Goal: Task Accomplishment & Management: Complete application form

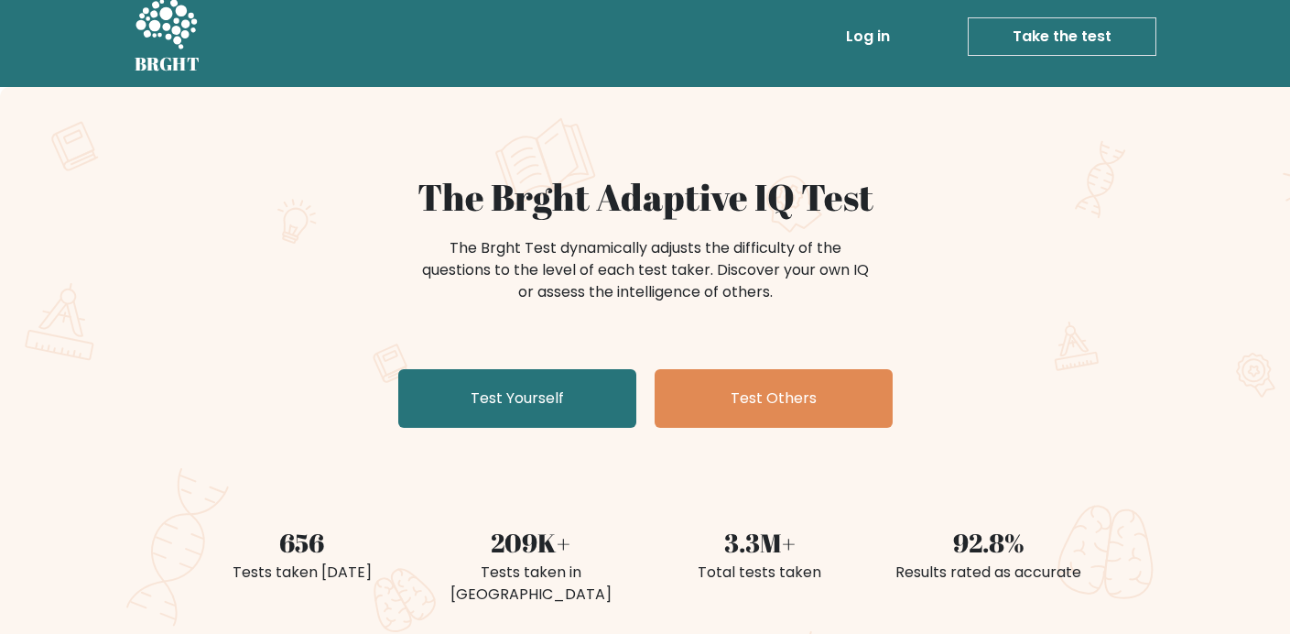
scroll to position [29, 0]
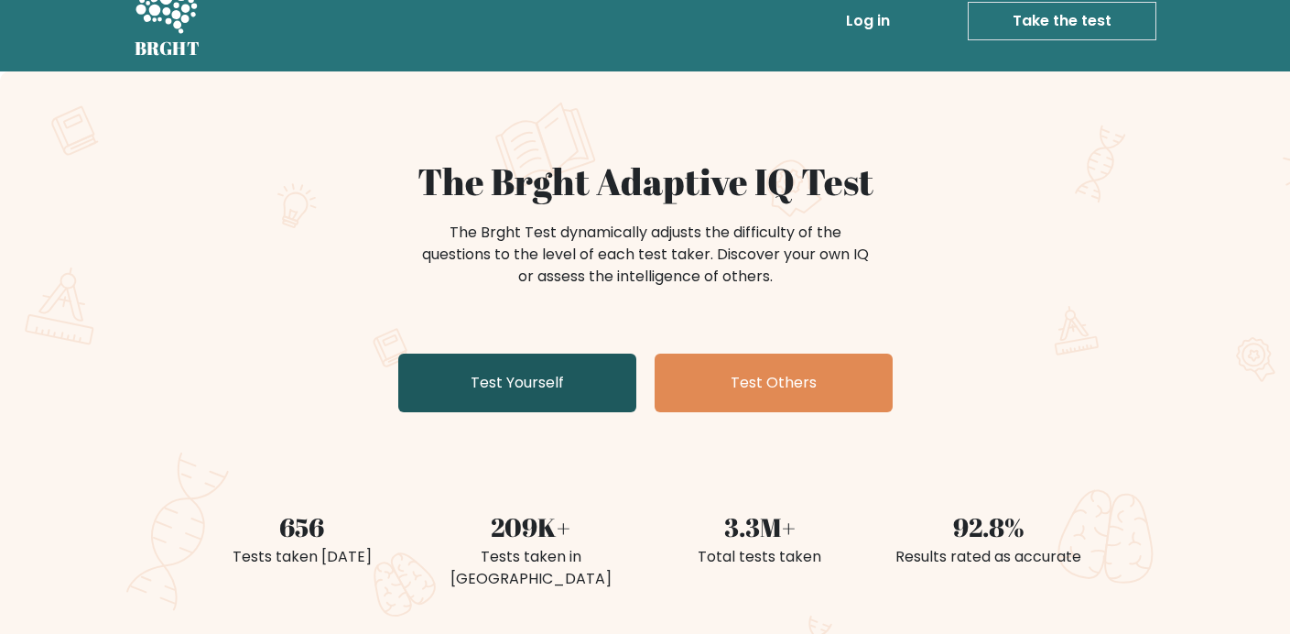
click at [515, 395] on link "Test Yourself" at bounding box center [517, 382] width 238 height 59
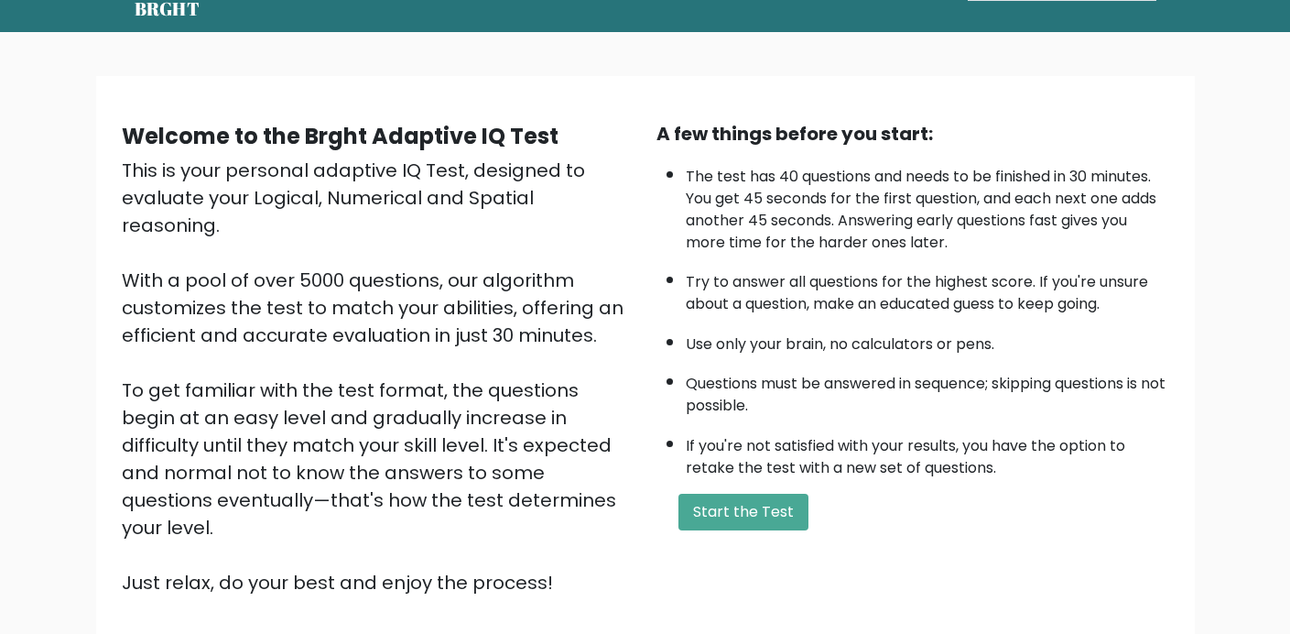
scroll to position [73, 0]
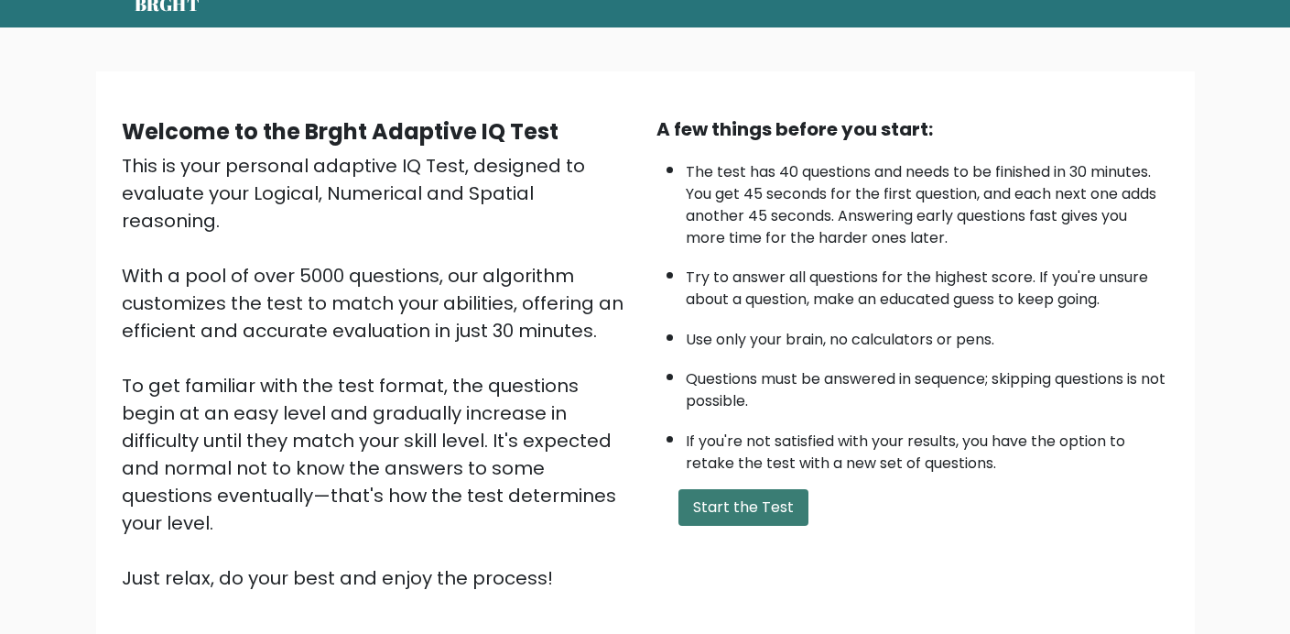
click at [744, 526] on button "Start the Test" at bounding box center [744, 507] width 130 height 37
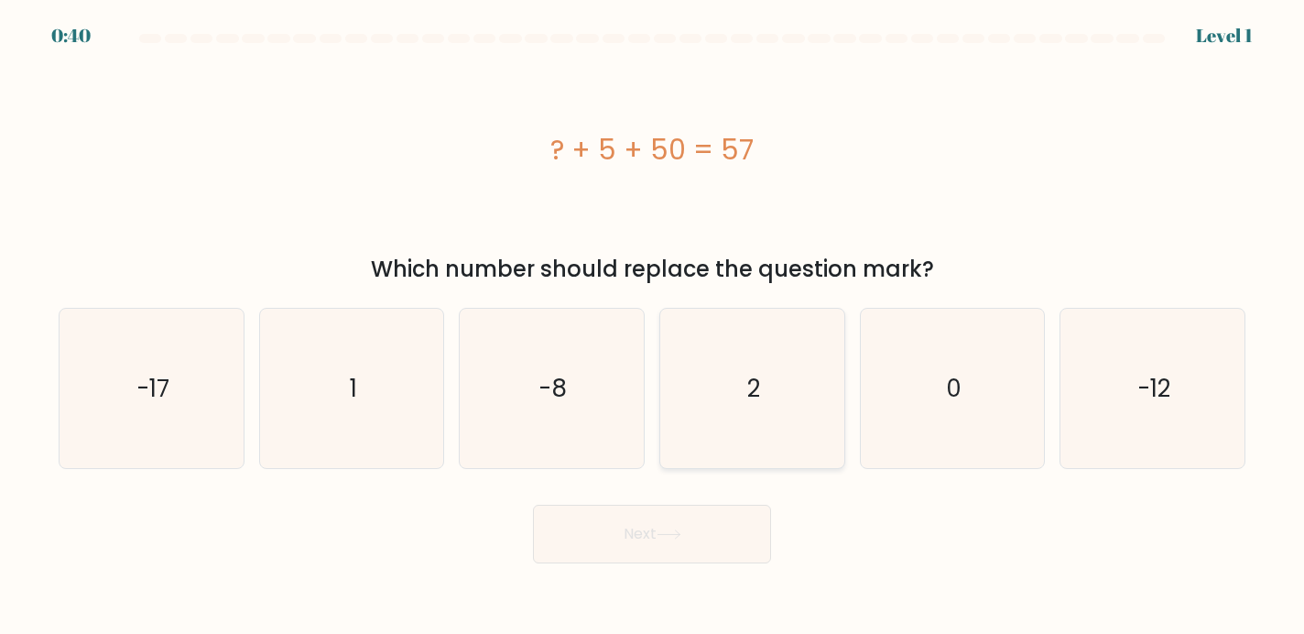
click at [805, 397] on icon "2" at bounding box center [752, 389] width 160 height 160
click at [653, 326] on input "d. 2" at bounding box center [652, 321] width 1 height 9
radio input "true"
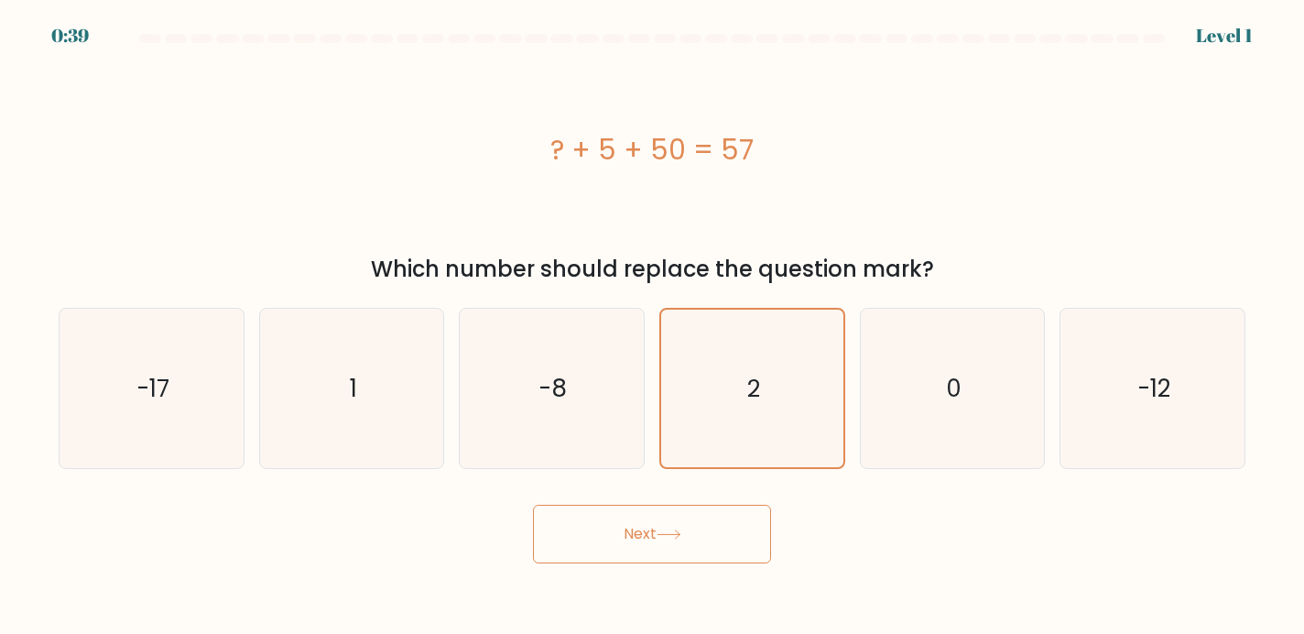
click at [615, 529] on button "Next" at bounding box center [652, 534] width 238 height 59
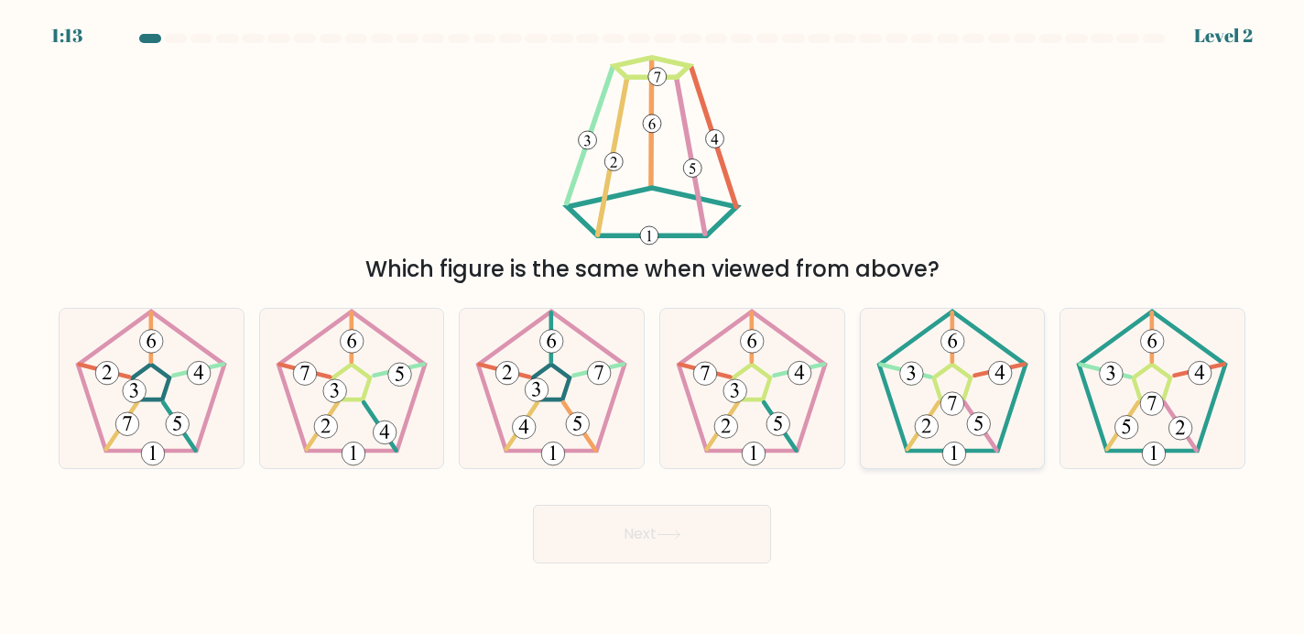
click at [953, 422] on icon at bounding box center [953, 389] width 160 height 160
click at [653, 326] on input "e." at bounding box center [652, 321] width 1 height 9
radio input "true"
click at [701, 557] on button "Next" at bounding box center [652, 534] width 238 height 59
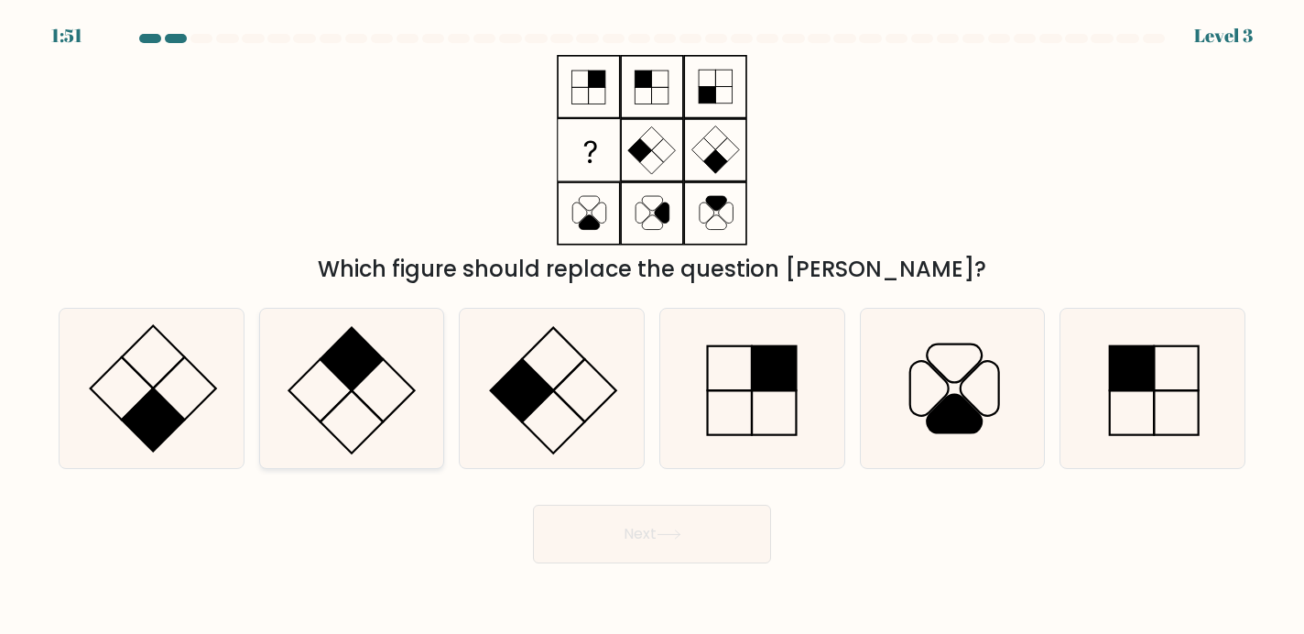
click at [334, 369] on rect at bounding box center [351, 358] width 63 height 63
click at [652, 326] on input "b." at bounding box center [652, 321] width 1 height 9
radio input "true"
click at [643, 563] on button "Next" at bounding box center [652, 534] width 238 height 59
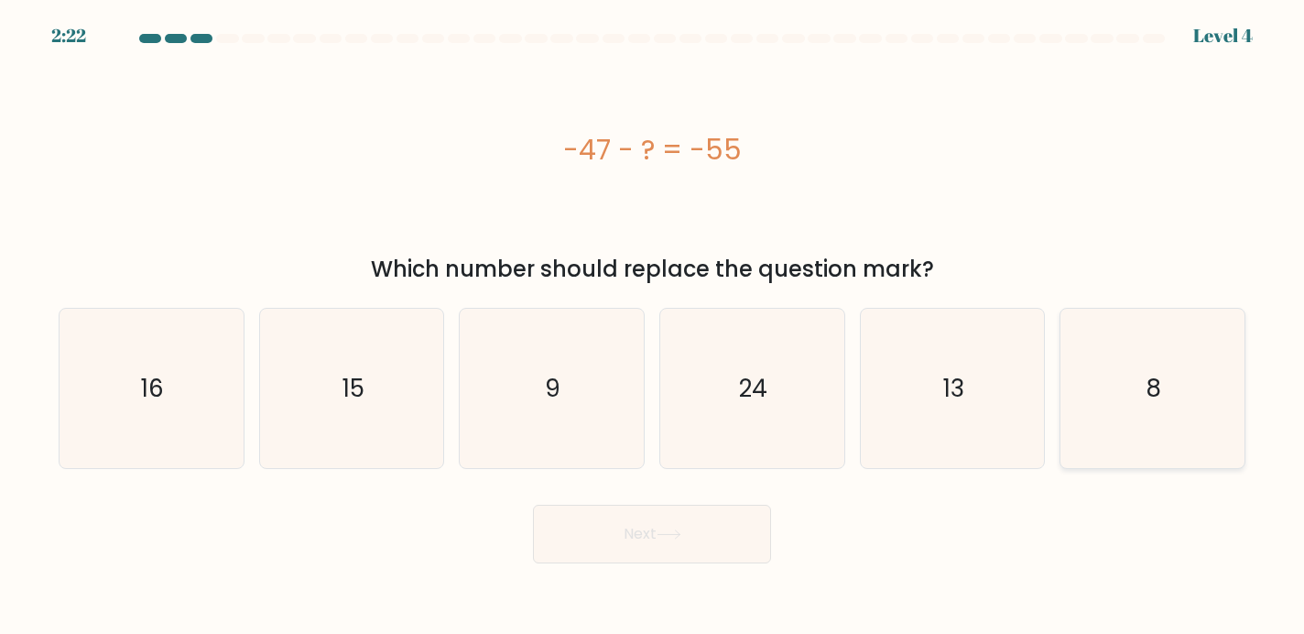
click at [1188, 371] on icon "8" at bounding box center [1152, 389] width 160 height 160
click at [653, 326] on input "f. 8" at bounding box center [652, 321] width 1 height 9
radio input "true"
click at [693, 538] on button "Next" at bounding box center [652, 534] width 238 height 59
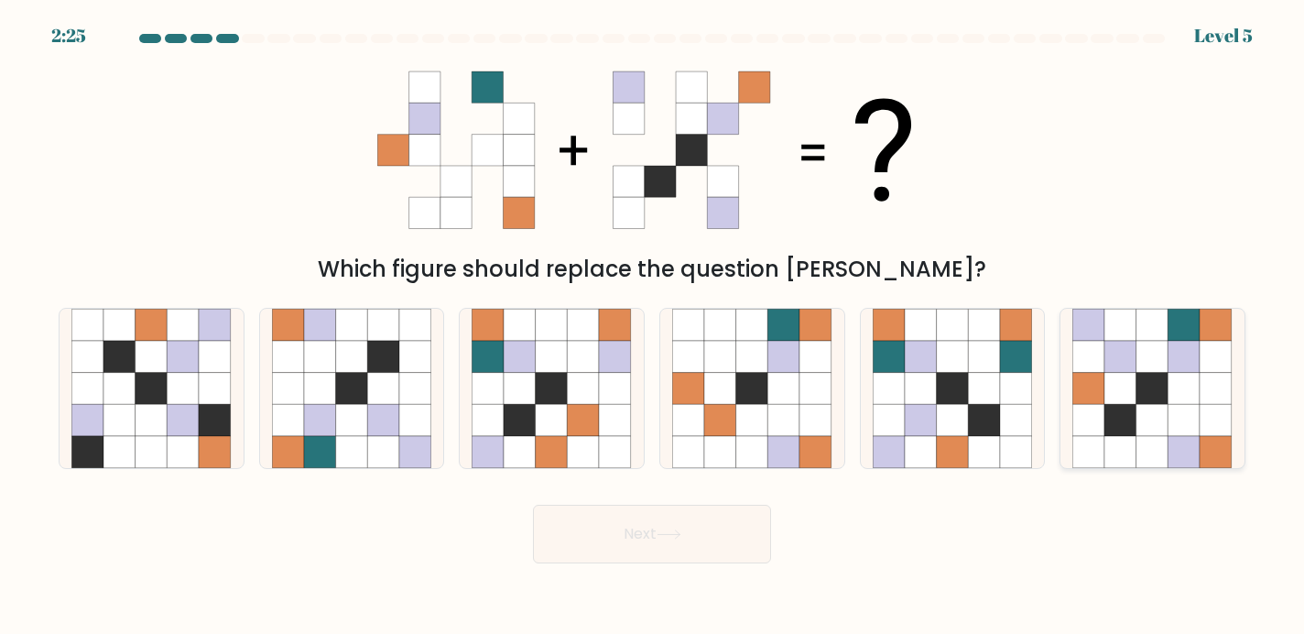
click at [1184, 401] on icon at bounding box center [1184, 388] width 32 height 32
click at [653, 326] on input "f." at bounding box center [652, 321] width 1 height 9
radio input "true"
click at [646, 517] on button "Next" at bounding box center [652, 534] width 238 height 59
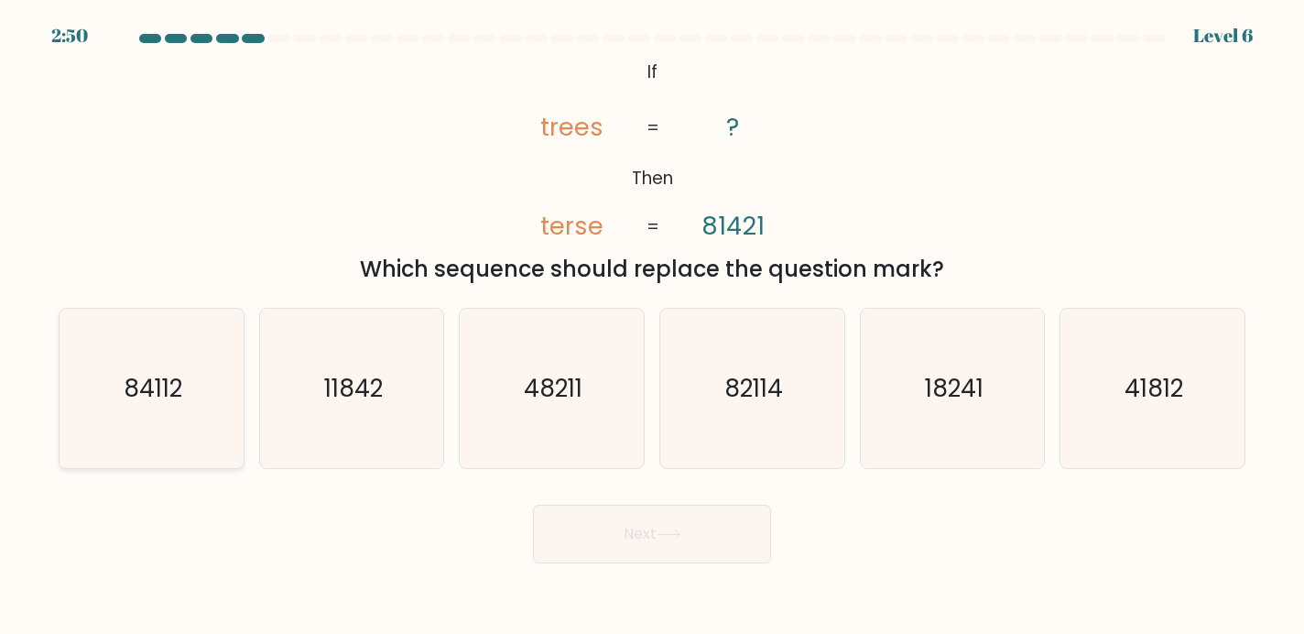
click at [120, 377] on icon "84112" at bounding box center [151, 389] width 160 height 160
click at [652, 326] on input "a. 84112" at bounding box center [652, 321] width 1 height 9
radio input "true"
click at [663, 551] on button "Next" at bounding box center [652, 534] width 238 height 59
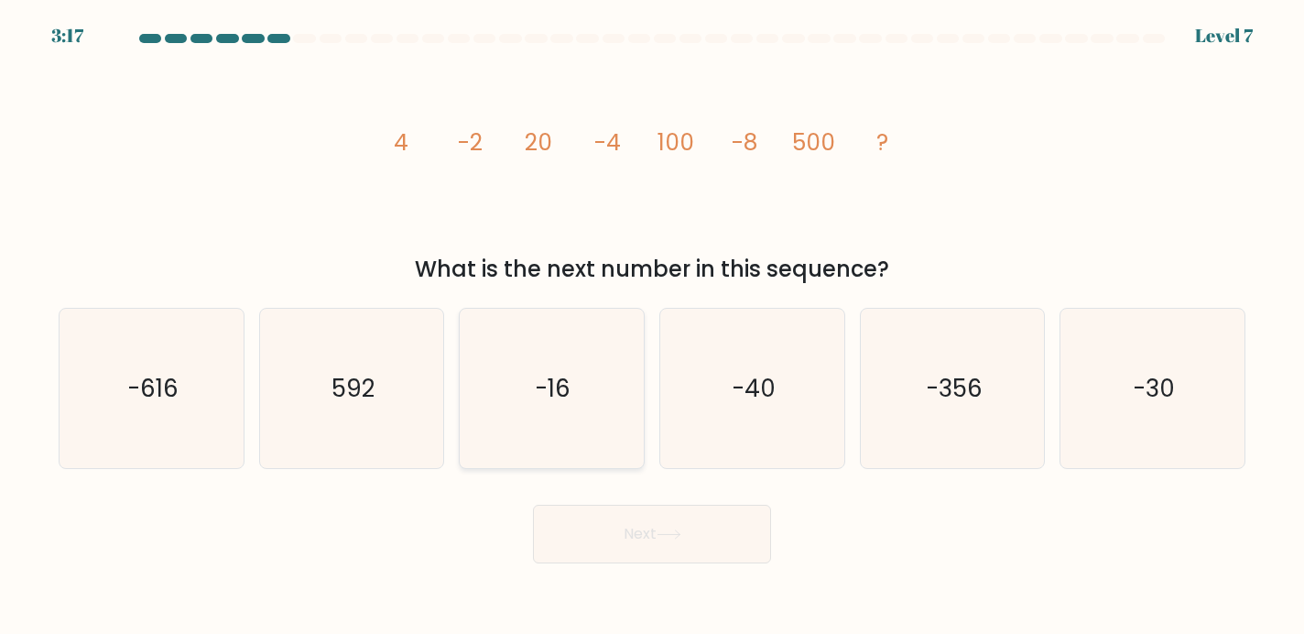
click at [495, 391] on icon "-16" at bounding box center [552, 389] width 160 height 160
click at [652, 326] on input "c. -16" at bounding box center [652, 321] width 1 height 9
radio input "true"
click at [724, 538] on button "Next" at bounding box center [652, 534] width 238 height 59
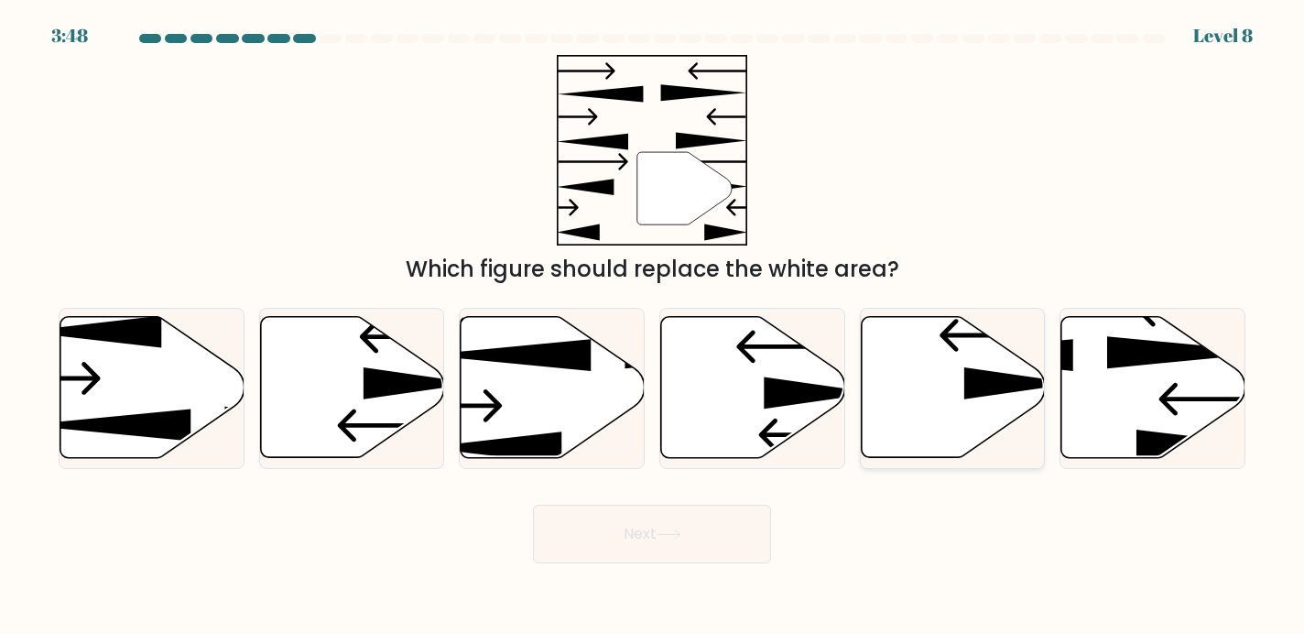
click at [950, 375] on icon at bounding box center [953, 387] width 184 height 141
click at [653, 326] on input "e." at bounding box center [652, 321] width 1 height 9
radio input "true"
click at [712, 545] on button "Next" at bounding box center [652, 534] width 238 height 59
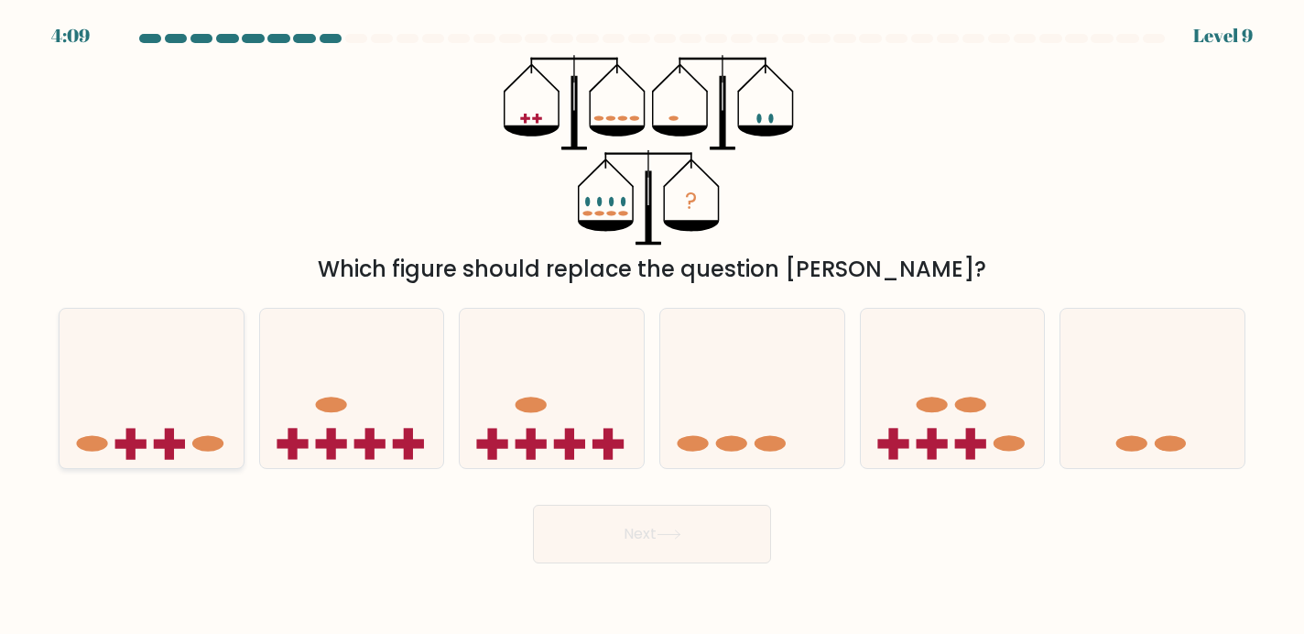
click at [134, 417] on icon at bounding box center [152, 388] width 184 height 152
click at [652, 326] on input "a." at bounding box center [652, 321] width 1 height 9
radio input "true"
click at [719, 524] on button "Next" at bounding box center [652, 534] width 238 height 59
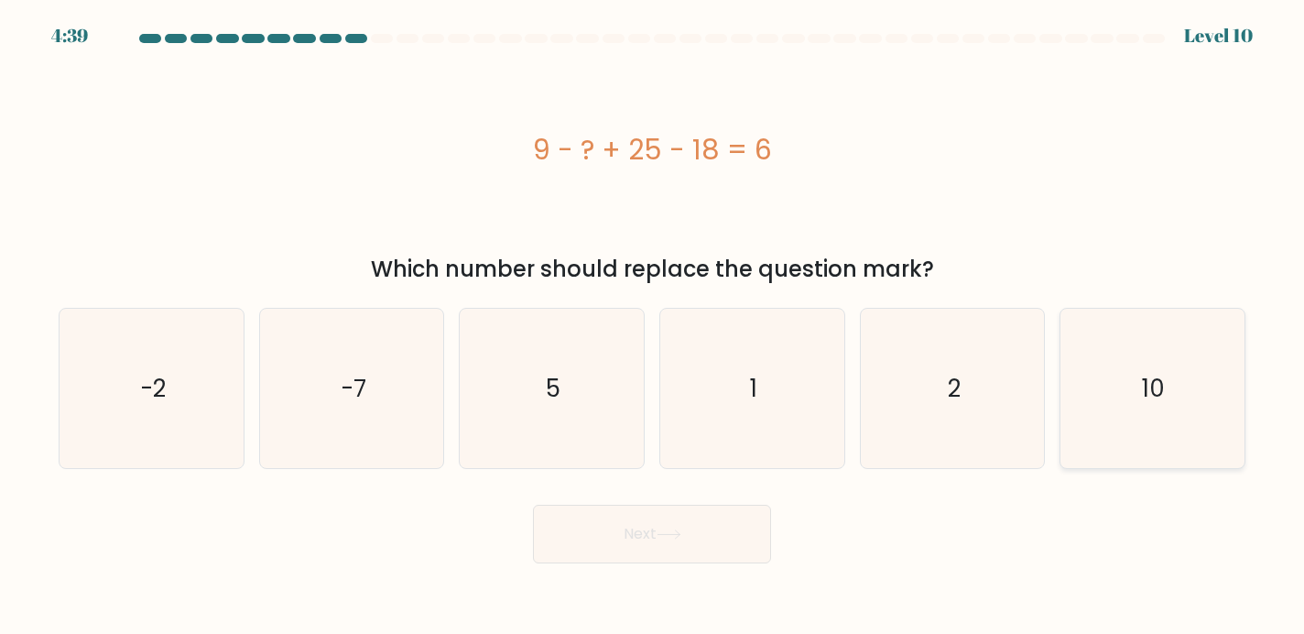
click at [1213, 407] on icon "10" at bounding box center [1152, 389] width 160 height 160
click at [653, 326] on input "f. 10" at bounding box center [652, 321] width 1 height 9
radio input "true"
click at [625, 551] on button "Next" at bounding box center [652, 534] width 238 height 59
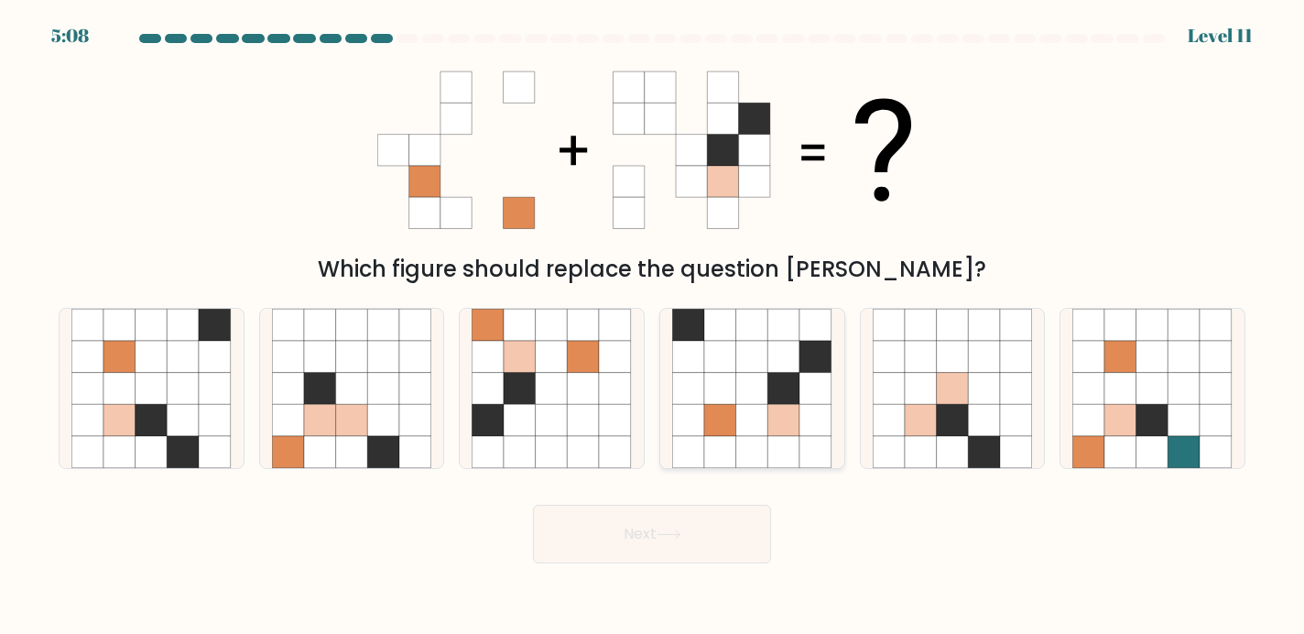
click at [751, 388] on icon at bounding box center [752, 388] width 32 height 32
click at [653, 326] on input "d." at bounding box center [652, 321] width 1 height 9
radio input "true"
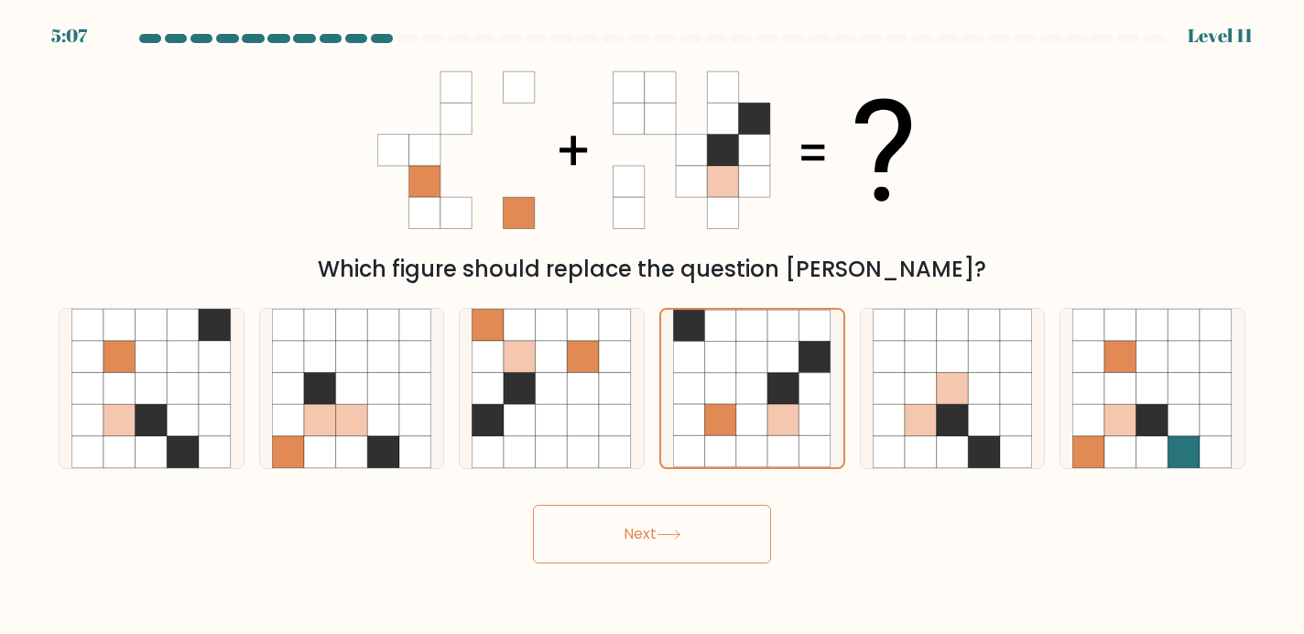
click at [697, 516] on button "Next" at bounding box center [652, 534] width 238 height 59
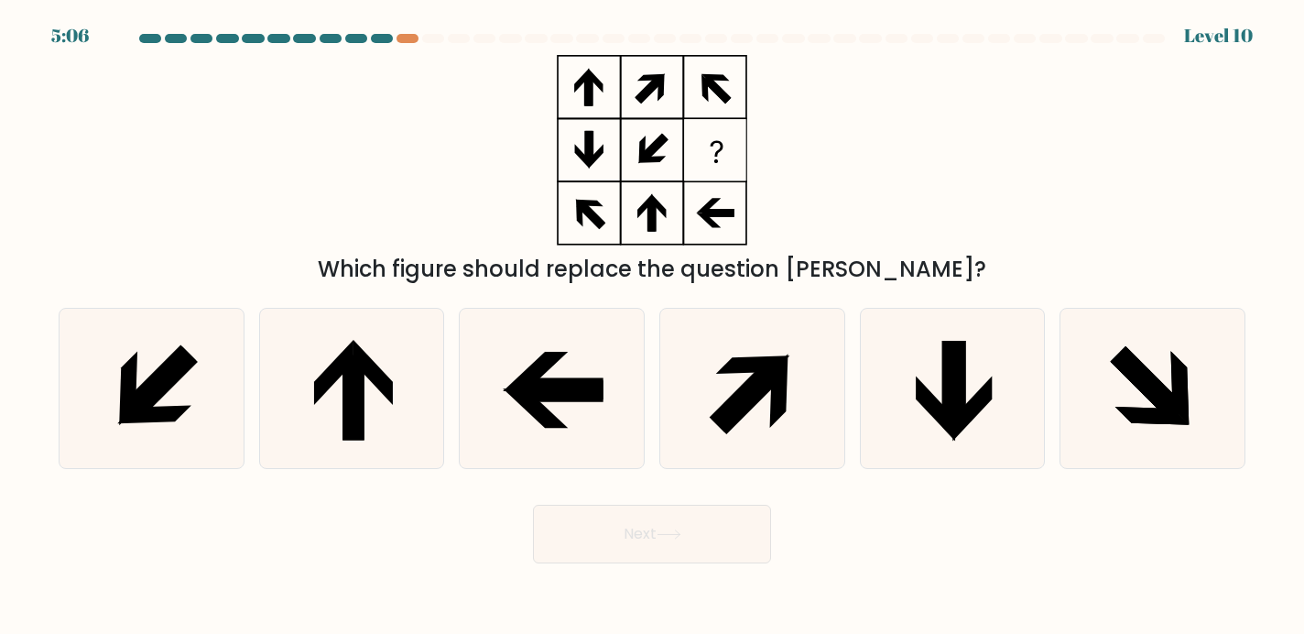
click at [704, 527] on button "Next" at bounding box center [652, 534] width 238 height 59
click at [337, 396] on icon at bounding box center [352, 389] width 160 height 160
click at [652, 326] on input "b." at bounding box center [652, 321] width 1 height 9
radio input "true"
drag, startPoint x: 543, startPoint y: 389, endPoint x: 623, endPoint y: 447, distance: 98.4
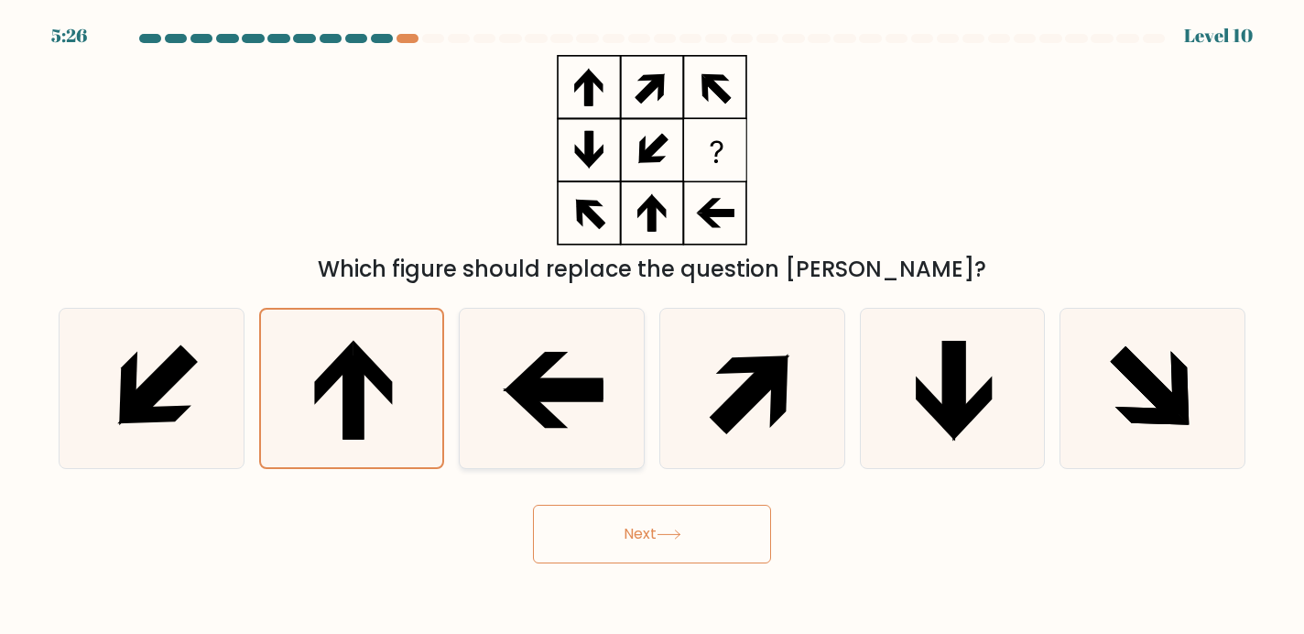
click at [544, 389] on icon at bounding box center [561, 391] width 85 height 22
click at [652, 326] on input "c." at bounding box center [652, 321] width 1 height 9
radio input "true"
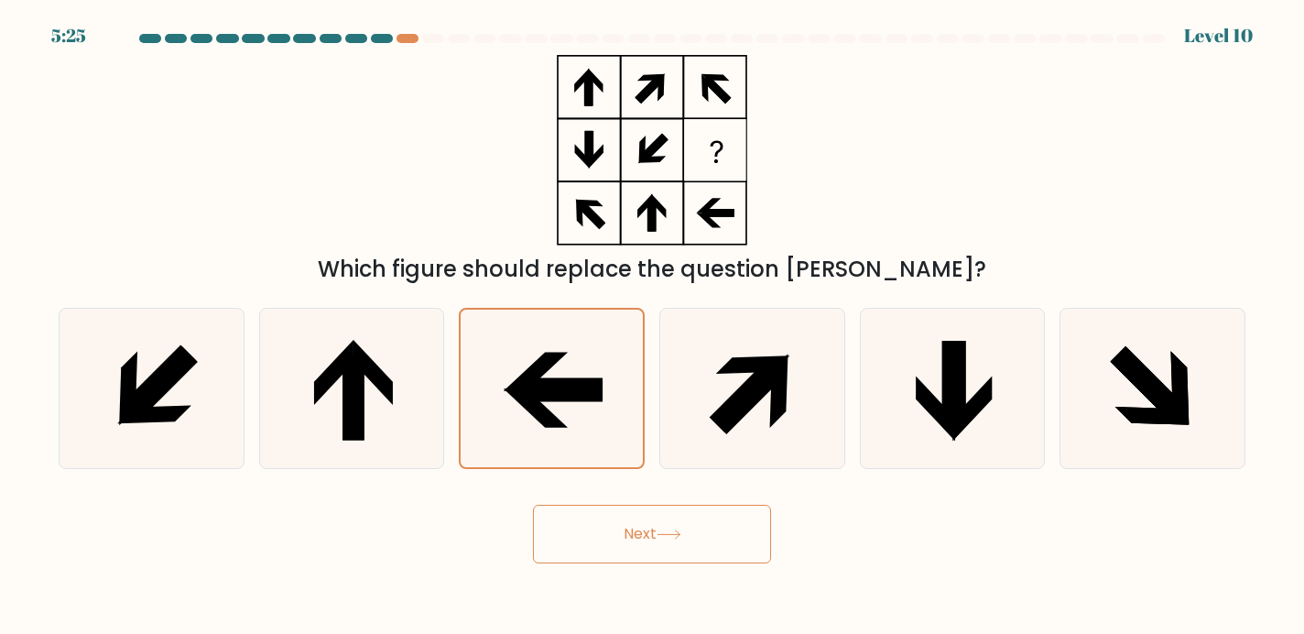
click at [679, 522] on button "Next" at bounding box center [652, 534] width 238 height 59
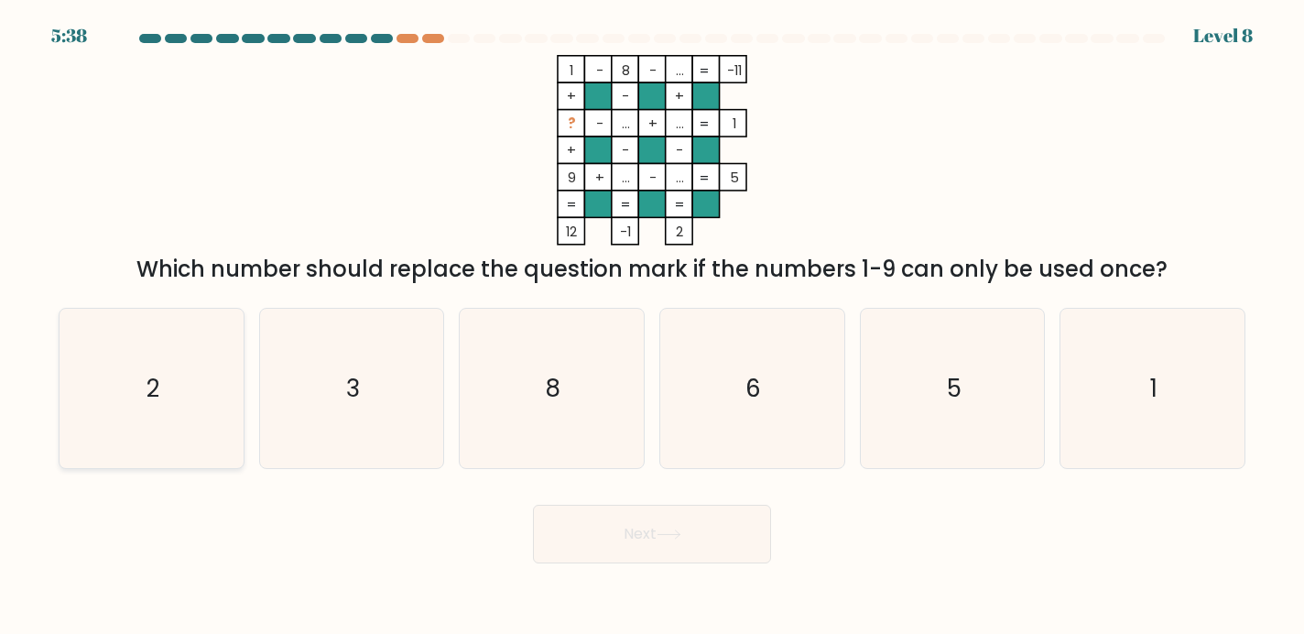
click at [107, 374] on icon "2" at bounding box center [151, 389] width 160 height 160
click at [652, 326] on input "a. 2" at bounding box center [652, 321] width 1 height 9
radio input "true"
click at [561, 531] on button "Next" at bounding box center [652, 534] width 238 height 59
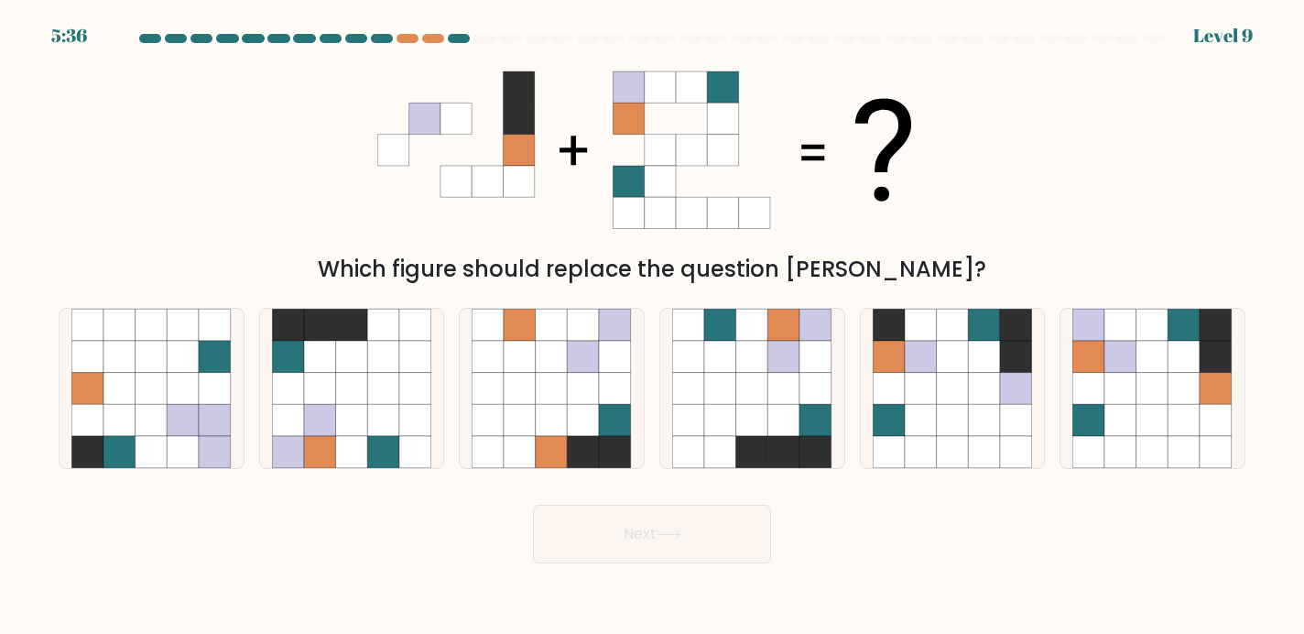
click at [576, 534] on button "Next" at bounding box center [652, 534] width 238 height 59
click at [507, 255] on div "Which figure should replace the question mark?" at bounding box center [652, 269] width 1165 height 33
click at [1112, 407] on icon at bounding box center [1120, 420] width 32 height 32
click at [653, 326] on input "f." at bounding box center [652, 321] width 1 height 9
radio input "true"
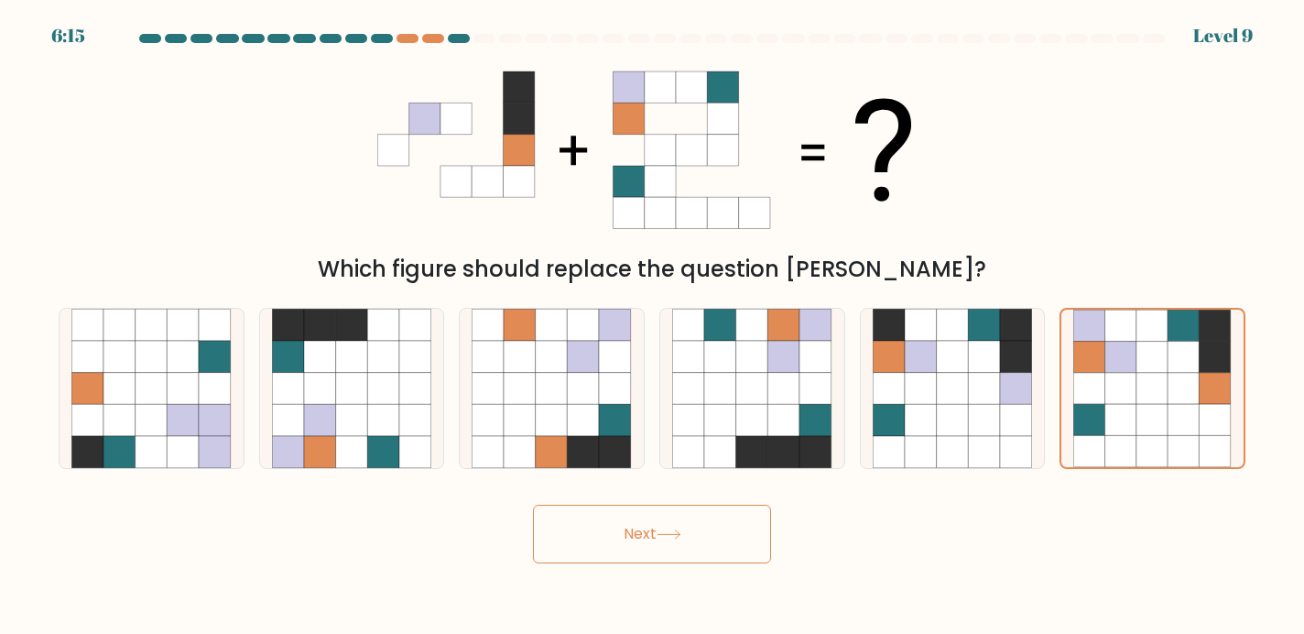
click at [602, 536] on button "Next" at bounding box center [652, 534] width 238 height 59
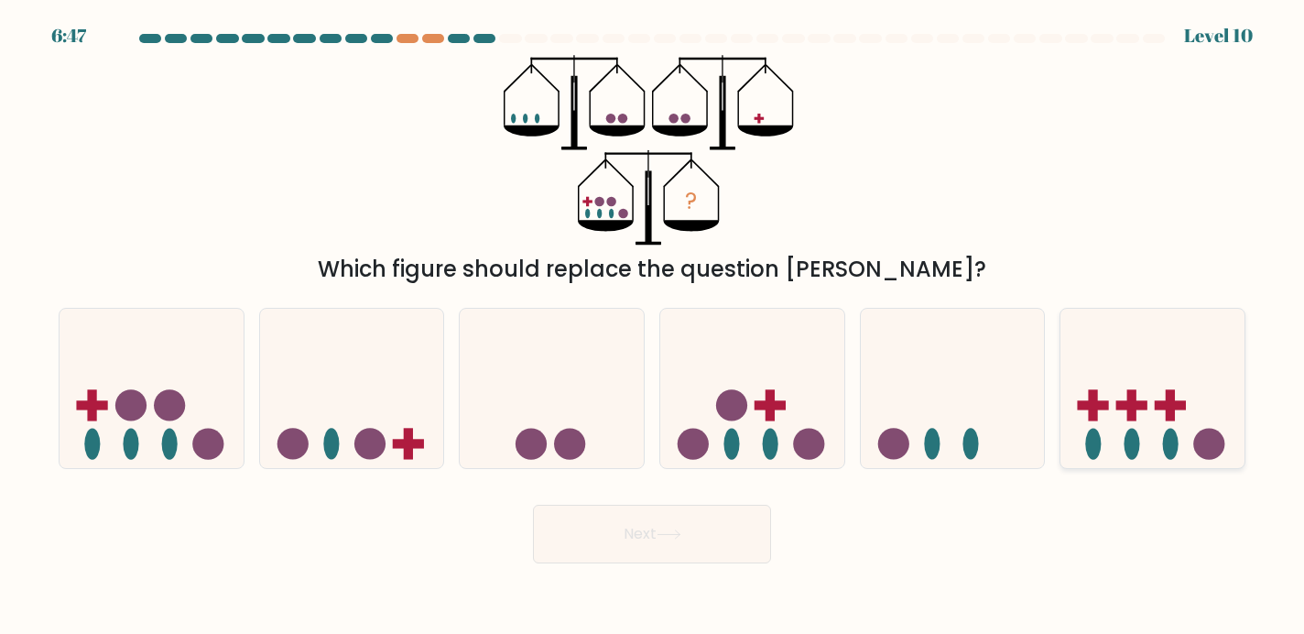
click at [1194, 384] on icon at bounding box center [1152, 388] width 184 height 152
click at [653, 326] on input "f." at bounding box center [652, 321] width 1 height 9
radio input "true"
click at [723, 363] on icon at bounding box center [752, 388] width 184 height 152
click at [653, 326] on input "d." at bounding box center [652, 321] width 1 height 9
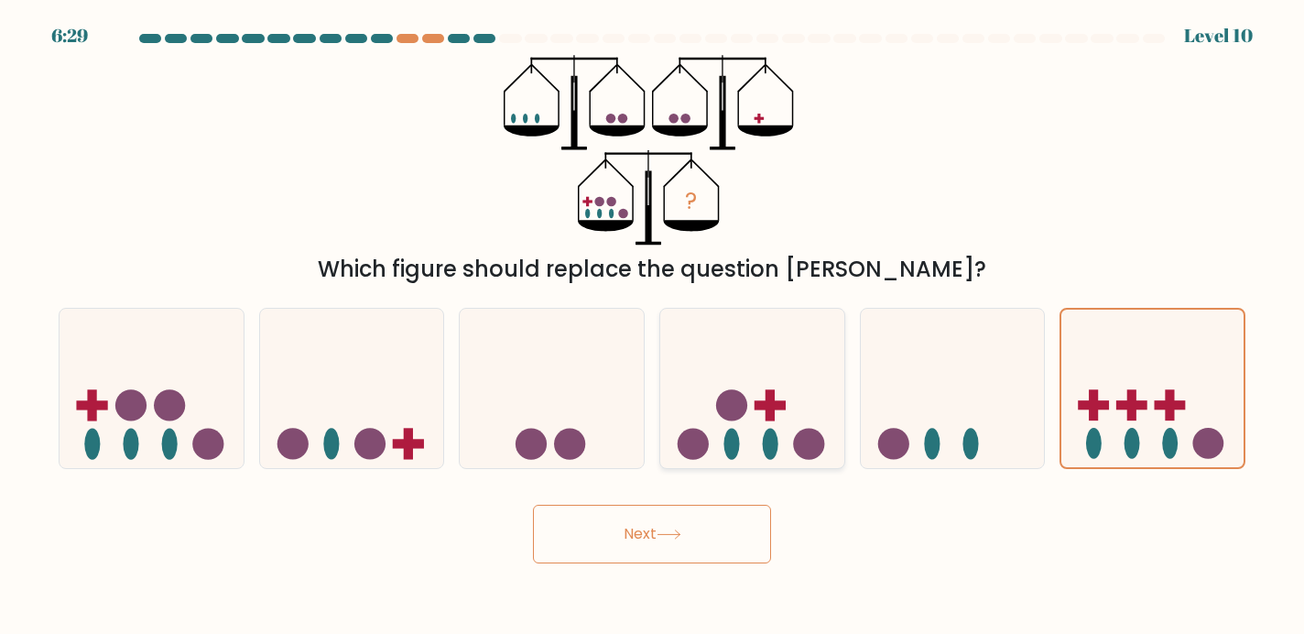
radio input "true"
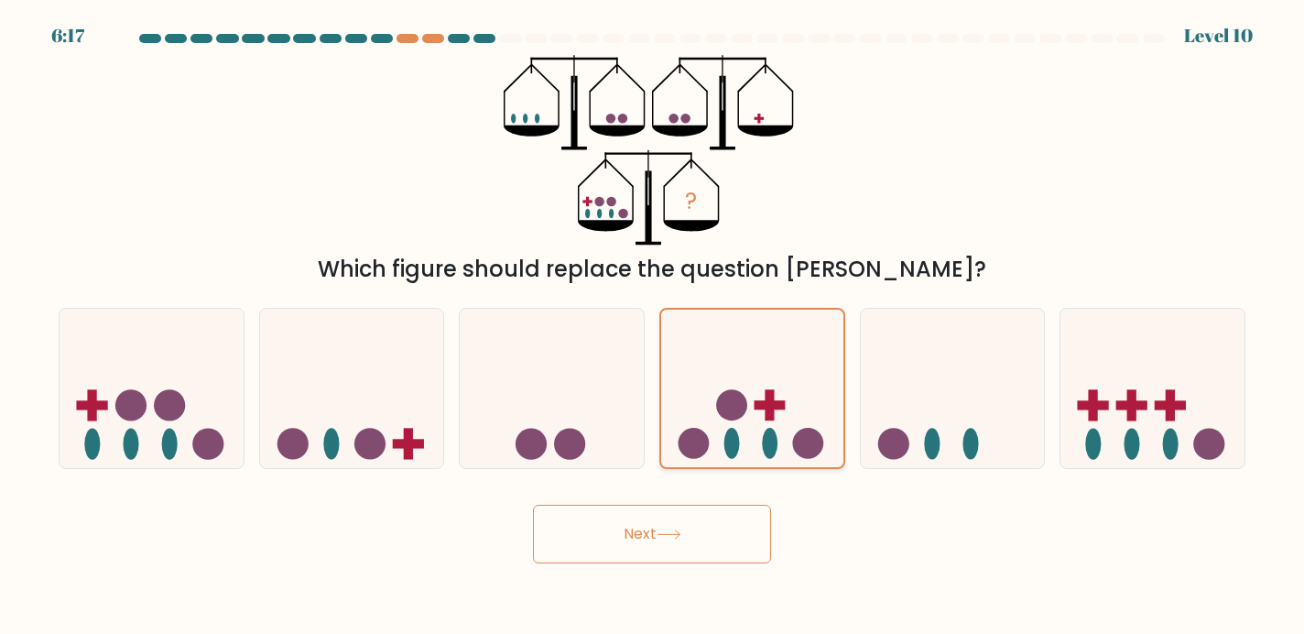
click at [770, 413] on rect at bounding box center [770, 404] width 9 height 31
click at [653, 326] on input "d." at bounding box center [652, 321] width 1 height 9
click at [91, 387] on icon at bounding box center [152, 388] width 184 height 152
click at [652, 326] on input "a." at bounding box center [652, 321] width 1 height 9
radio input "true"
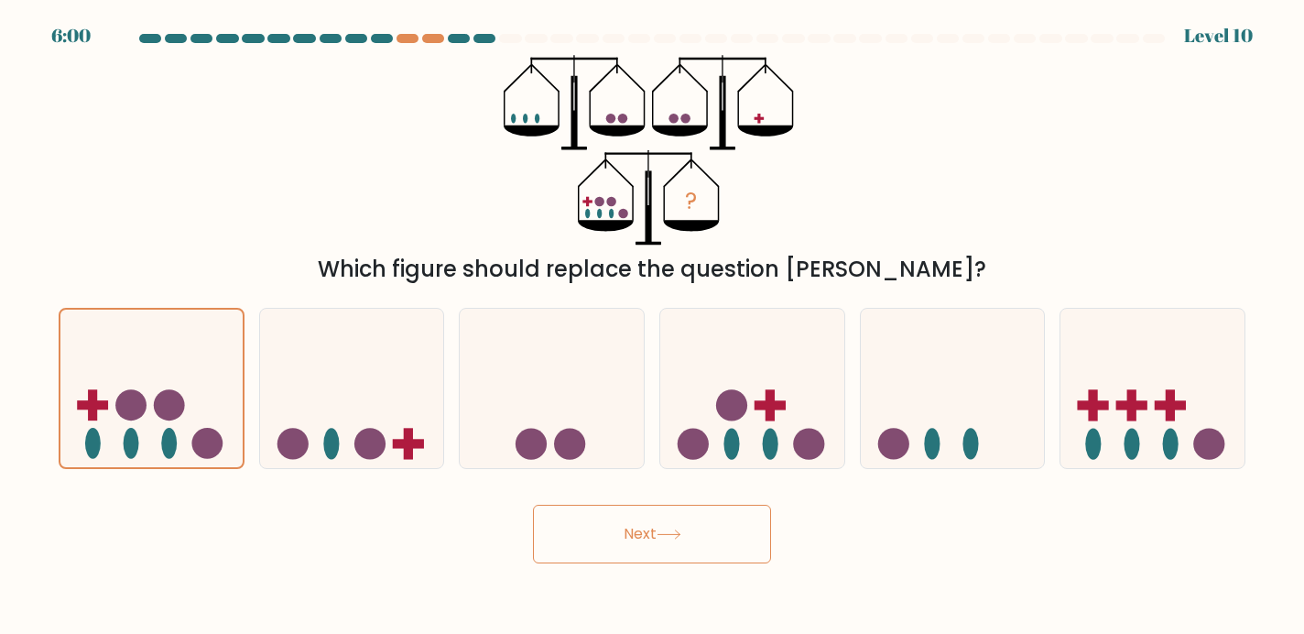
click at [709, 532] on button "Next" at bounding box center [652, 534] width 238 height 59
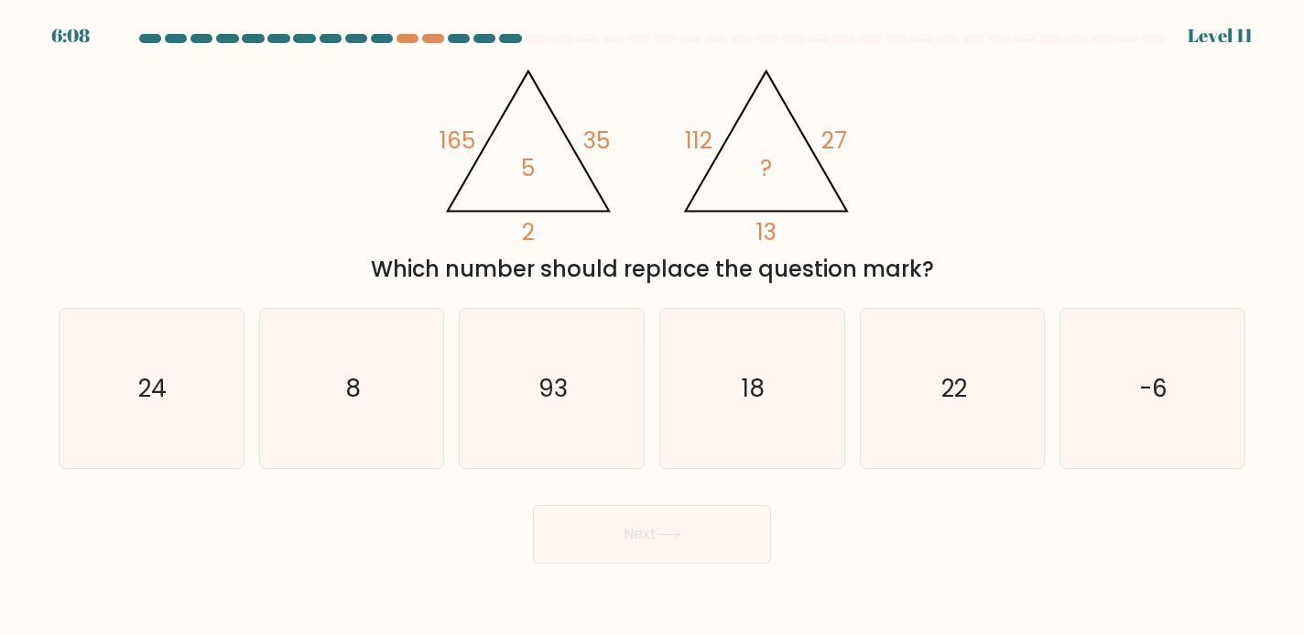
click at [732, 195] on icon "@import url('https://fonts.googleapis.com/css?family=Abril+Fatface:400,100,100i…" at bounding box center [651, 150] width 437 height 190
click at [534, 213] on icon "@import url('https://fonts.googleapis.com/css?family=Abril+Fatface:400,100,100i…" at bounding box center [651, 150] width 437 height 190
click at [508, 386] on icon "93" at bounding box center [552, 389] width 160 height 160
click at [652, 326] on input "c. 93" at bounding box center [652, 321] width 1 height 9
radio input "true"
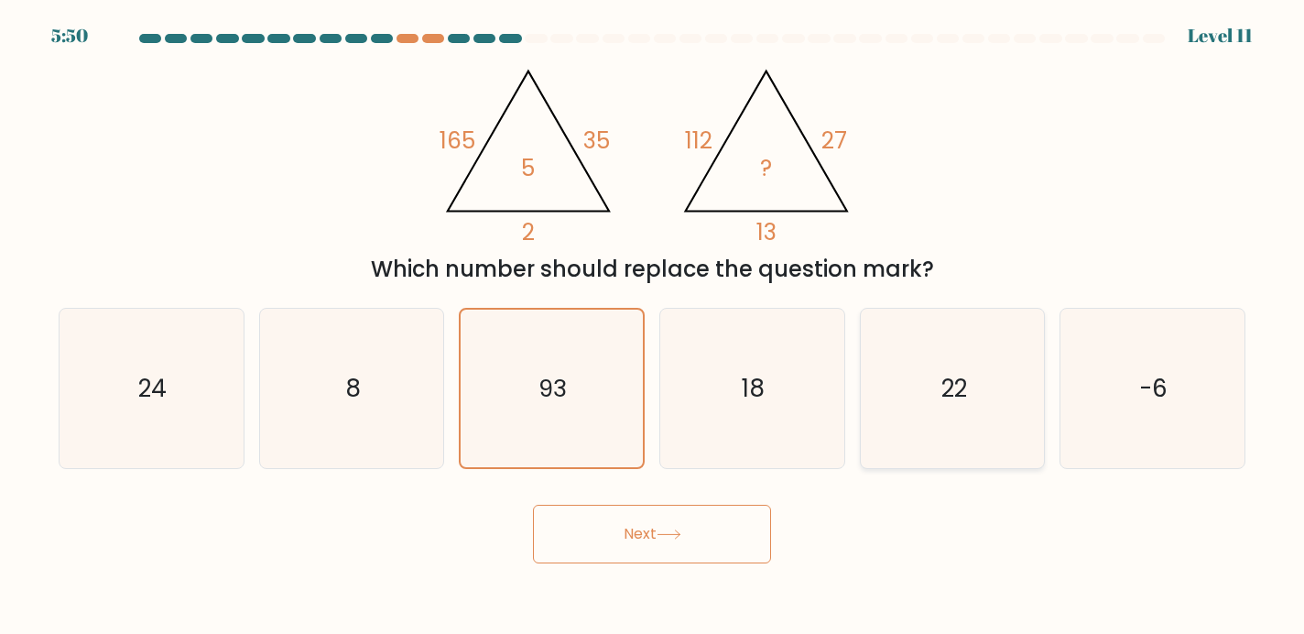
click at [1044, 376] on div "22" at bounding box center [953, 389] width 186 height 162
click at [782, 386] on icon "18" at bounding box center [752, 389] width 160 height 160
click at [784, 388] on icon "18" at bounding box center [752, 389] width 160 height 160
click at [653, 326] on input "d. 18" at bounding box center [652, 321] width 1 height 9
radio input "true"
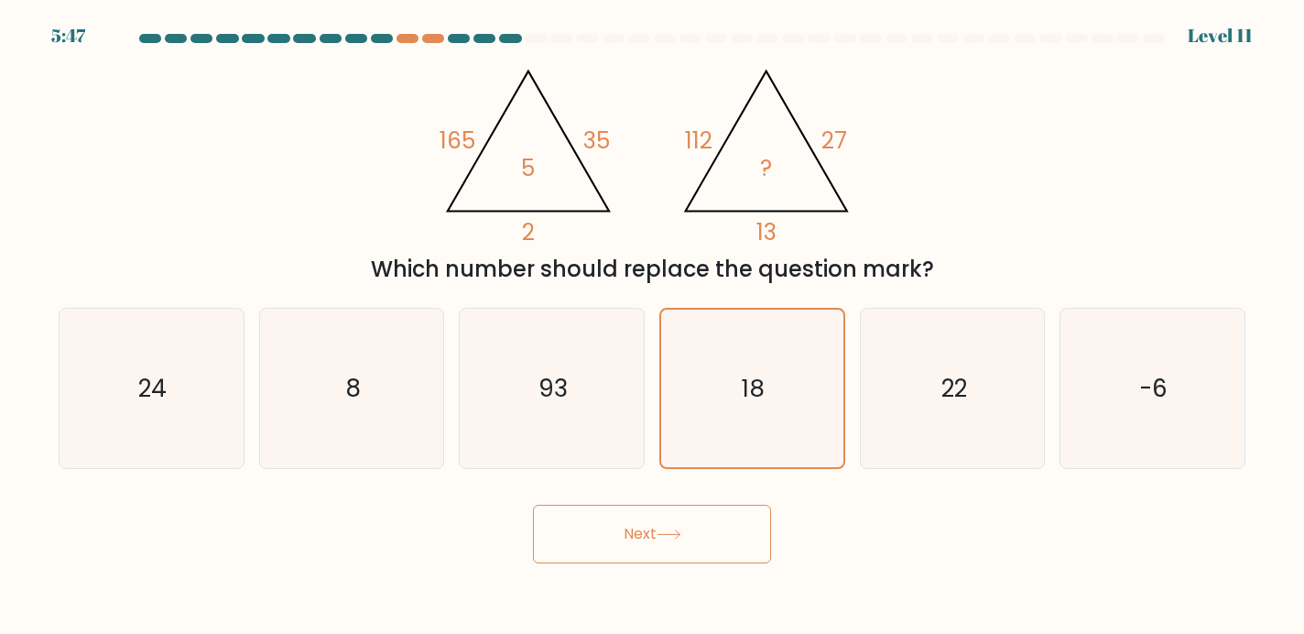
click at [716, 528] on button "Next" at bounding box center [652, 534] width 238 height 59
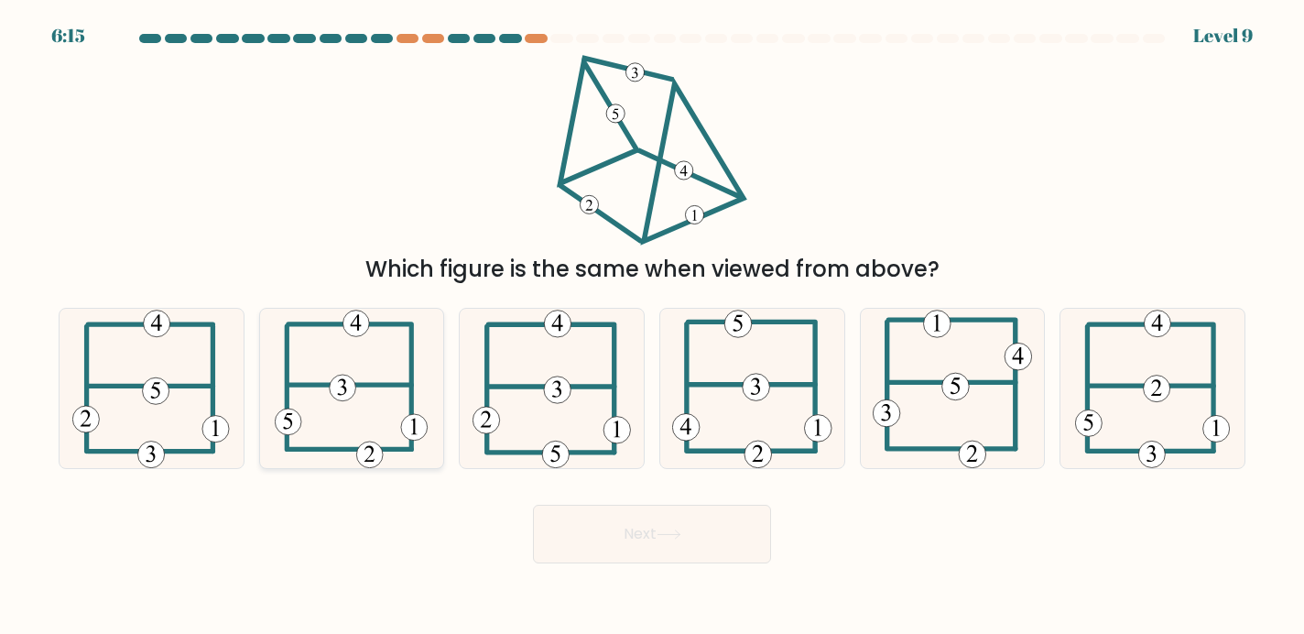
click at [354, 369] on icon at bounding box center [352, 389] width 154 height 160
click at [652, 326] on input "b." at bounding box center [652, 321] width 1 height 9
radio input "true"
click at [691, 546] on button "Next" at bounding box center [652, 534] width 238 height 59
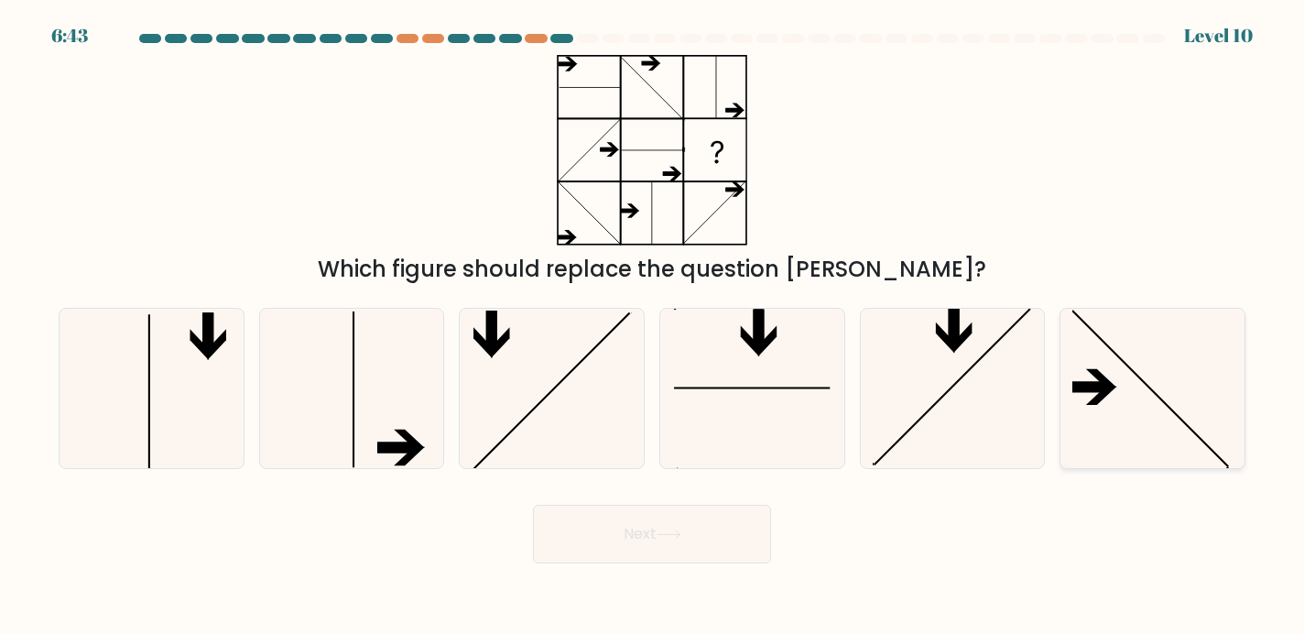
click at [1157, 396] on icon at bounding box center [1152, 389] width 160 height 160
click at [653, 326] on input "f." at bounding box center [652, 321] width 1 height 9
radio input "true"
click at [607, 530] on button "Next" at bounding box center [652, 534] width 238 height 59
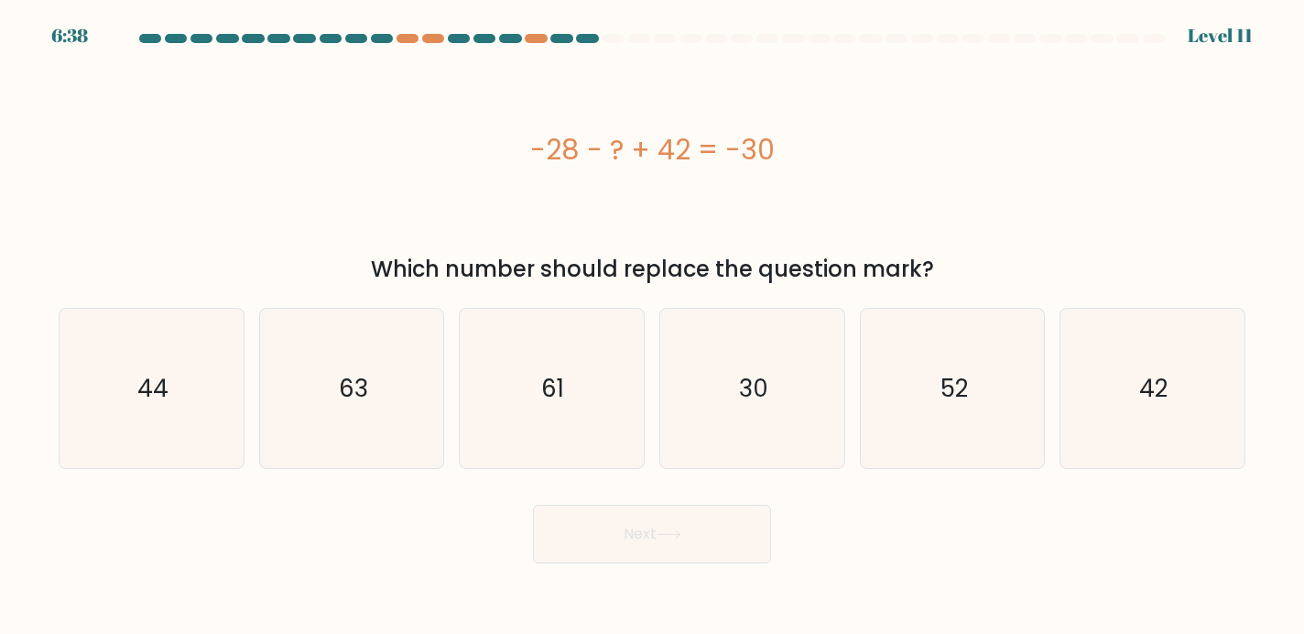
click at [619, 533] on button "Next" at bounding box center [652, 534] width 238 height 59
click at [747, 174] on div "-28 - ? + 42 = -30" at bounding box center [652, 150] width 1187 height 190
click at [106, 361] on icon "44" at bounding box center [151, 389] width 160 height 160
click at [652, 326] on input "a. 44" at bounding box center [652, 321] width 1 height 9
radio input "true"
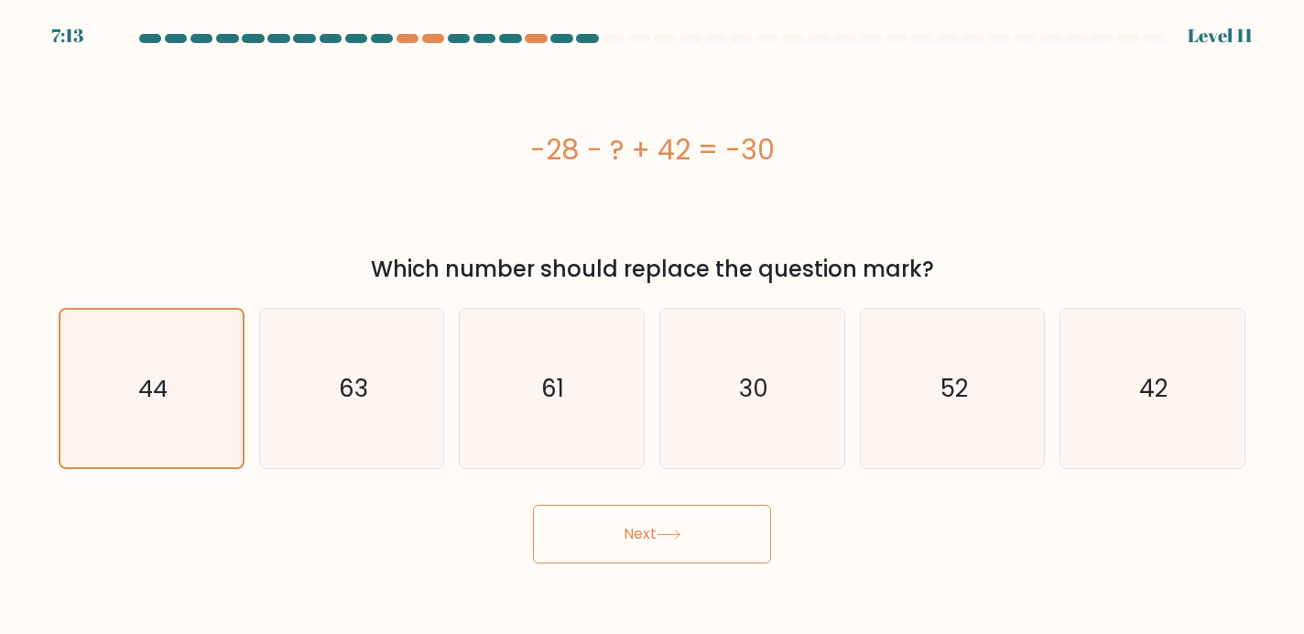
click at [633, 529] on button "Next" at bounding box center [652, 534] width 238 height 59
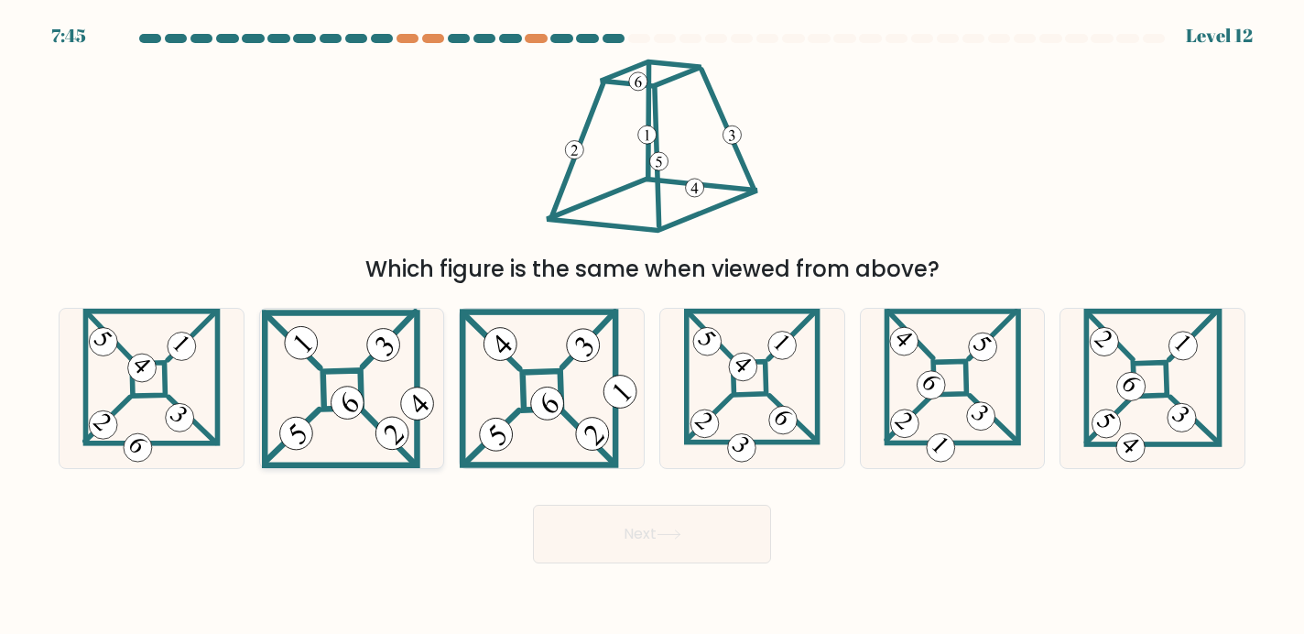
click at [329, 338] on icon at bounding box center [351, 389] width 179 height 160
click at [652, 326] on input "b." at bounding box center [652, 321] width 1 height 9
radio input "true"
click at [650, 528] on button "Next" at bounding box center [652, 534] width 238 height 59
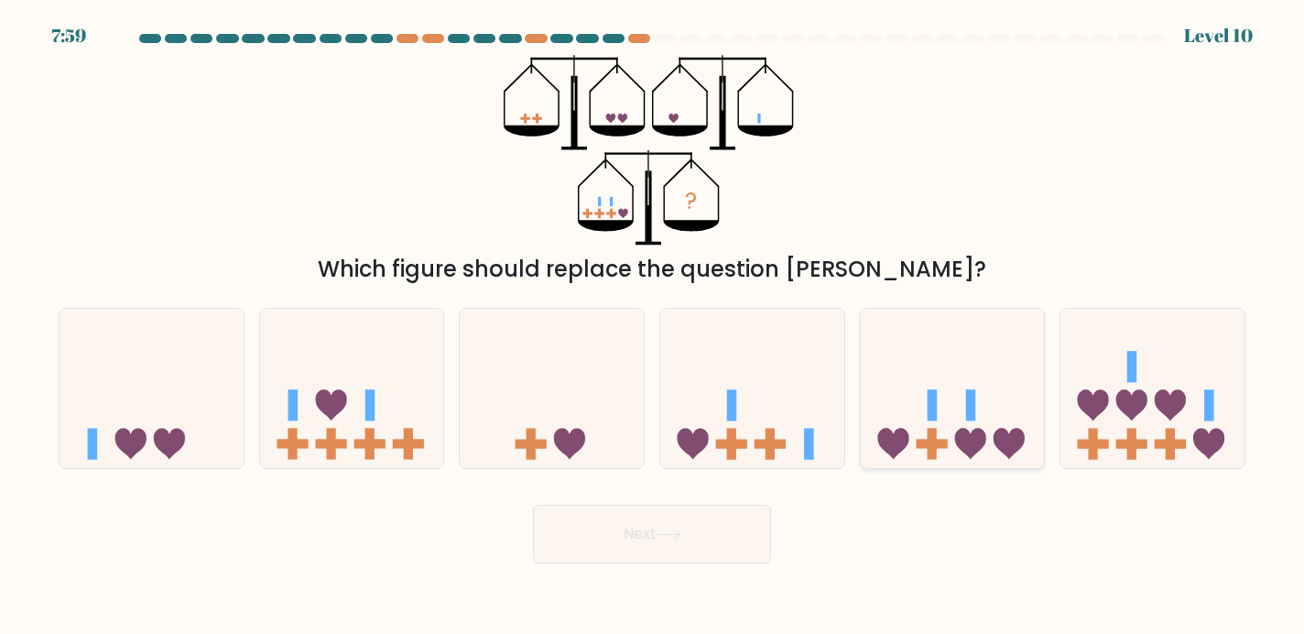
click at [971, 431] on icon at bounding box center [953, 388] width 184 height 152
click at [653, 326] on input "e." at bounding box center [652, 321] width 1 height 9
radio input "true"
click at [605, 539] on button "Next" at bounding box center [652, 534] width 238 height 59
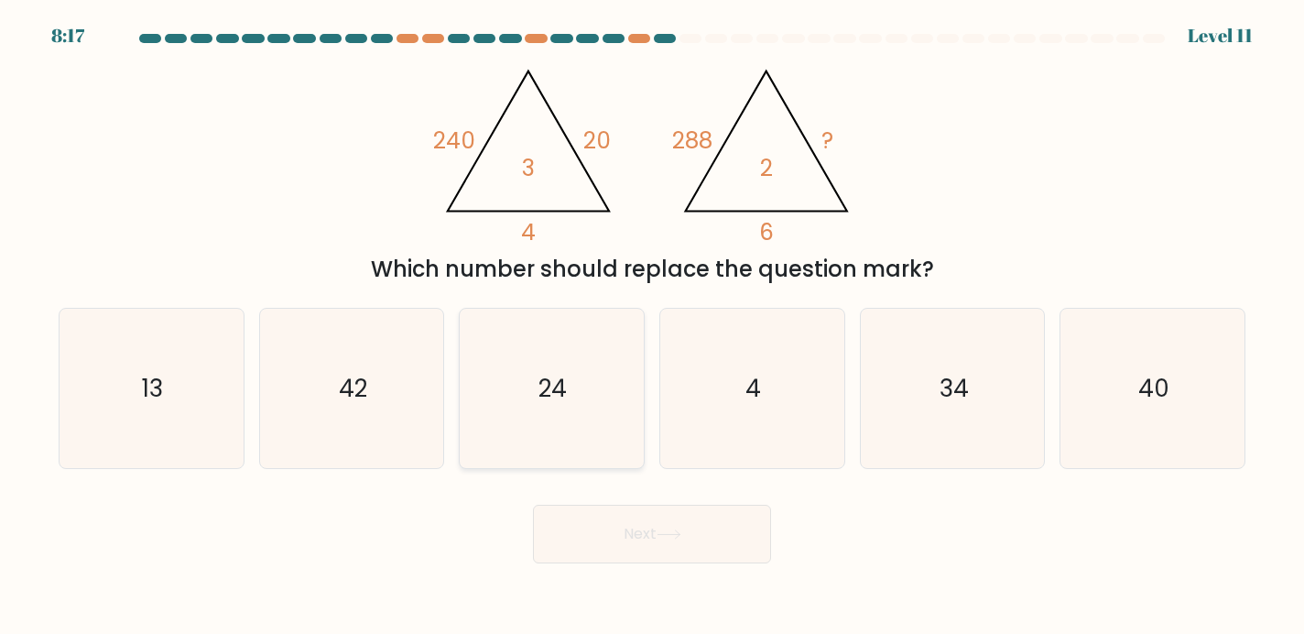
click at [505, 373] on icon "24" at bounding box center [552, 389] width 160 height 160
click at [652, 326] on input "c. 24" at bounding box center [652, 321] width 1 height 9
radio input "true"
drag, startPoint x: 672, startPoint y: 529, endPoint x: 677, endPoint y: 544, distance: 15.3
click at [677, 544] on button "Next" at bounding box center [652, 534] width 238 height 59
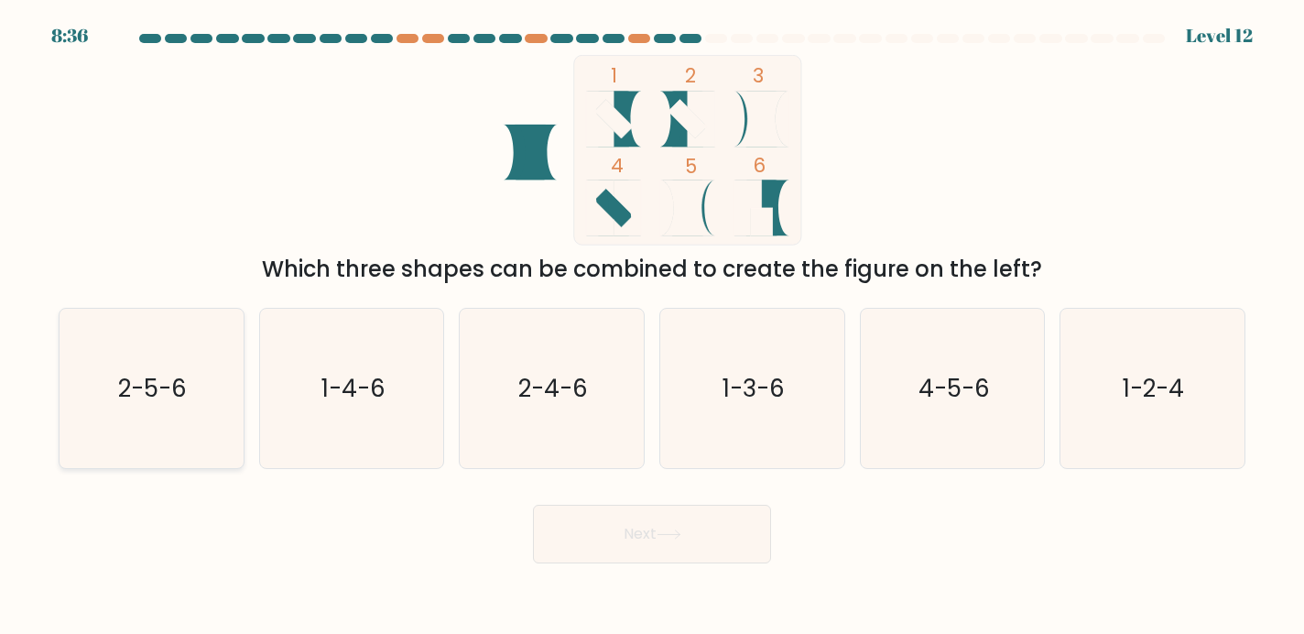
click at [208, 403] on icon "2-5-6" at bounding box center [151, 389] width 160 height 160
click at [652, 326] on input "a. 2-5-6" at bounding box center [652, 321] width 1 height 9
radio input "true"
click at [539, 393] on text "2-4-6" at bounding box center [553, 388] width 70 height 33
click at [652, 326] on input "c. 2-4-6" at bounding box center [652, 321] width 1 height 9
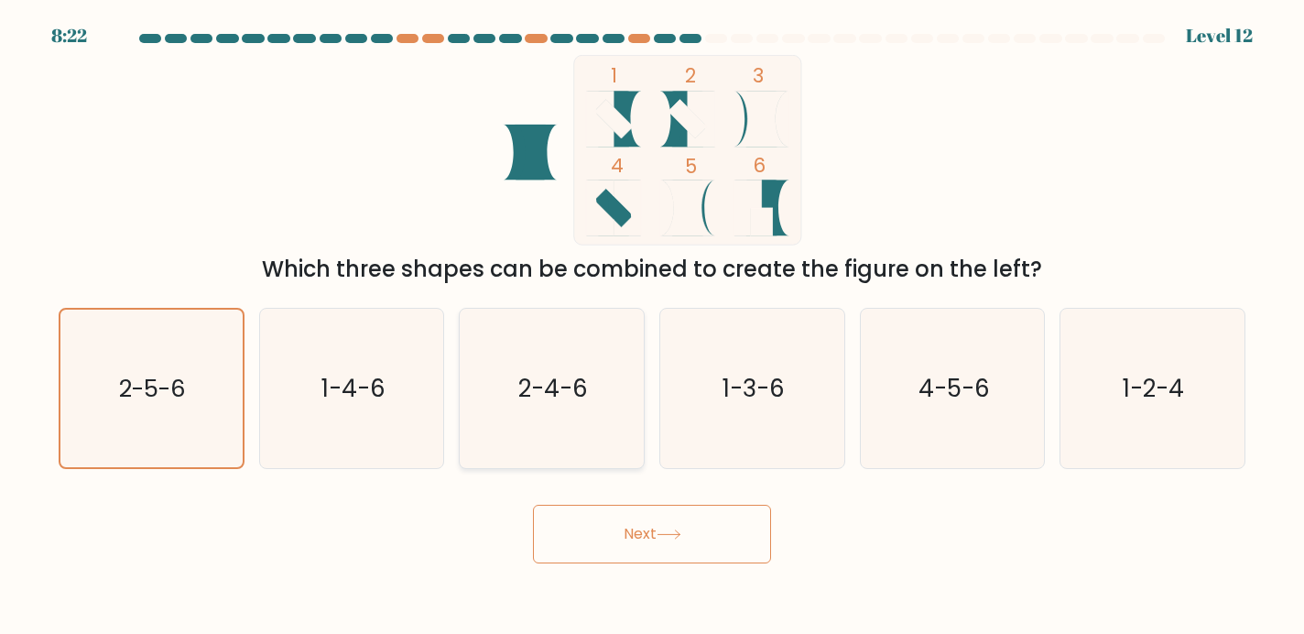
radio input "true"
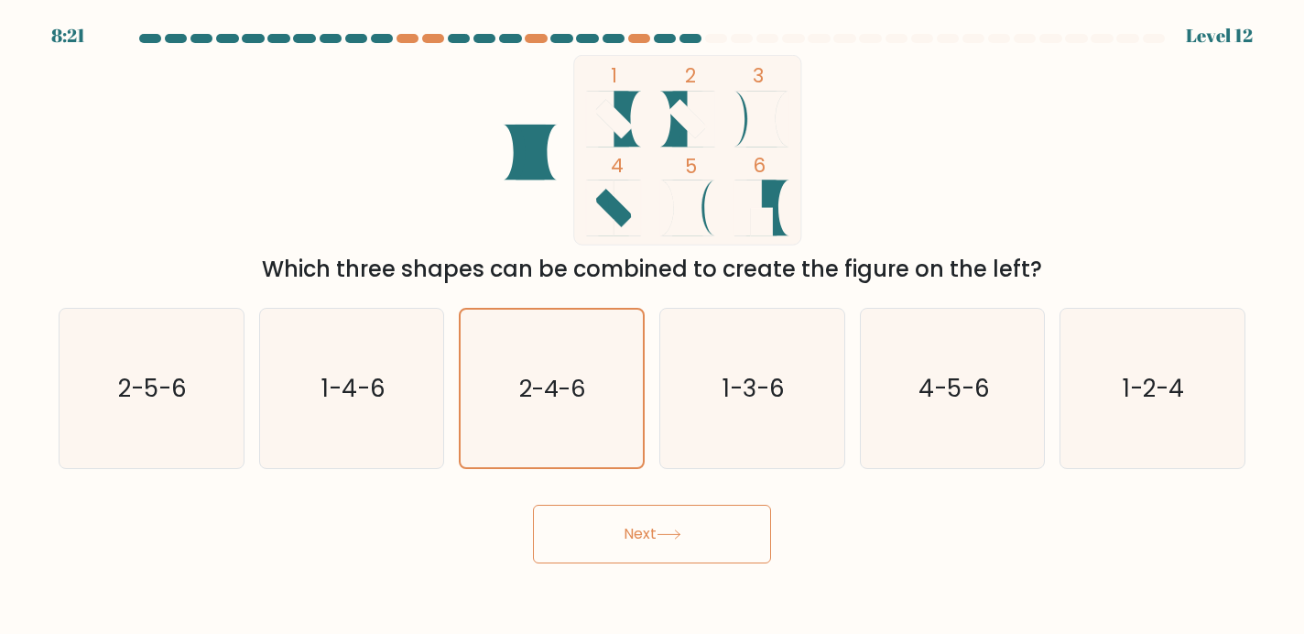
click at [615, 538] on button "Next" at bounding box center [652, 534] width 238 height 59
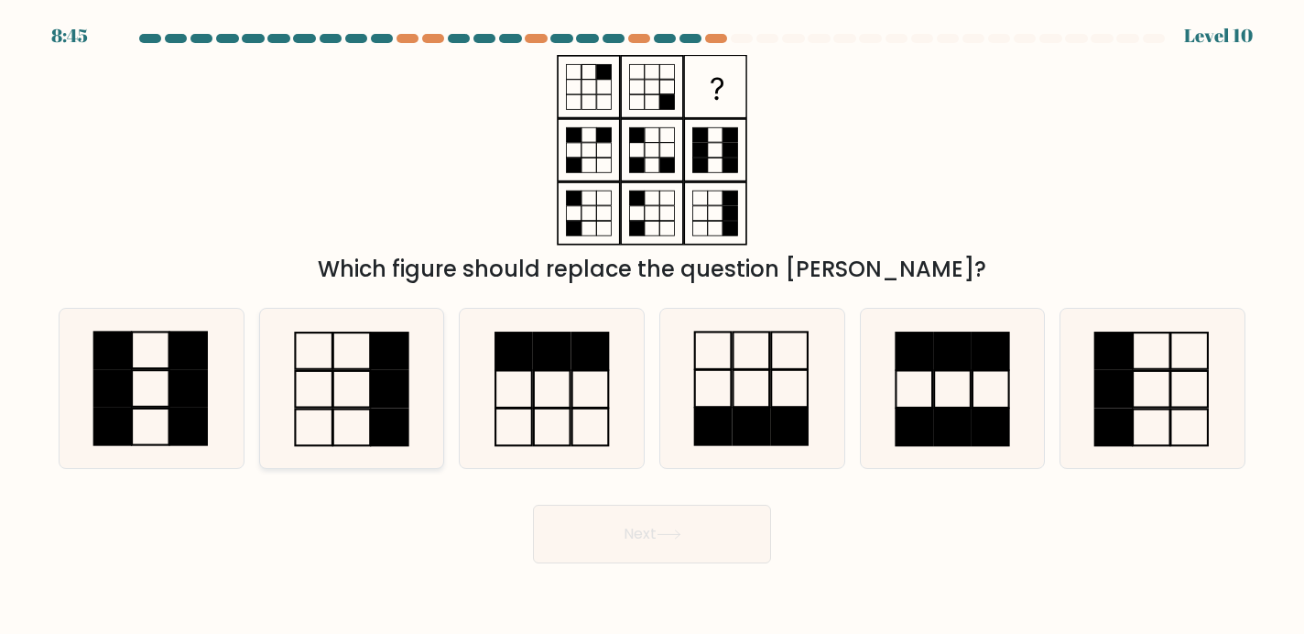
click at [404, 415] on rect at bounding box center [390, 427] width 38 height 37
click at [652, 326] on input "b." at bounding box center [652, 321] width 1 height 9
radio input "true"
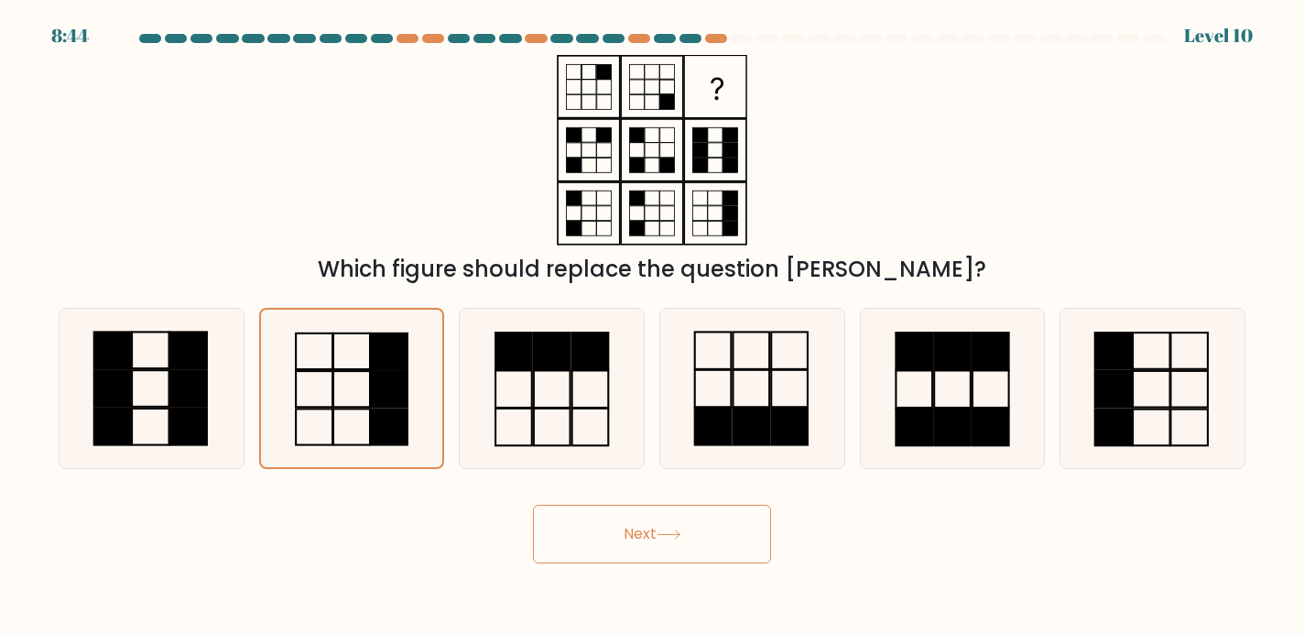
click at [735, 539] on button "Next" at bounding box center [652, 534] width 238 height 59
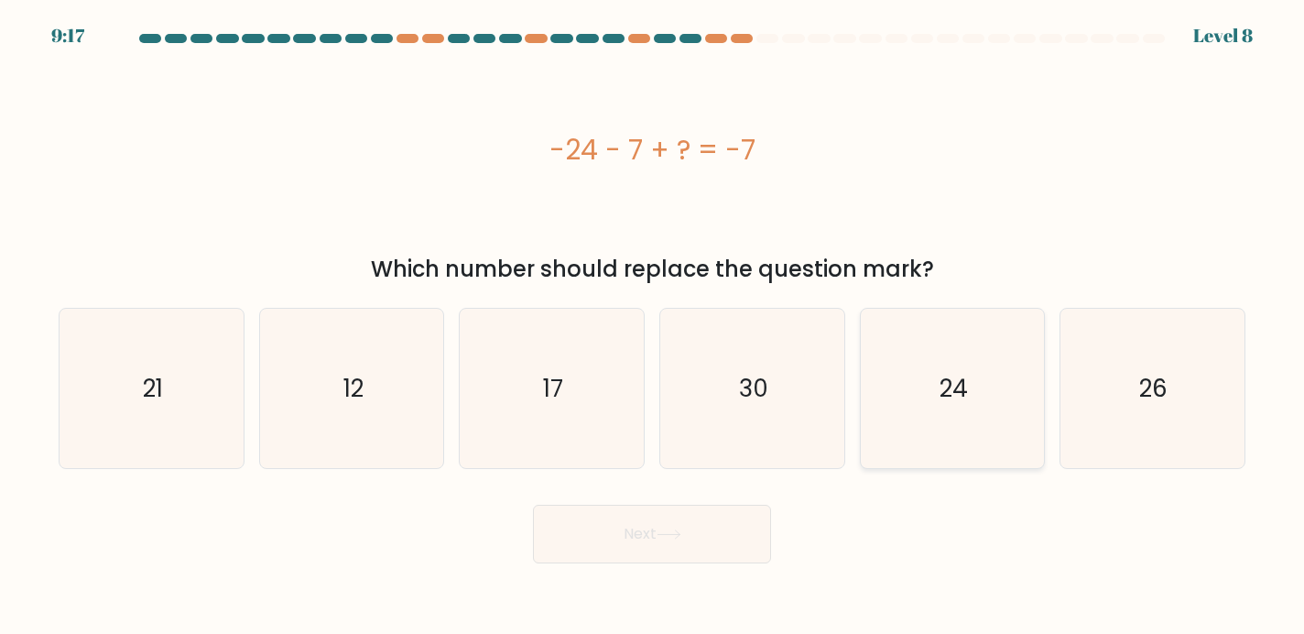
click at [1012, 373] on icon "24" at bounding box center [953, 389] width 160 height 160
click at [653, 326] on input "e. 24" at bounding box center [652, 321] width 1 height 9
radio input "true"
click at [698, 534] on button "Next" at bounding box center [652, 534] width 238 height 59
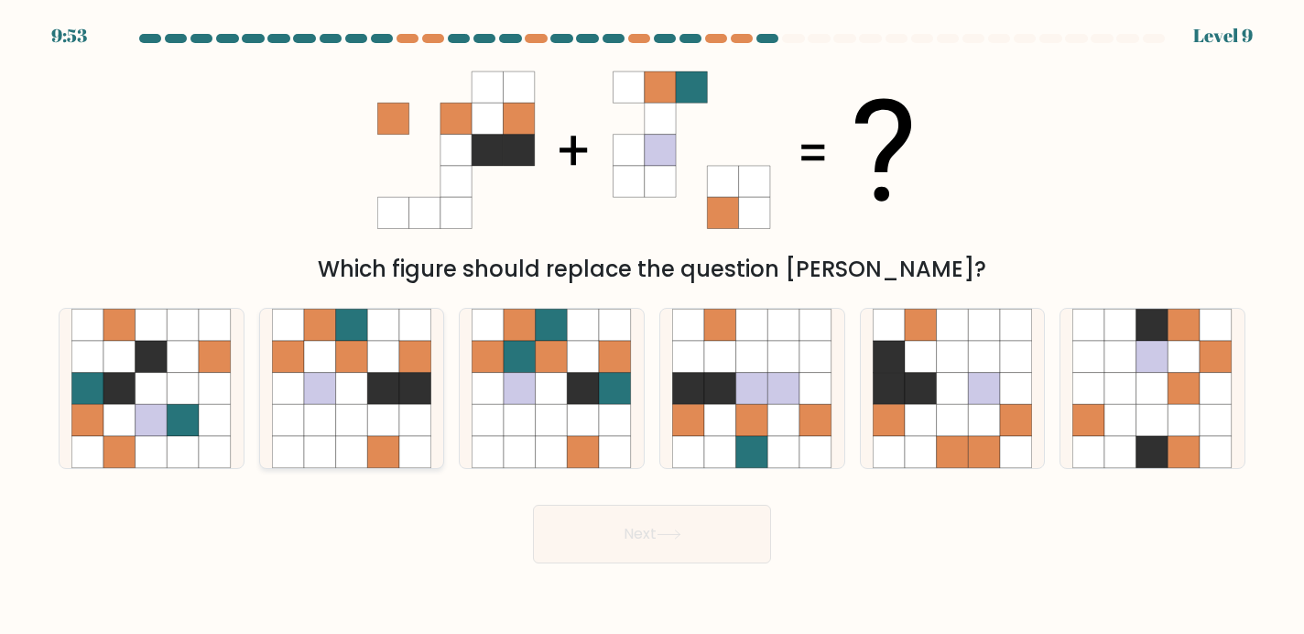
click at [332, 408] on icon at bounding box center [320, 420] width 32 height 32
click at [652, 326] on input "b." at bounding box center [652, 321] width 1 height 9
radio input "true"
click at [679, 547] on button "Next" at bounding box center [652, 534] width 238 height 59
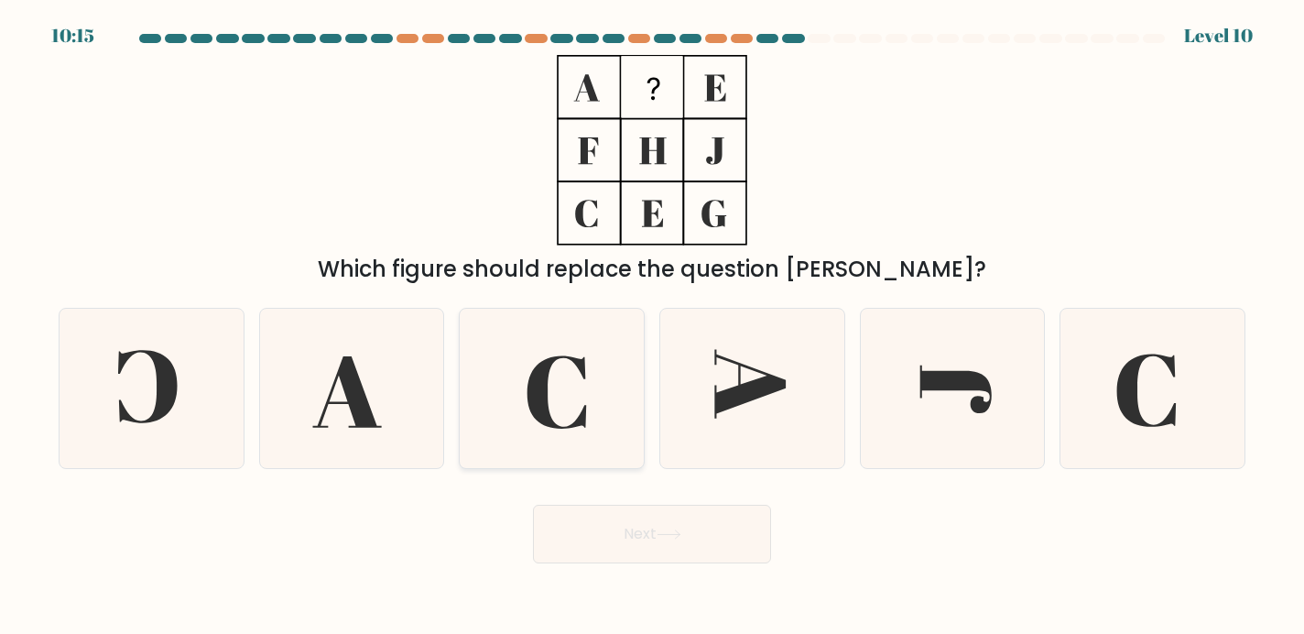
click at [536, 382] on icon at bounding box center [557, 391] width 60 height 73
click at [652, 326] on input "c." at bounding box center [652, 321] width 1 height 9
radio input "true"
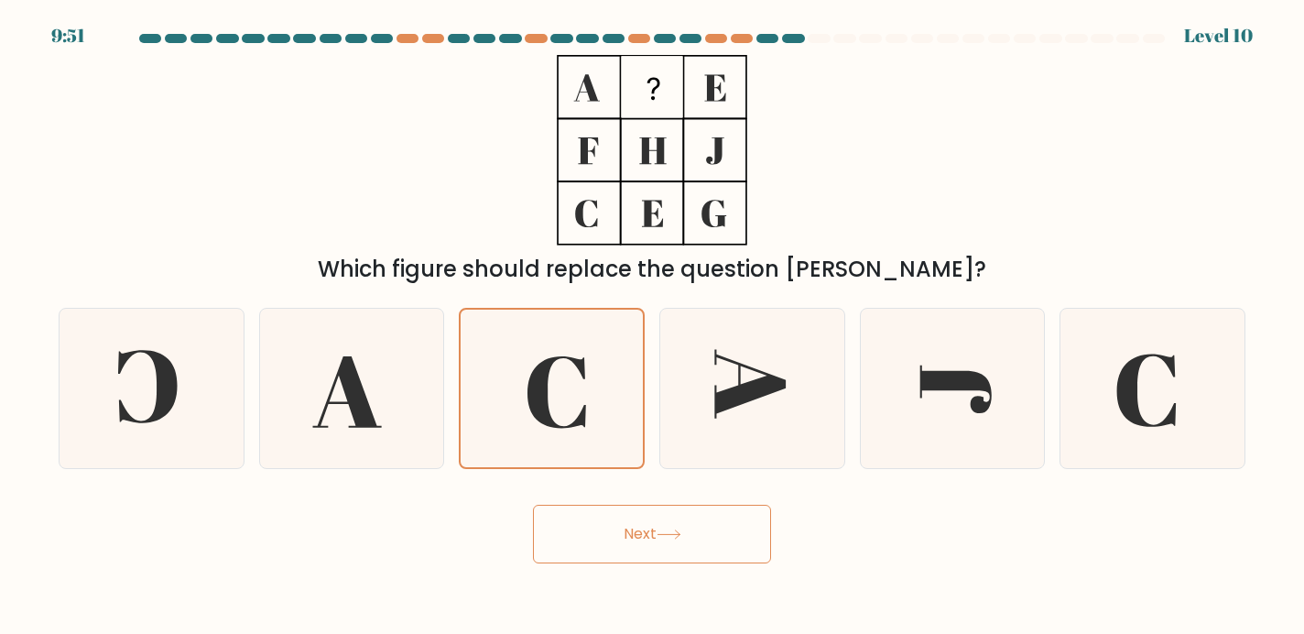
click at [688, 534] on button "Next" at bounding box center [652, 534] width 238 height 59
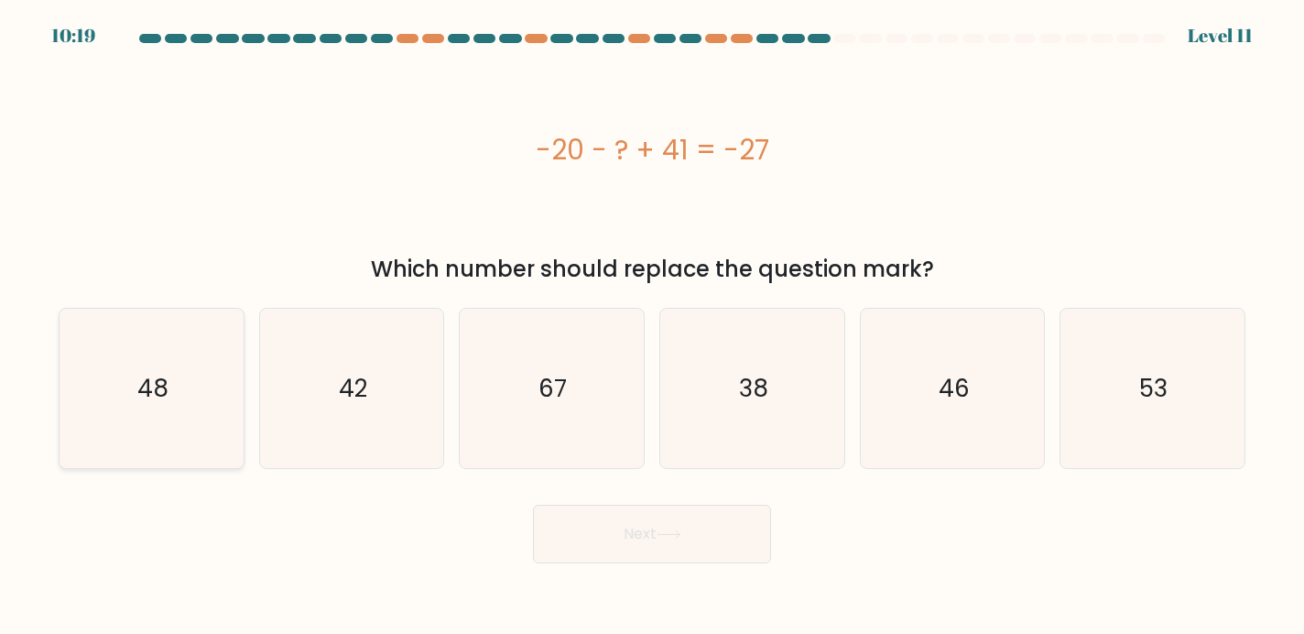
click at [134, 365] on icon "48" at bounding box center [151, 389] width 160 height 160
click at [652, 326] on input "a. 48" at bounding box center [652, 321] width 1 height 9
radio input "true"
click at [635, 531] on button "Next" at bounding box center [652, 534] width 238 height 59
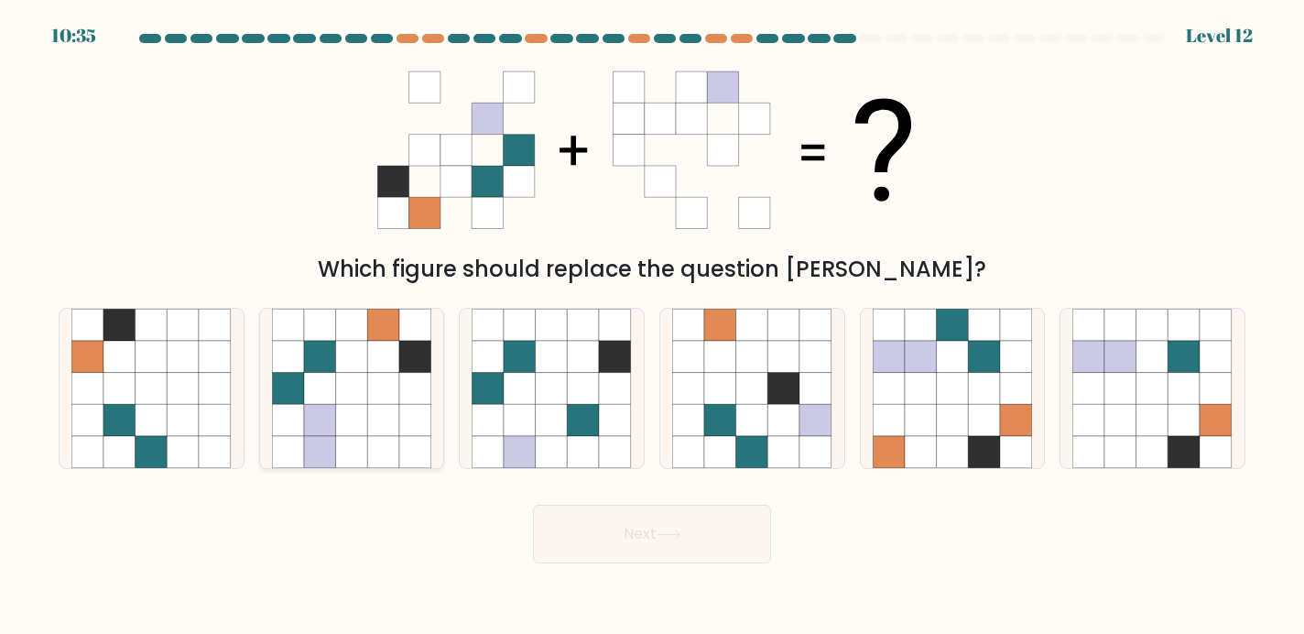
click at [350, 452] on icon at bounding box center [352, 452] width 32 height 32
click at [652, 326] on input "b." at bounding box center [652, 321] width 1 height 9
radio input "true"
click at [667, 531] on icon at bounding box center [669, 534] width 25 height 10
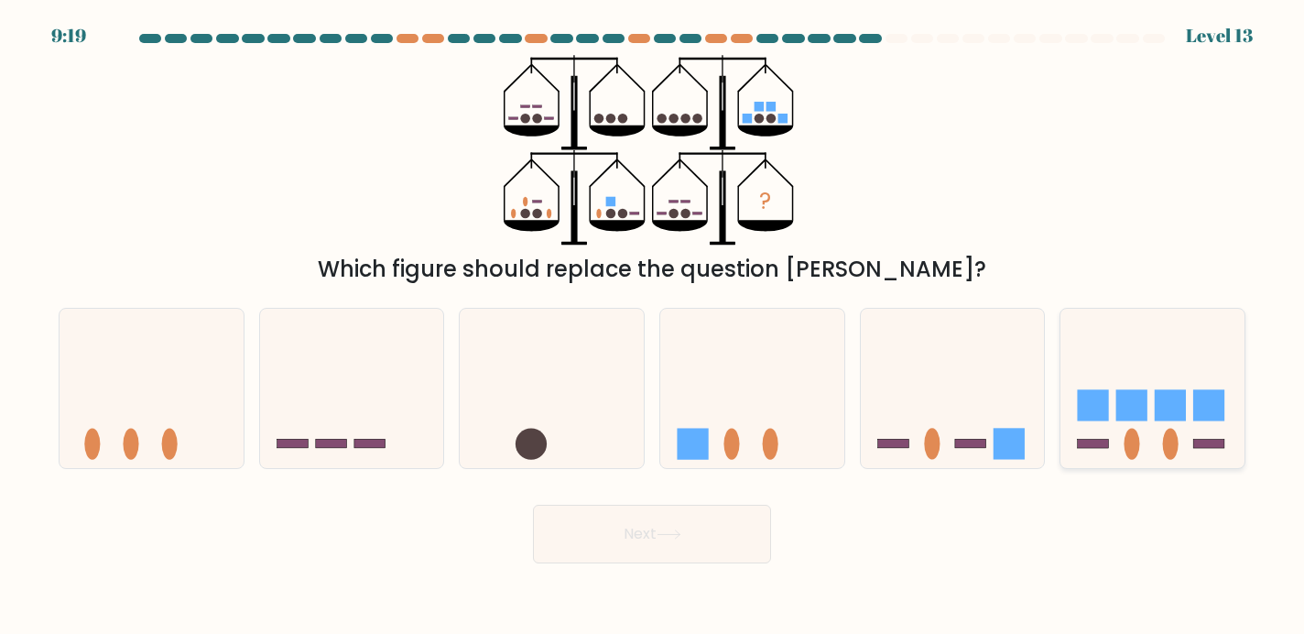
click at [1160, 429] on icon at bounding box center [1152, 388] width 184 height 152
click at [653, 326] on input "f." at bounding box center [652, 321] width 1 height 9
radio input "true"
click at [718, 534] on button "Next" at bounding box center [652, 534] width 238 height 59
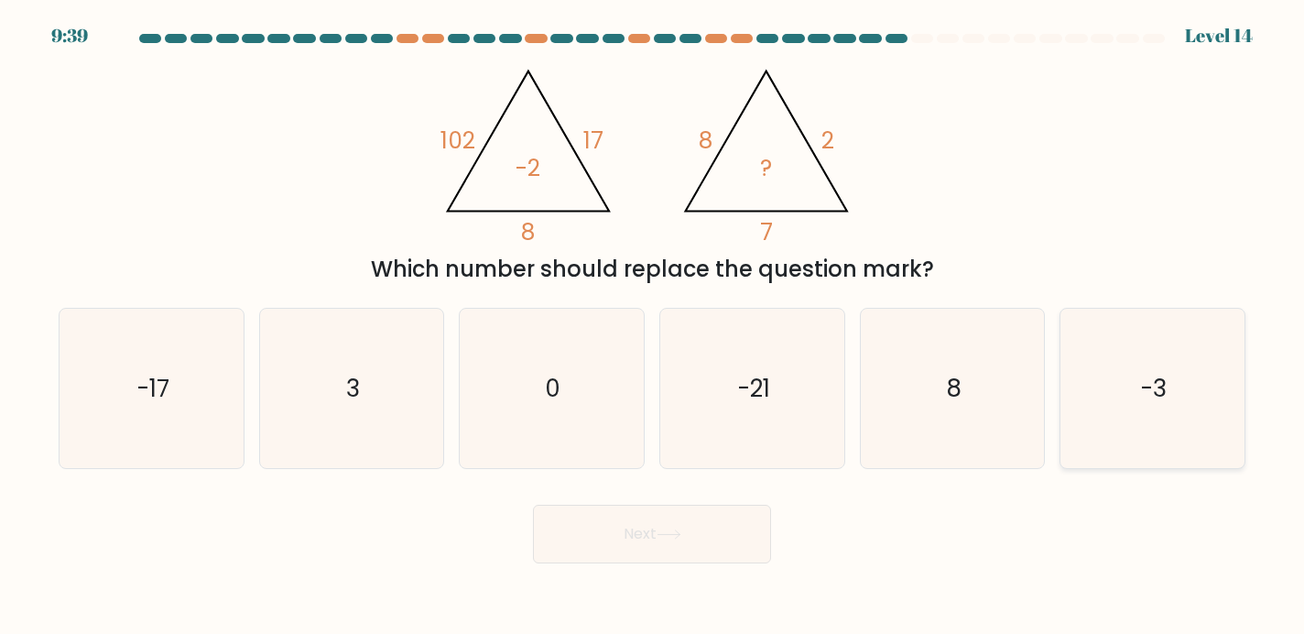
click at [1148, 349] on icon "-3" at bounding box center [1152, 389] width 160 height 160
click at [653, 326] on input "f. -3" at bounding box center [652, 321] width 1 height 9
radio input "true"
click at [673, 538] on icon at bounding box center [669, 534] width 25 height 10
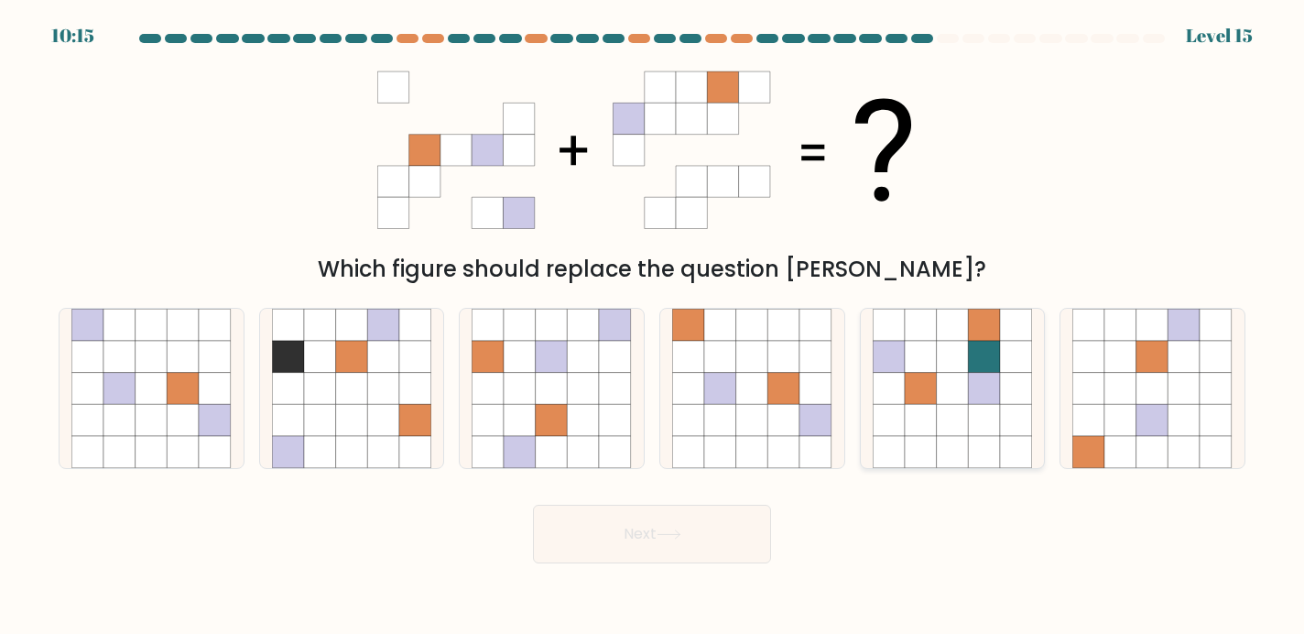
click at [906, 356] on icon at bounding box center [921, 357] width 32 height 32
click at [653, 326] on input "e." at bounding box center [652, 321] width 1 height 9
radio input "true"
click at [722, 532] on button "Next" at bounding box center [652, 534] width 238 height 59
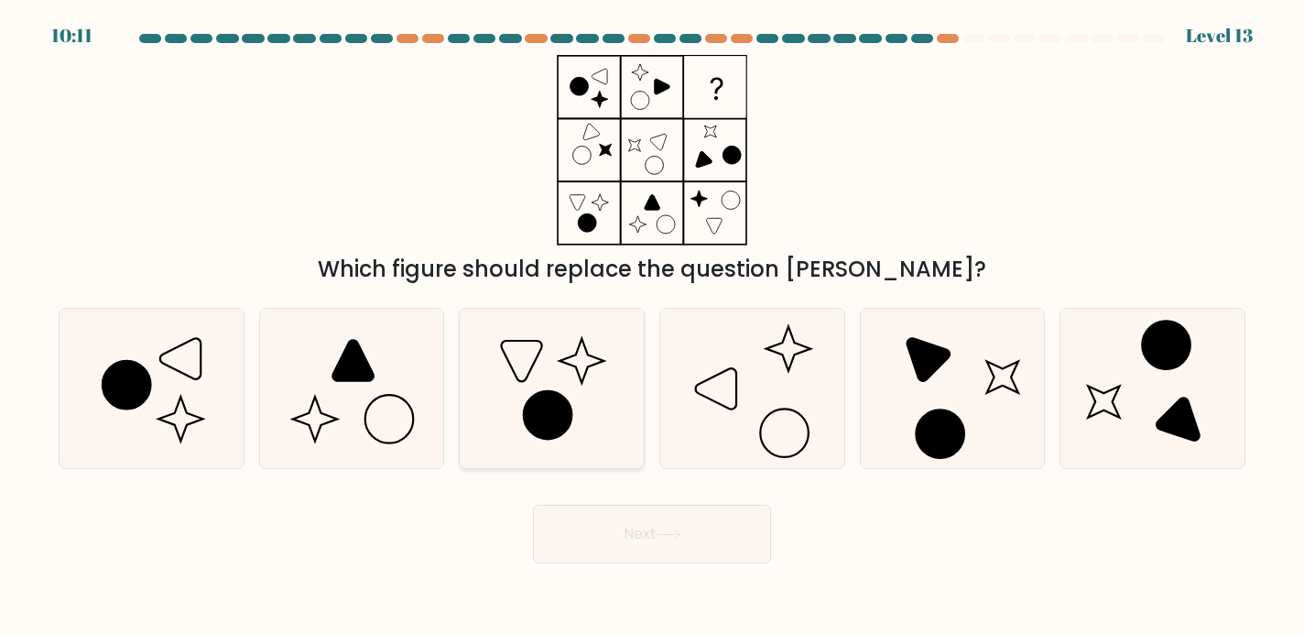
click at [610, 377] on icon at bounding box center [552, 389] width 160 height 160
click at [652, 326] on input "c." at bounding box center [652, 321] width 1 height 9
radio input "true"
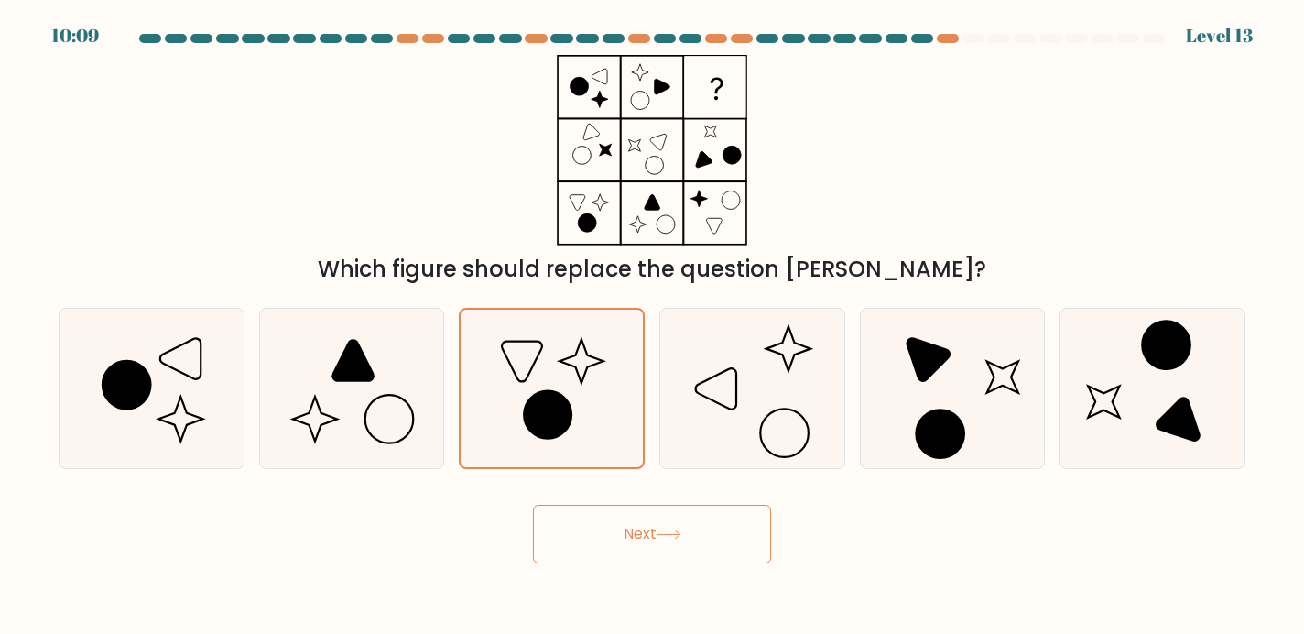
click at [700, 537] on button "Next" at bounding box center [652, 534] width 238 height 59
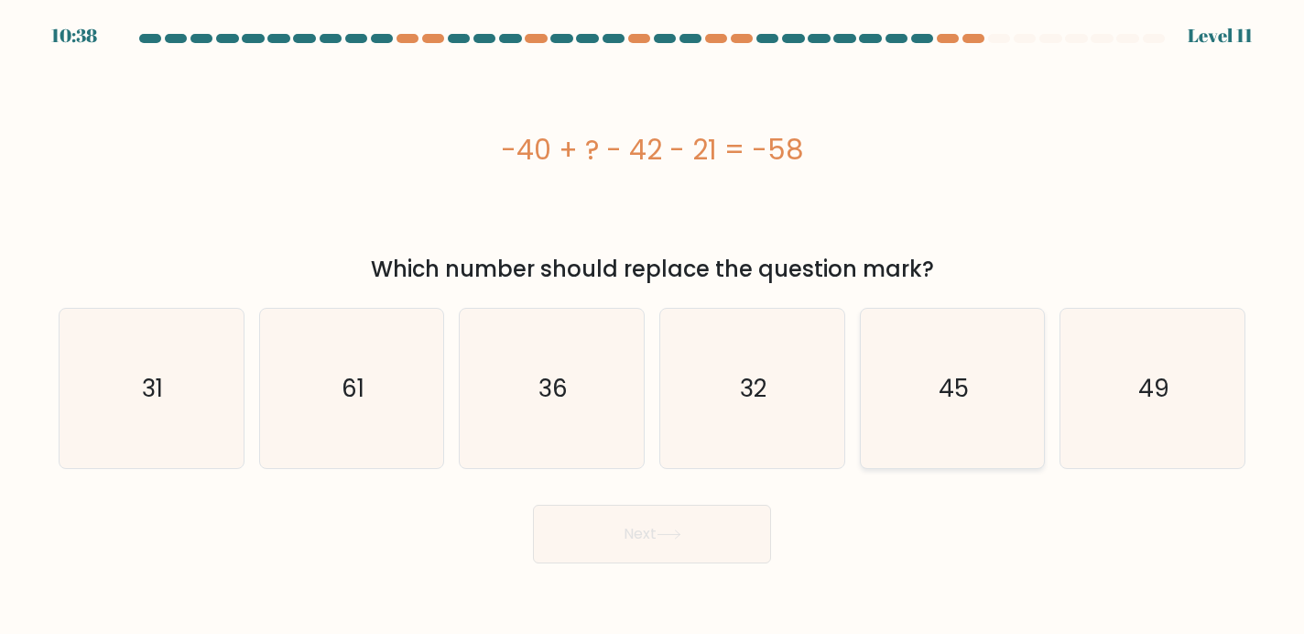
drag, startPoint x: 985, startPoint y: 344, endPoint x: 976, endPoint y: 349, distance: 10.2
click at [986, 344] on icon "45" at bounding box center [953, 389] width 160 height 160
click at [653, 326] on input "e. 45" at bounding box center [652, 321] width 1 height 9
radio input "true"
click at [756, 533] on button "Next" at bounding box center [652, 534] width 238 height 59
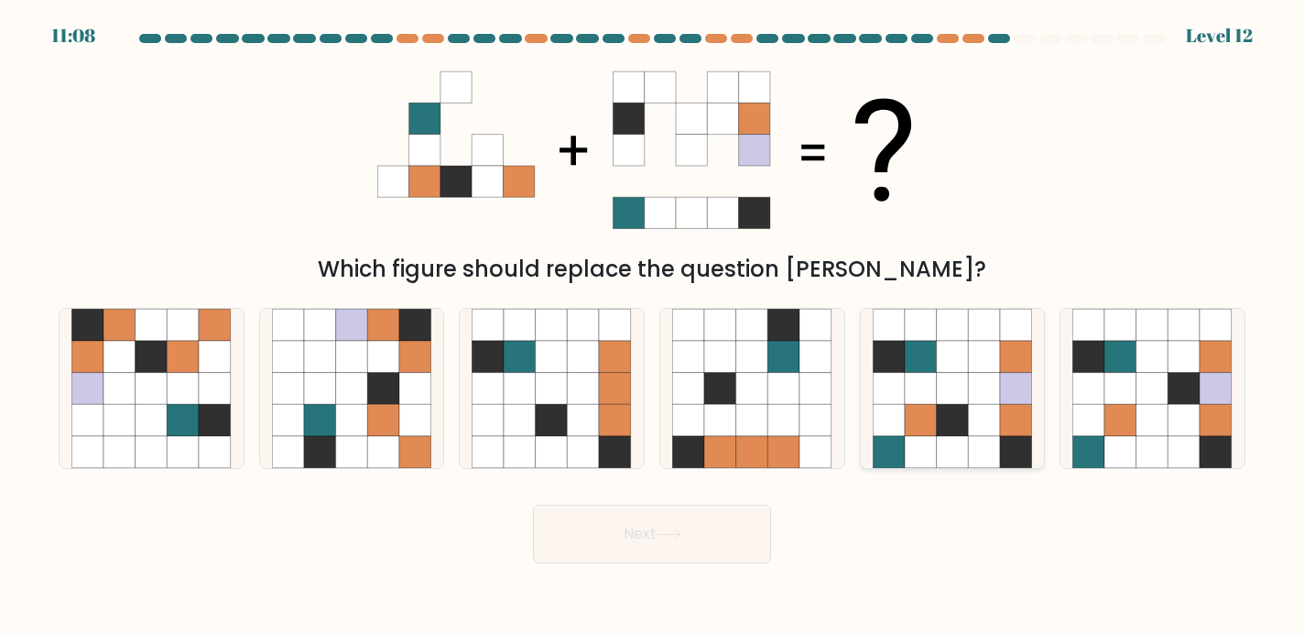
click at [983, 400] on icon at bounding box center [984, 388] width 32 height 32
click at [653, 326] on input "e." at bounding box center [652, 321] width 1 height 9
radio input "true"
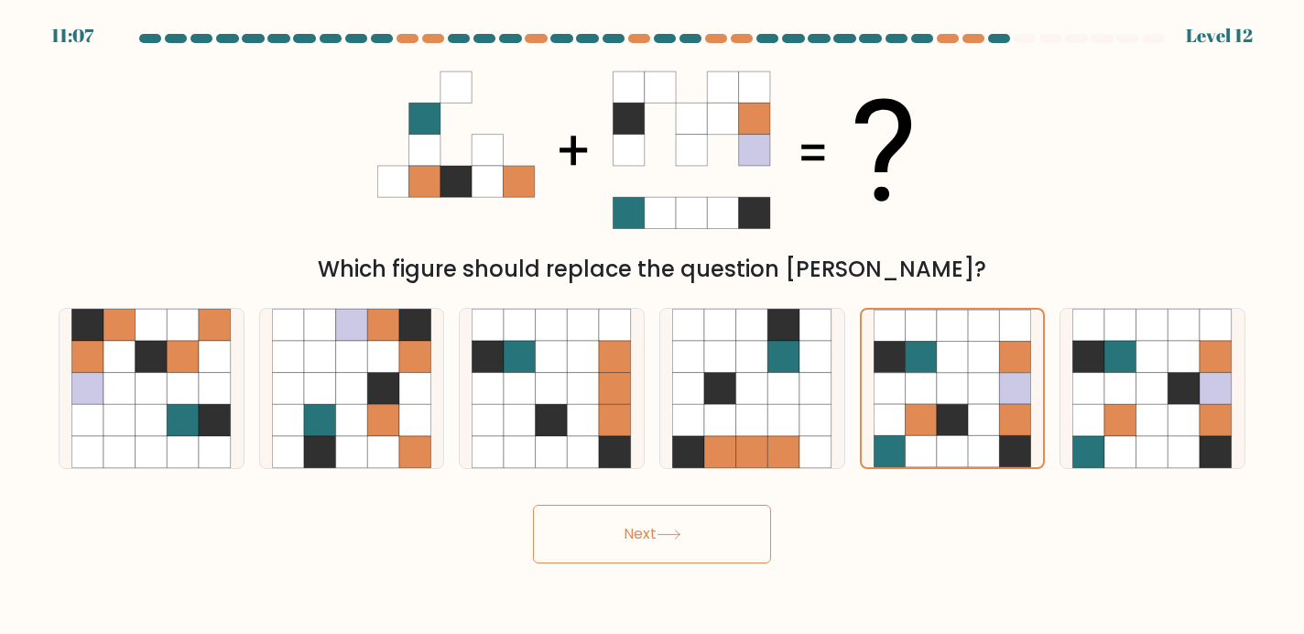
click at [707, 520] on button "Next" at bounding box center [652, 534] width 238 height 59
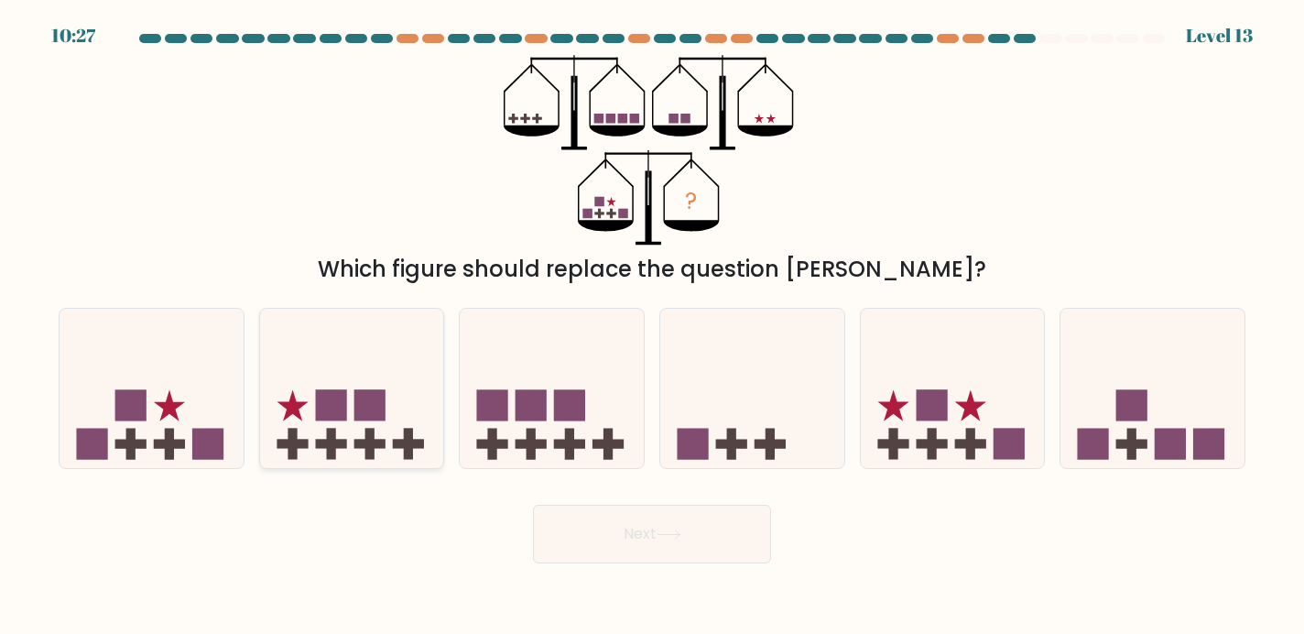
click at [374, 434] on rect at bounding box center [369, 443] width 9 height 31
click at [652, 326] on input "b." at bounding box center [652, 321] width 1 height 9
radio input "true"
click at [975, 373] on icon at bounding box center [953, 388] width 184 height 152
click at [653, 326] on input "e." at bounding box center [652, 321] width 1 height 9
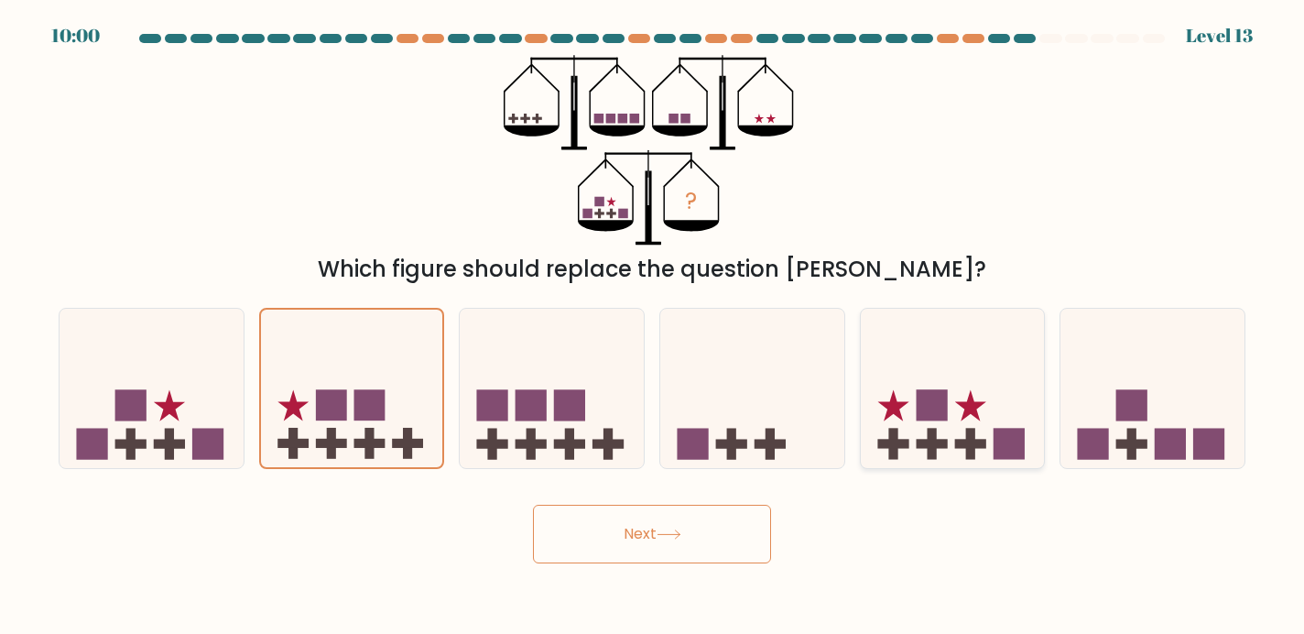
radio input "true"
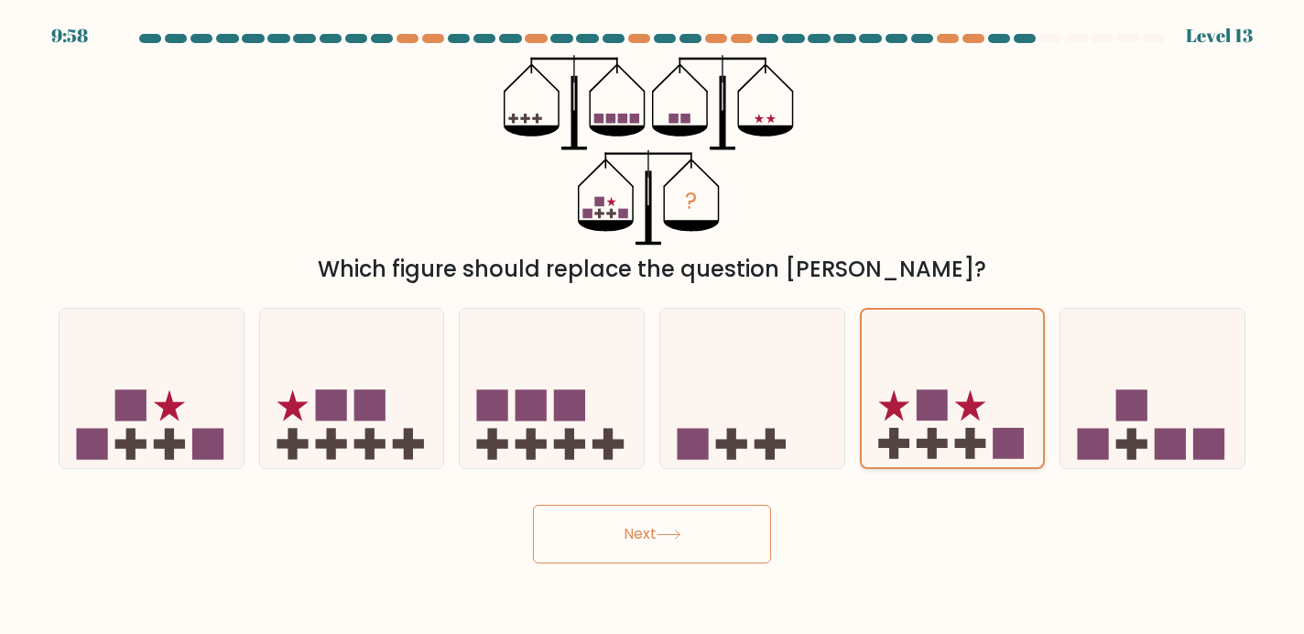
click at [975, 365] on icon at bounding box center [953, 388] width 182 height 151
click at [653, 326] on input "e." at bounding box center [652, 321] width 1 height 9
click at [717, 536] on button "Next" at bounding box center [652, 534] width 238 height 59
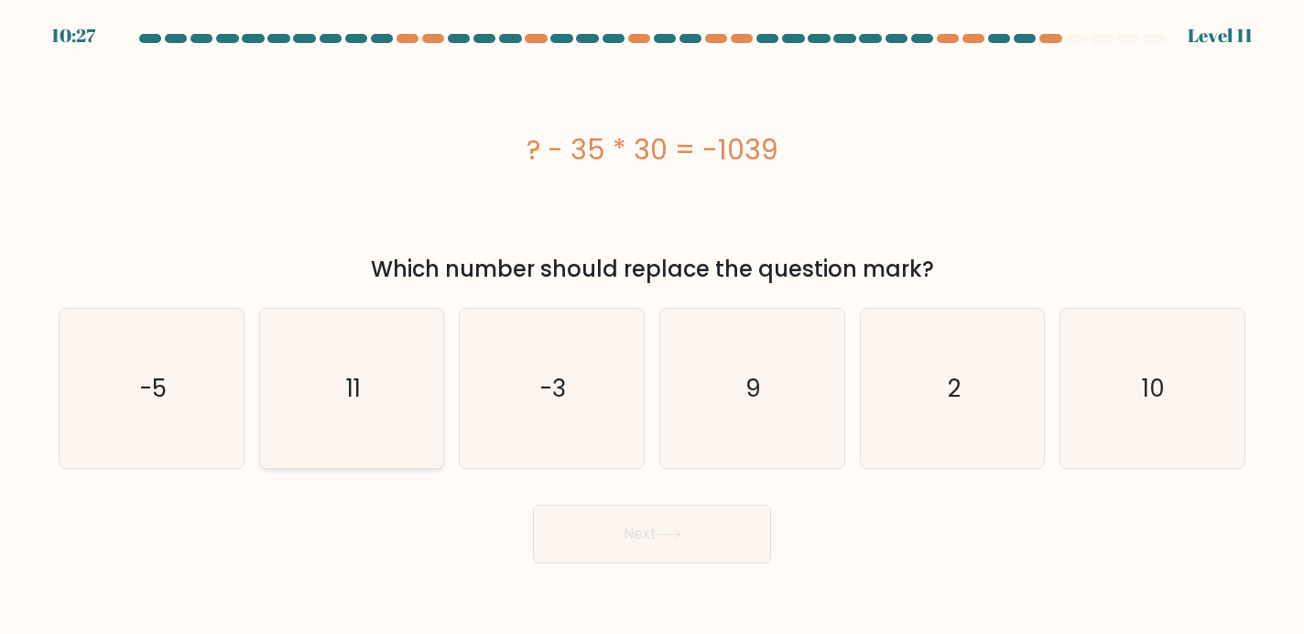
click at [418, 399] on icon "11" at bounding box center [352, 389] width 160 height 160
click at [652, 326] on input "b. 11" at bounding box center [652, 321] width 1 height 9
radio input "true"
click at [591, 525] on button "Next" at bounding box center [652, 534] width 238 height 59
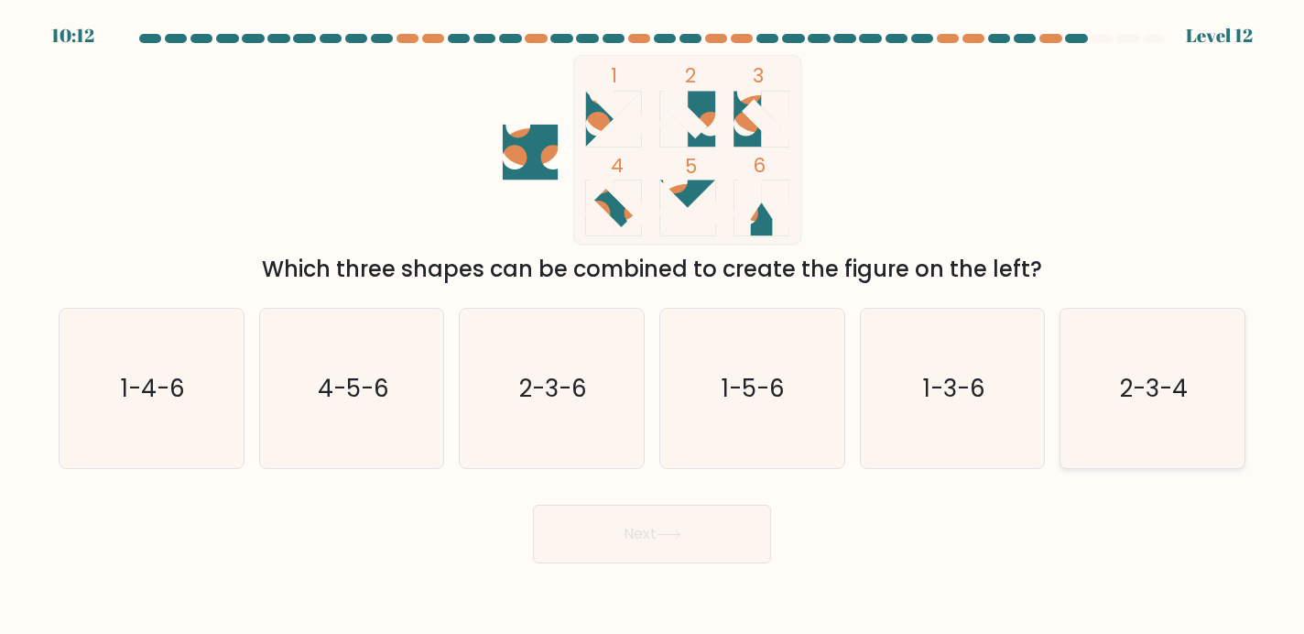
click at [1115, 429] on icon "2-3-4" at bounding box center [1152, 389] width 160 height 160
click at [653, 326] on input "f. 2-3-4" at bounding box center [652, 321] width 1 height 9
radio input "true"
click at [678, 533] on icon at bounding box center [669, 534] width 25 height 10
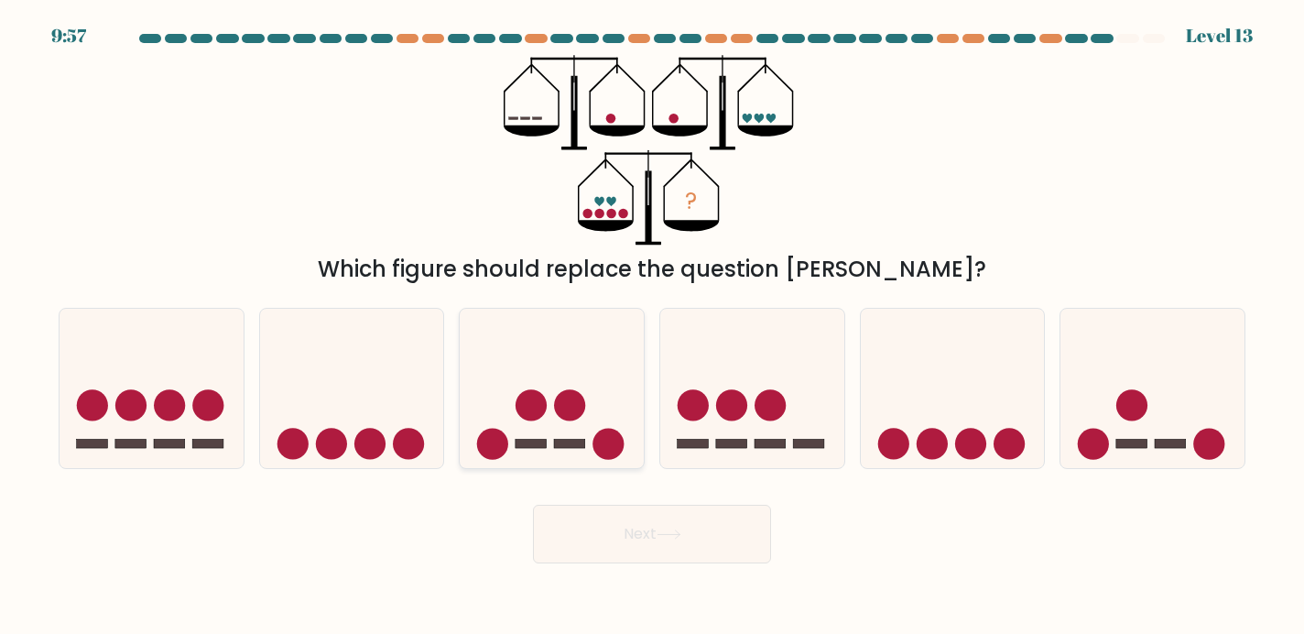
click at [547, 403] on circle at bounding box center [531, 404] width 31 height 31
click at [652, 326] on input "c." at bounding box center [652, 321] width 1 height 9
radio input "true"
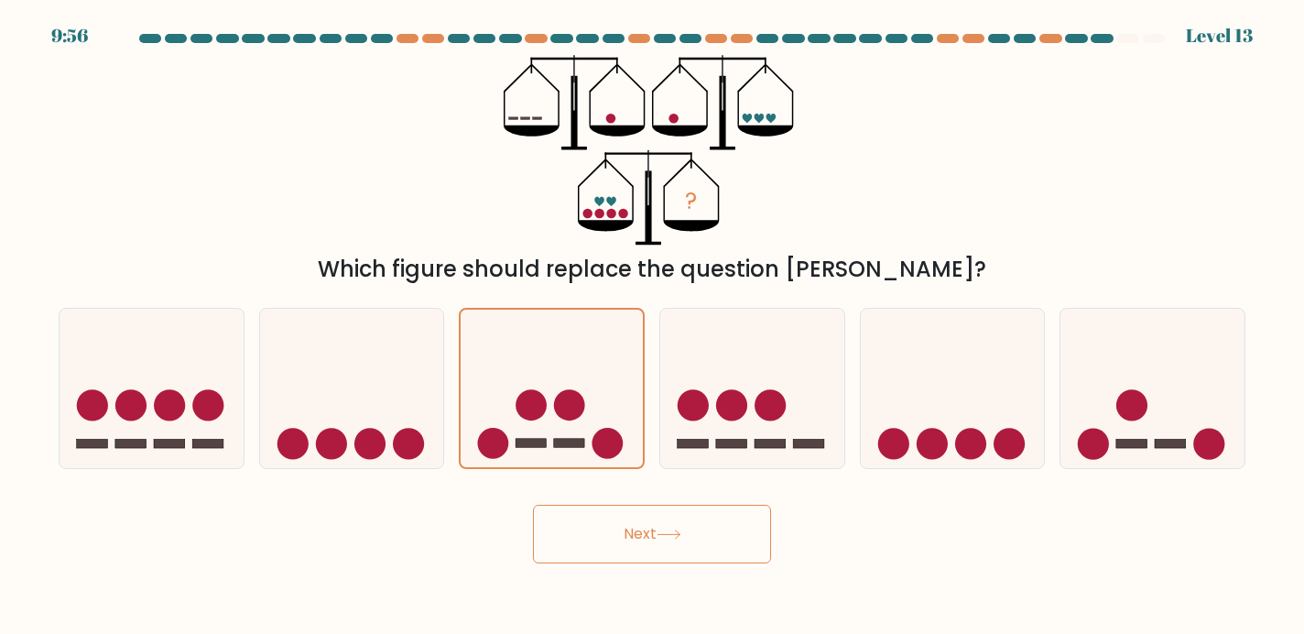
click at [705, 539] on button "Next" at bounding box center [652, 534] width 238 height 59
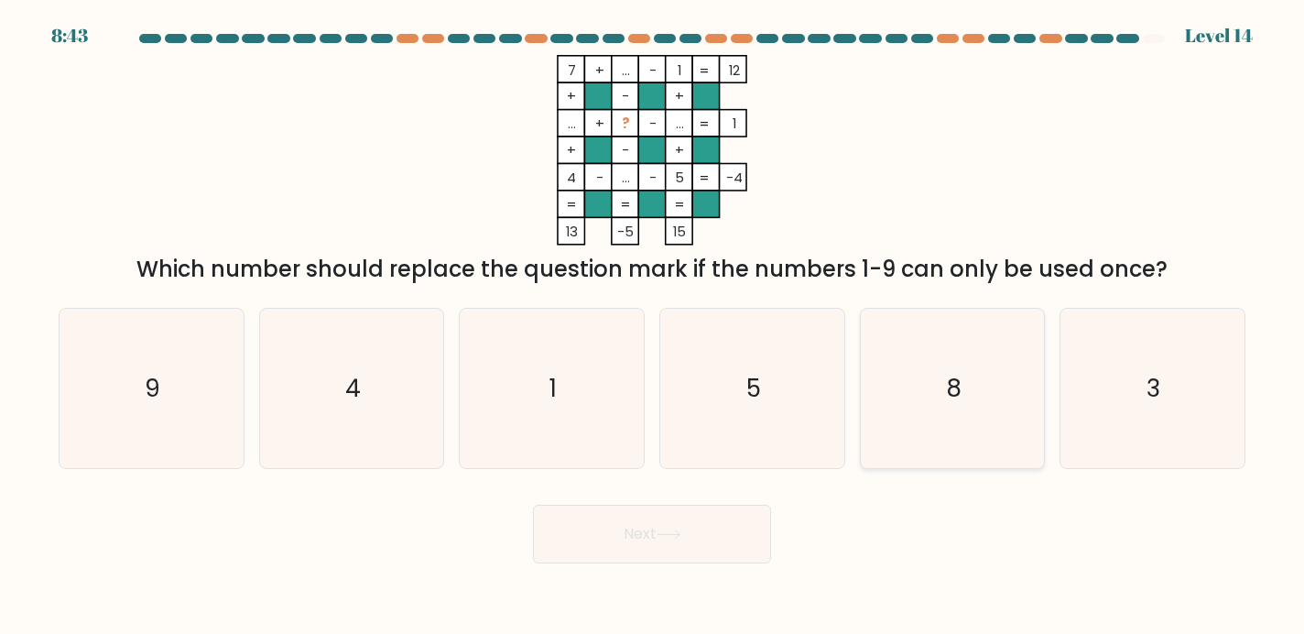
click at [961, 412] on icon "8" at bounding box center [953, 389] width 160 height 160
click at [653, 326] on input "e. 8" at bounding box center [652, 321] width 1 height 9
radio input "true"
click at [595, 541] on button "Next" at bounding box center [652, 534] width 238 height 59
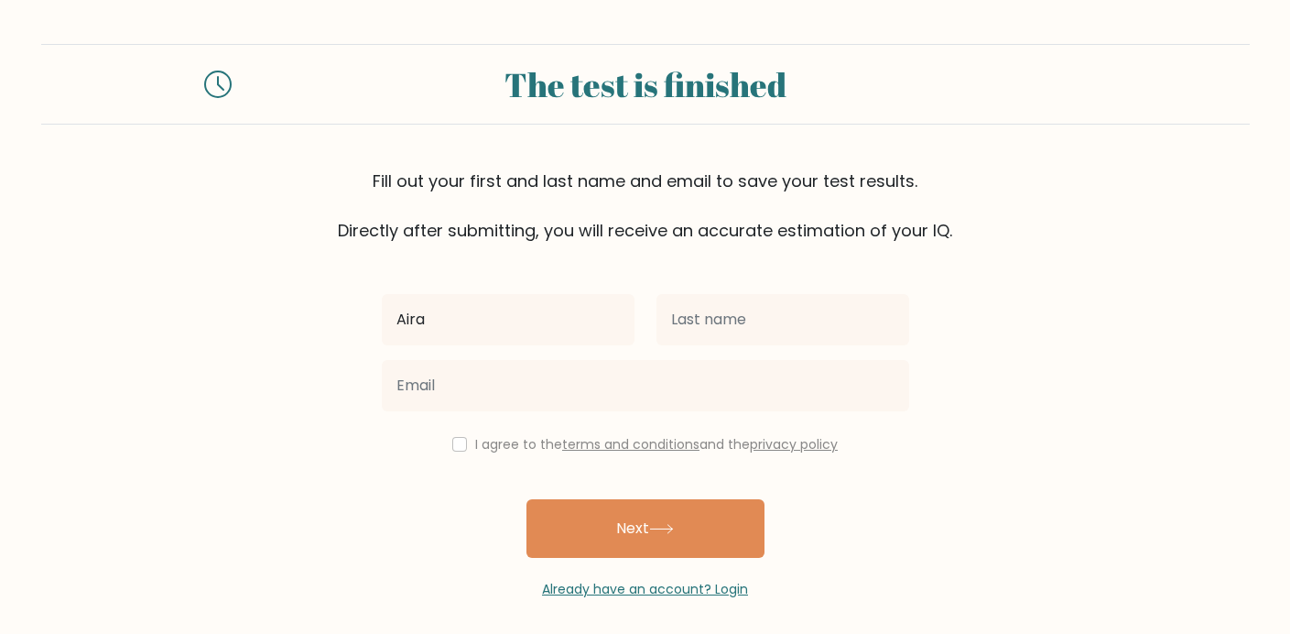
type input "Aira"
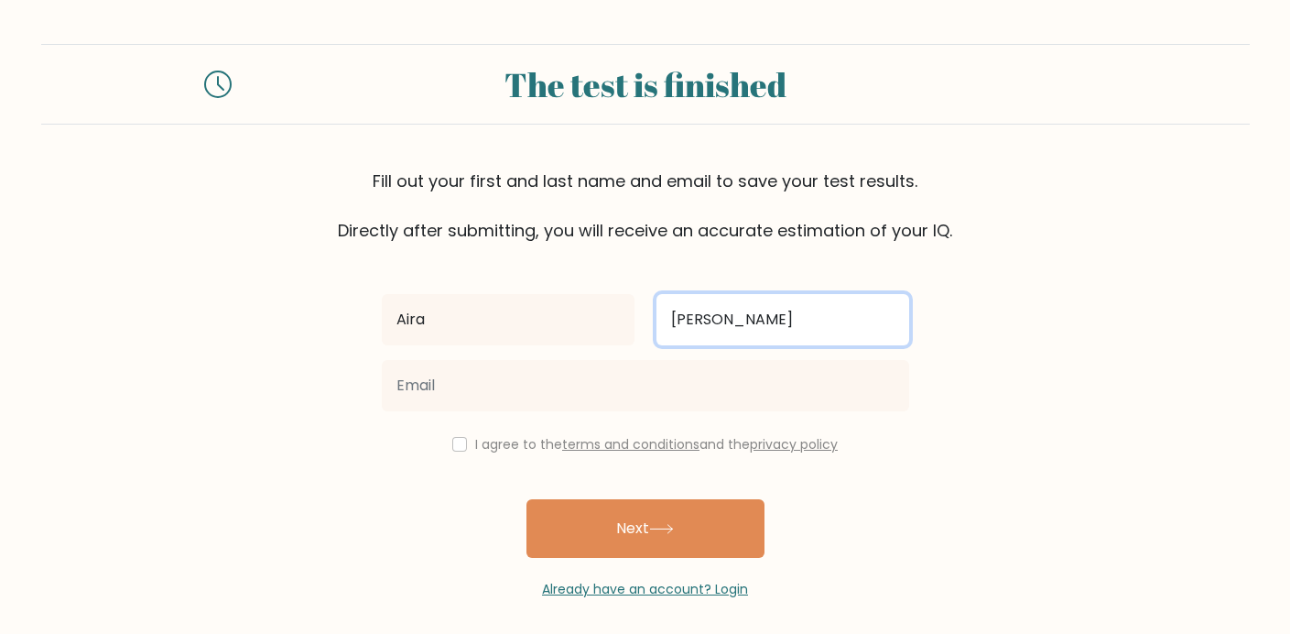
type input "Hernandez"
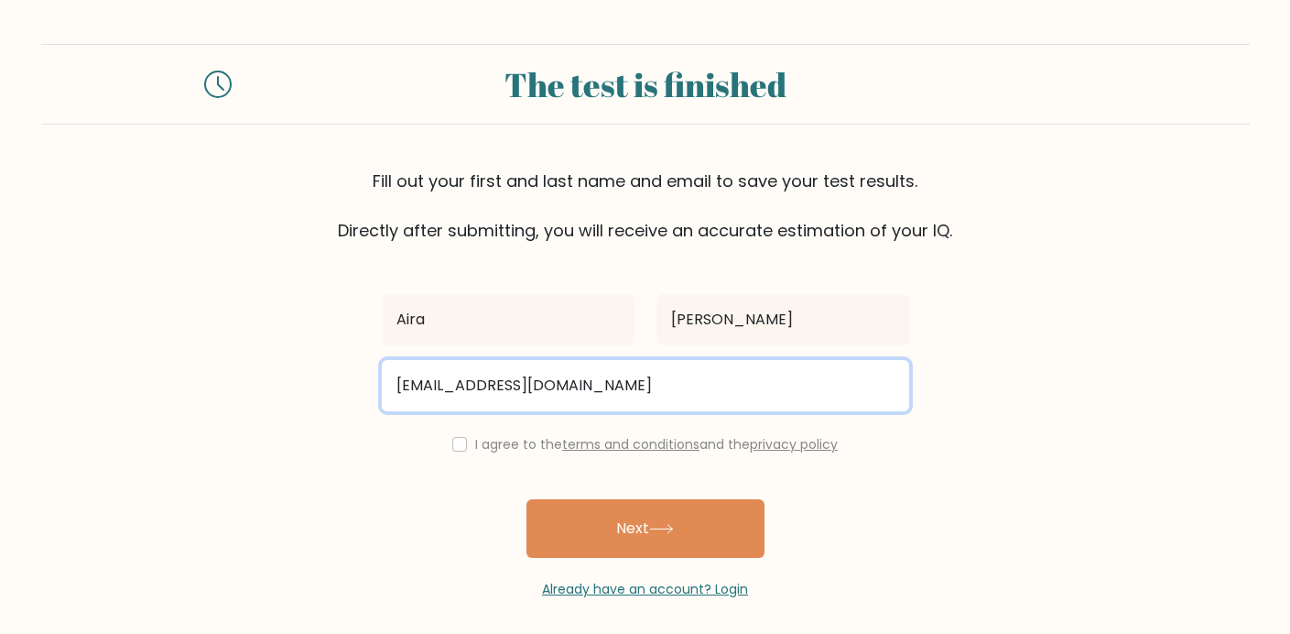
type input "ajolenehernandez@gmail.com"
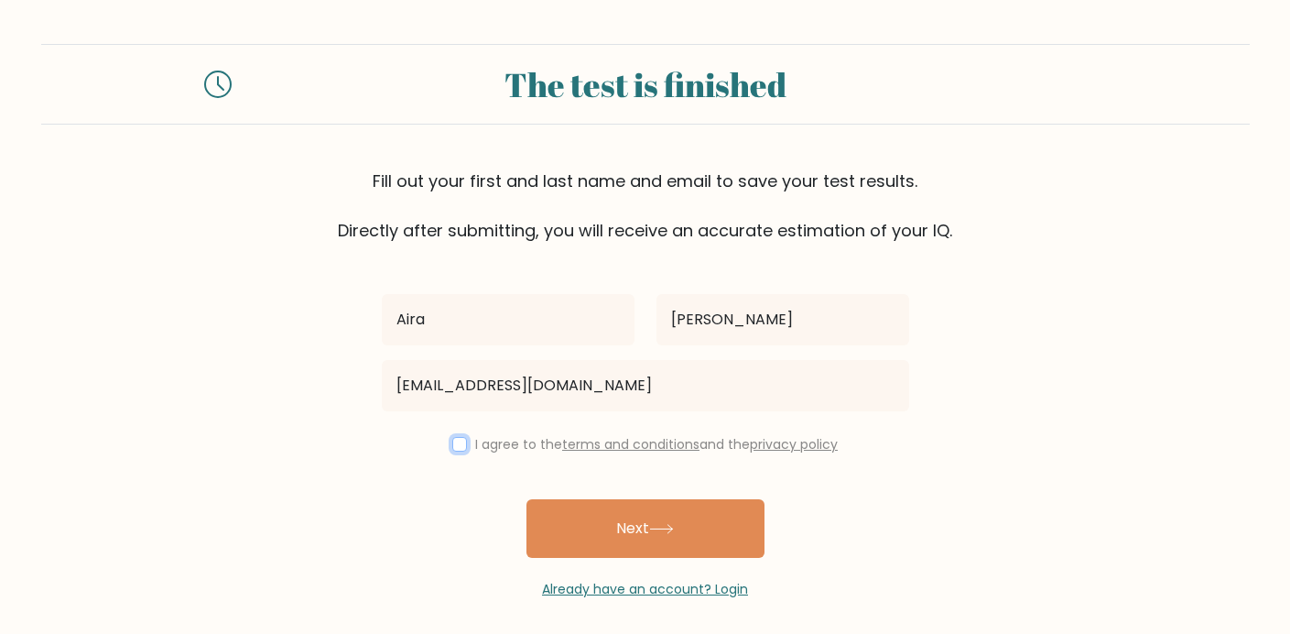
click at [462, 440] on input "checkbox" at bounding box center [459, 444] width 15 height 15
checkbox input "true"
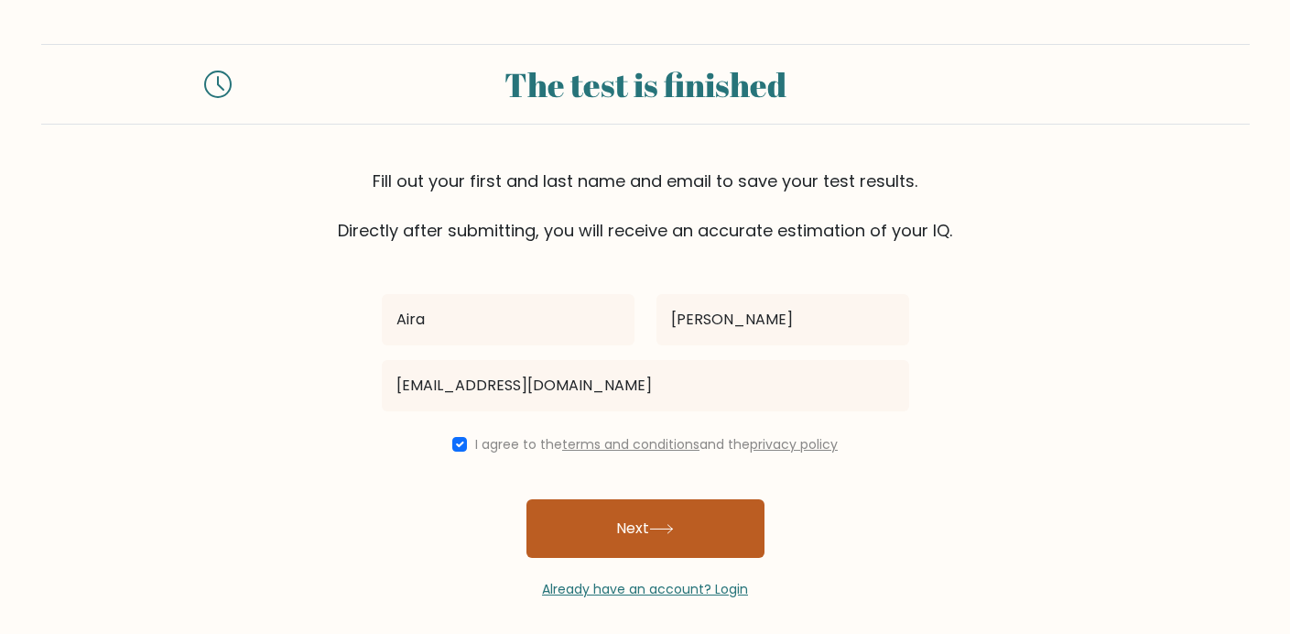
click at [667, 539] on button "Next" at bounding box center [646, 528] width 238 height 59
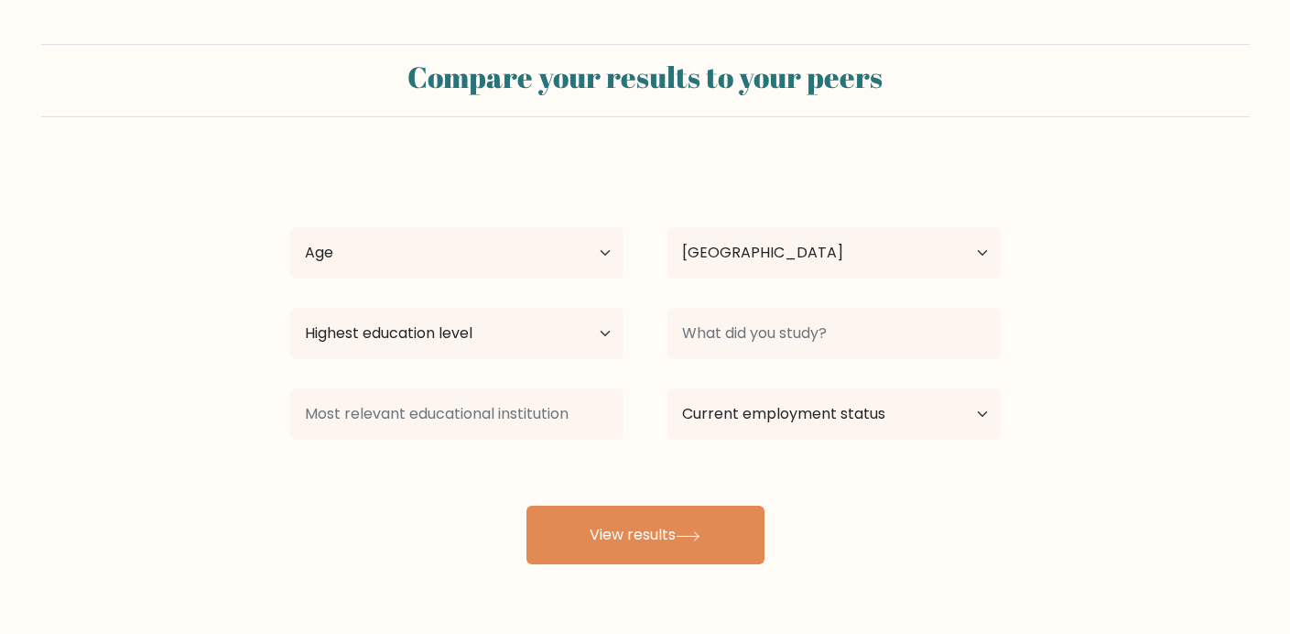
select select "PH"
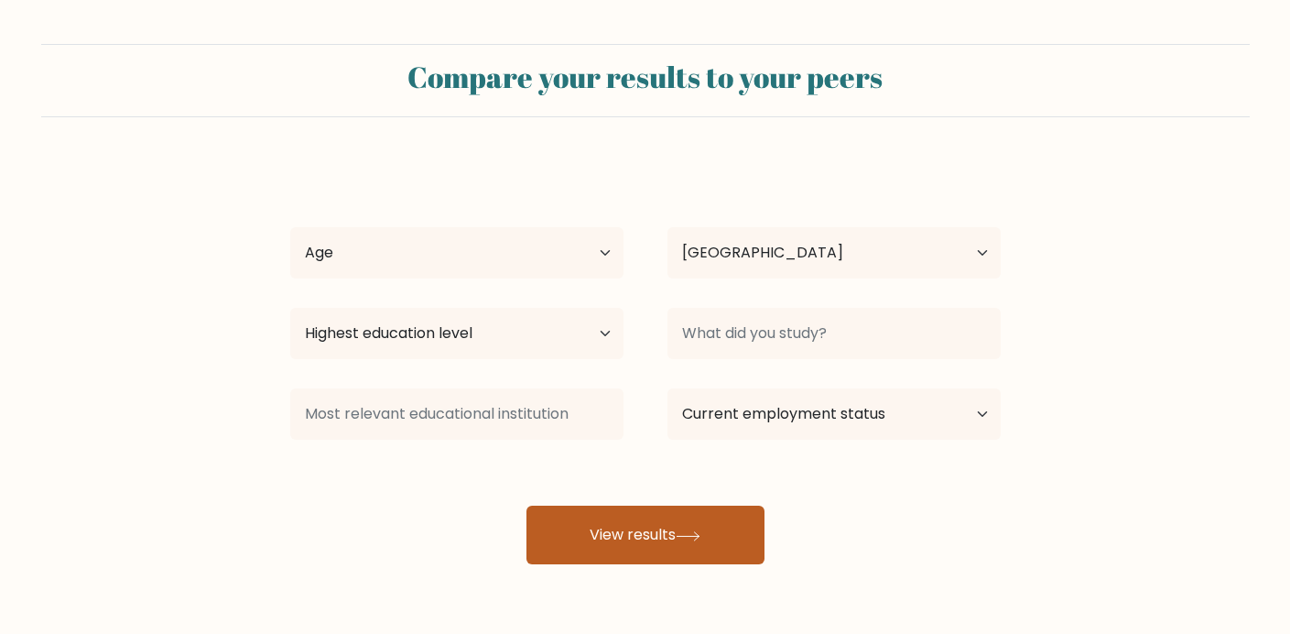
click at [655, 549] on button "View results" at bounding box center [646, 534] width 238 height 59
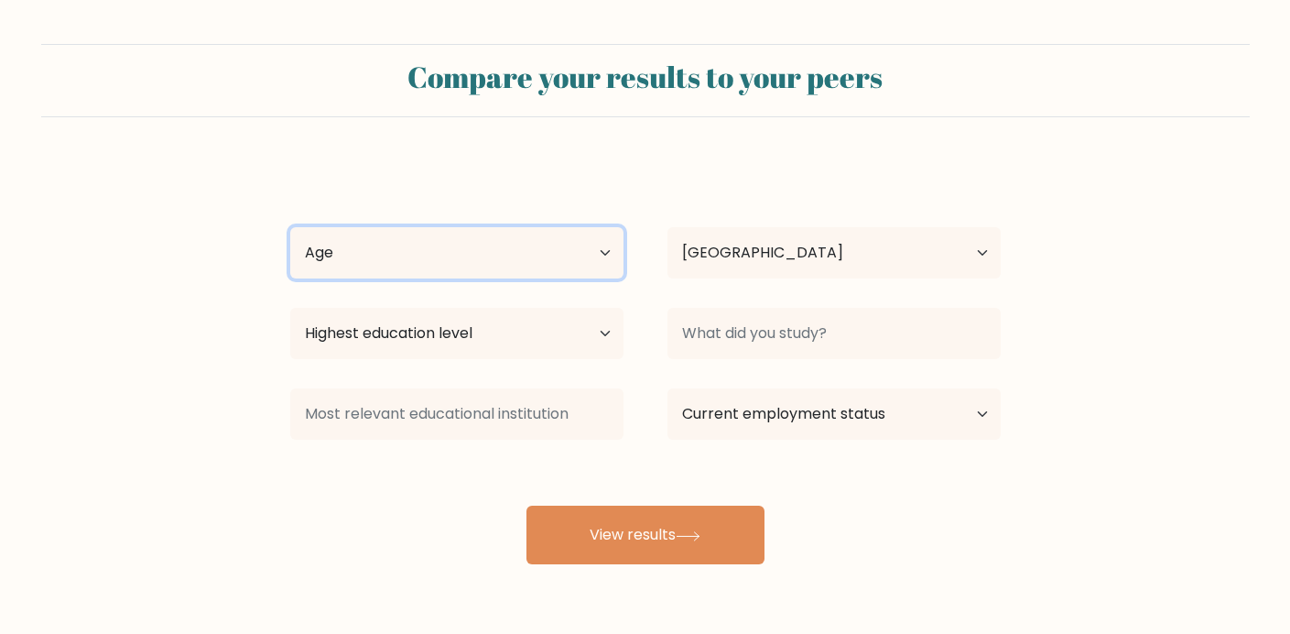
click at [290, 227] on select "Age Under 18 years old 18-24 years old 25-34 years old 35-44 years old 45-54 ye…" at bounding box center [456, 252] width 333 height 51
select select "25_34"
click option "25-34 years old" at bounding box center [0, 0] width 0 height 0
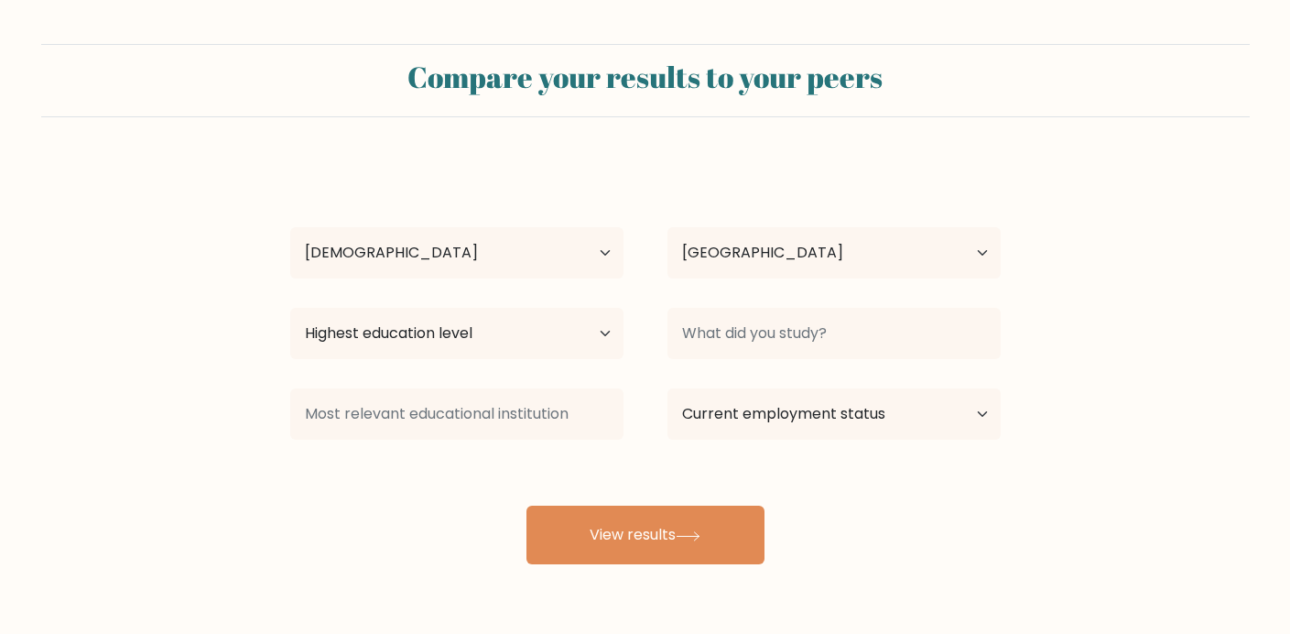
click at [657, 585] on div "Compare your results to your peers Aira Hernandez Age Under 18 years old 18-24 …" at bounding box center [645, 347] width 1290 height 694
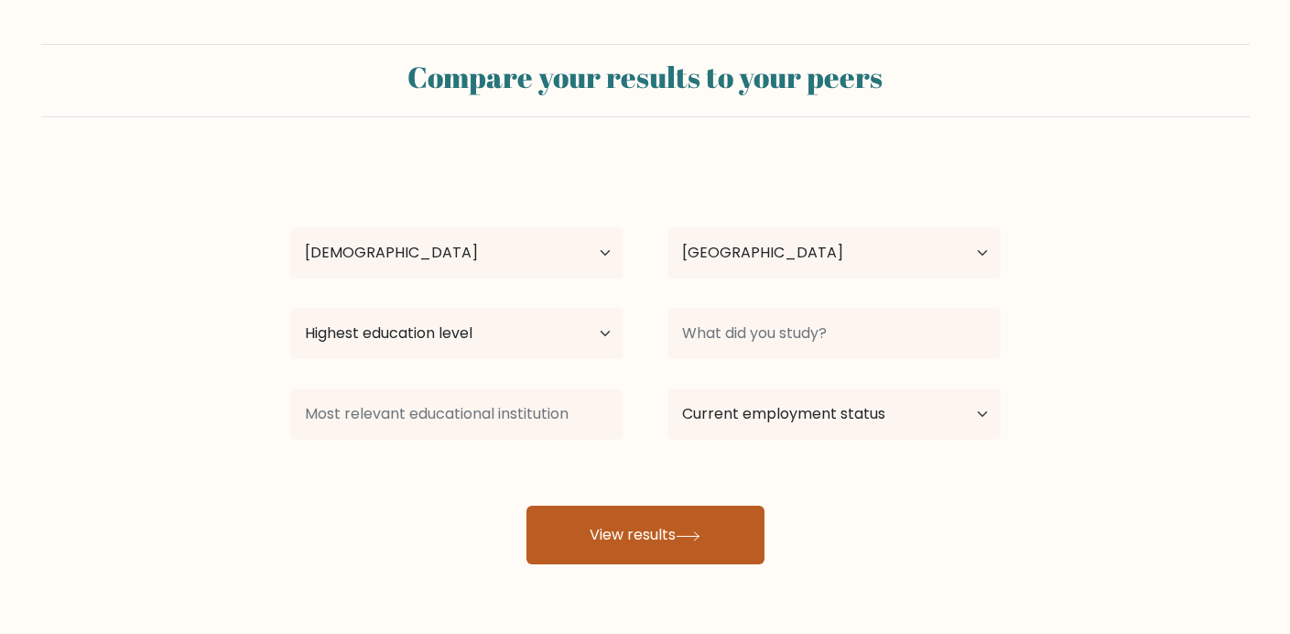
click at [650, 549] on button "View results" at bounding box center [646, 534] width 238 height 59
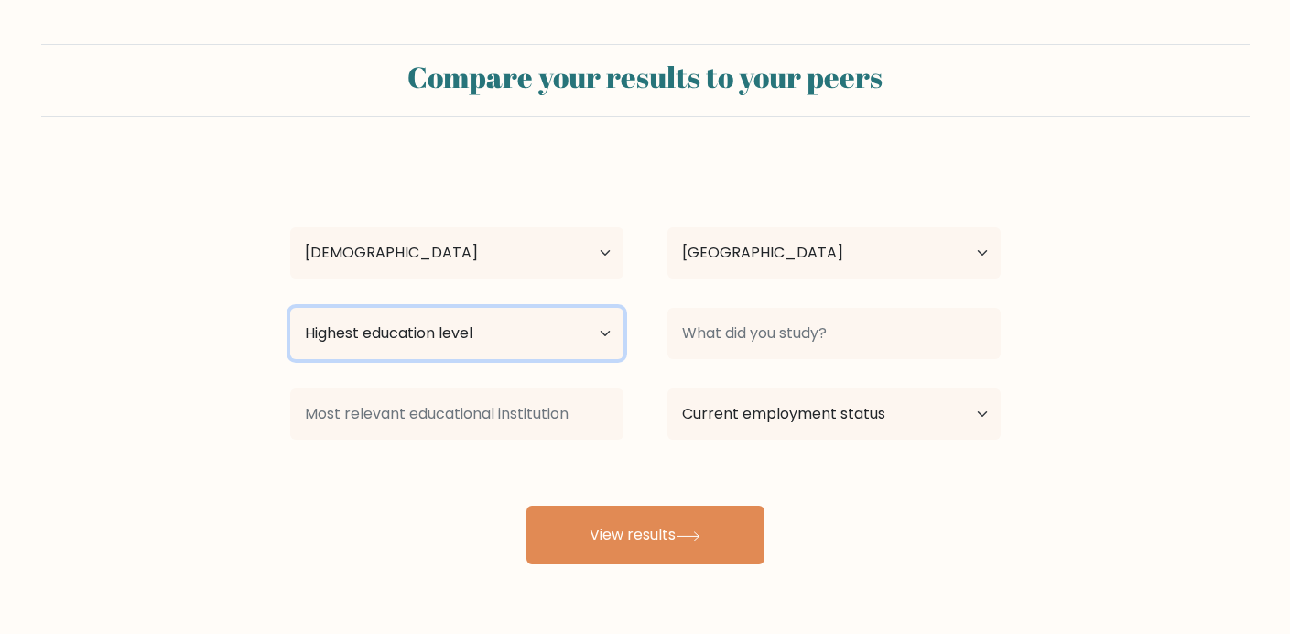
click at [290, 308] on select "Highest education level No schooling Primary Lower Secondary Upper Secondary Oc…" at bounding box center [456, 333] width 333 height 51
select select "bachelors_degree"
click option "Bachelor's degree" at bounding box center [0, 0] width 0 height 0
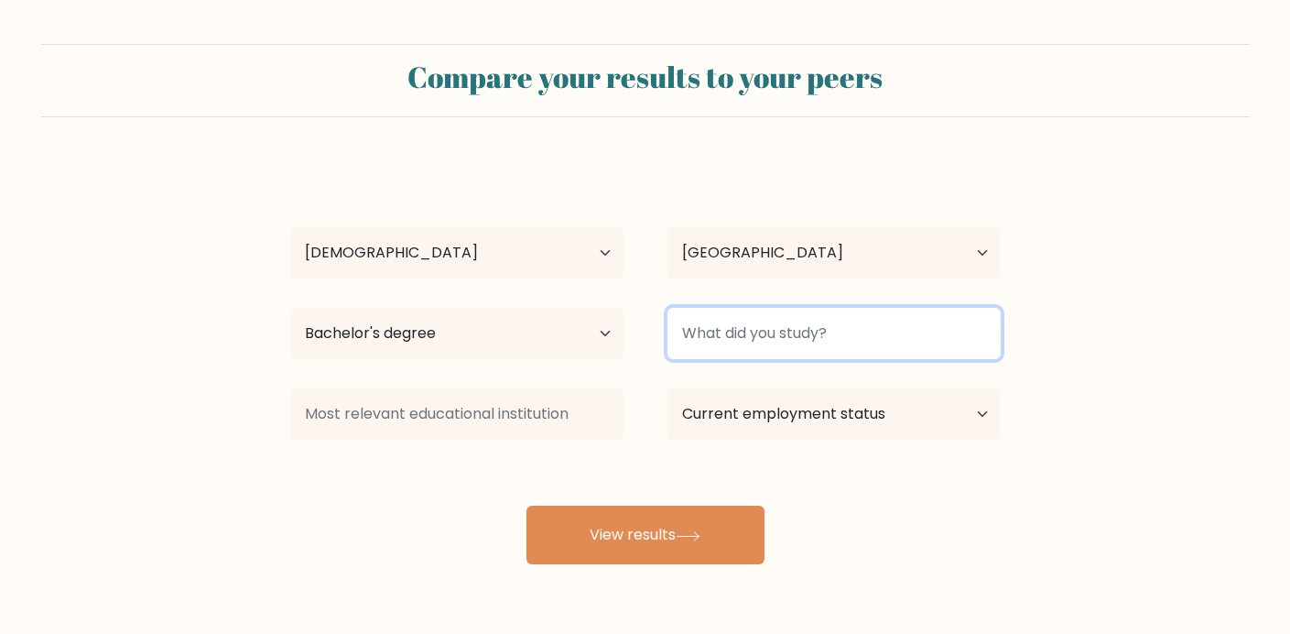
click at [716, 336] on input at bounding box center [834, 333] width 333 height 51
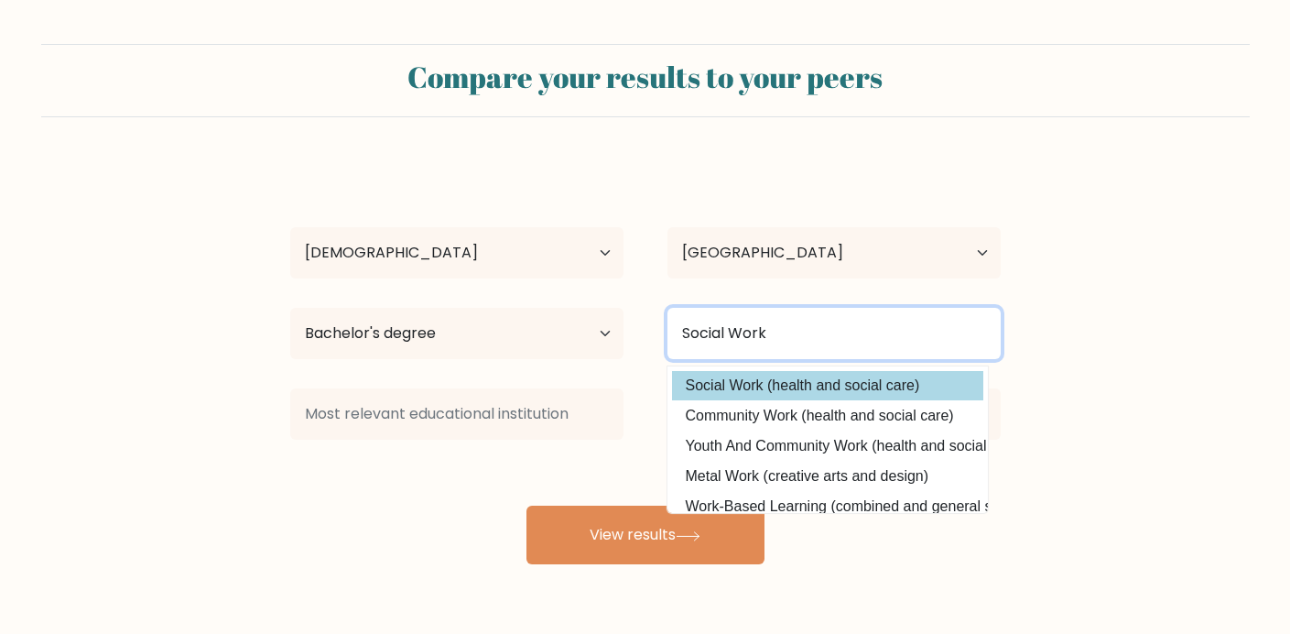
type input "Social Work"
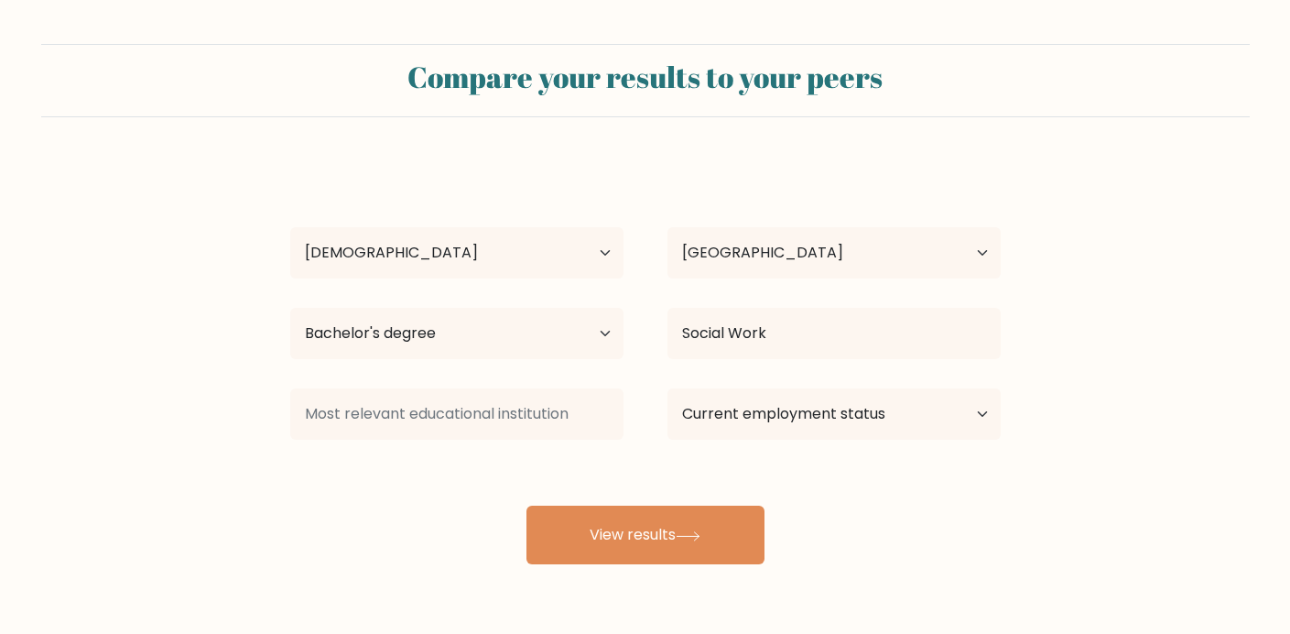
click at [733, 393] on div "Aira Hernandez Age Under 18 years old 18-24 years old 25-34 years old 35-44 yea…" at bounding box center [645, 362] width 733 height 403
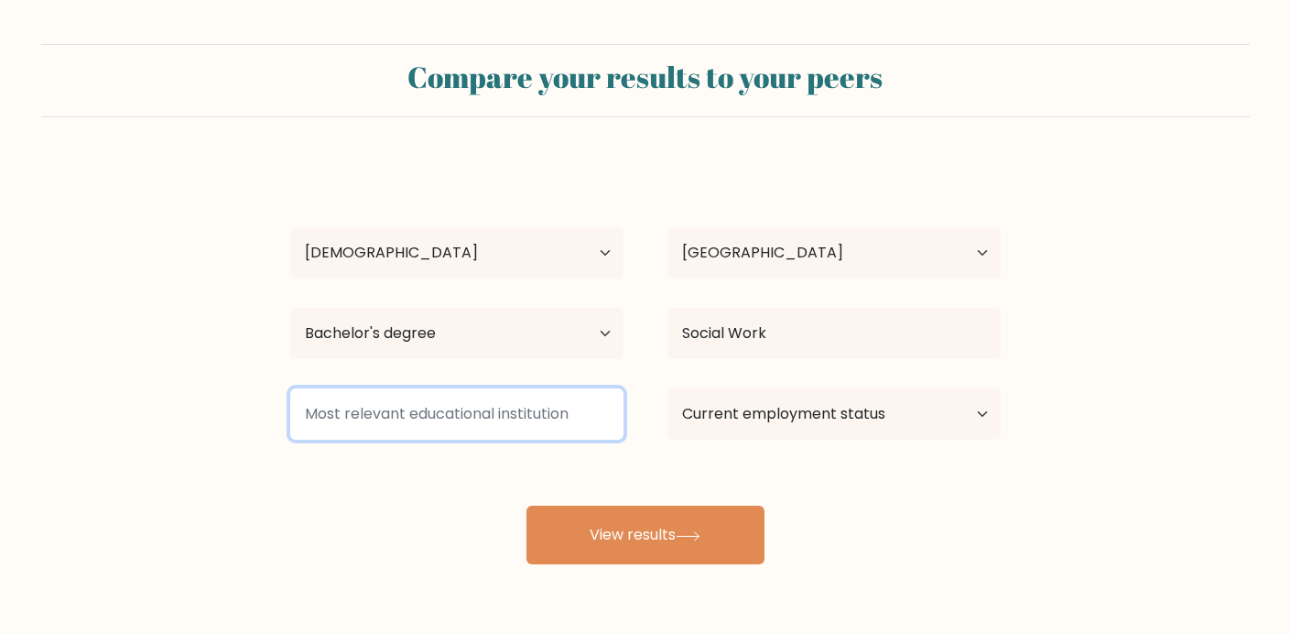
click at [547, 432] on input at bounding box center [456, 413] width 333 height 51
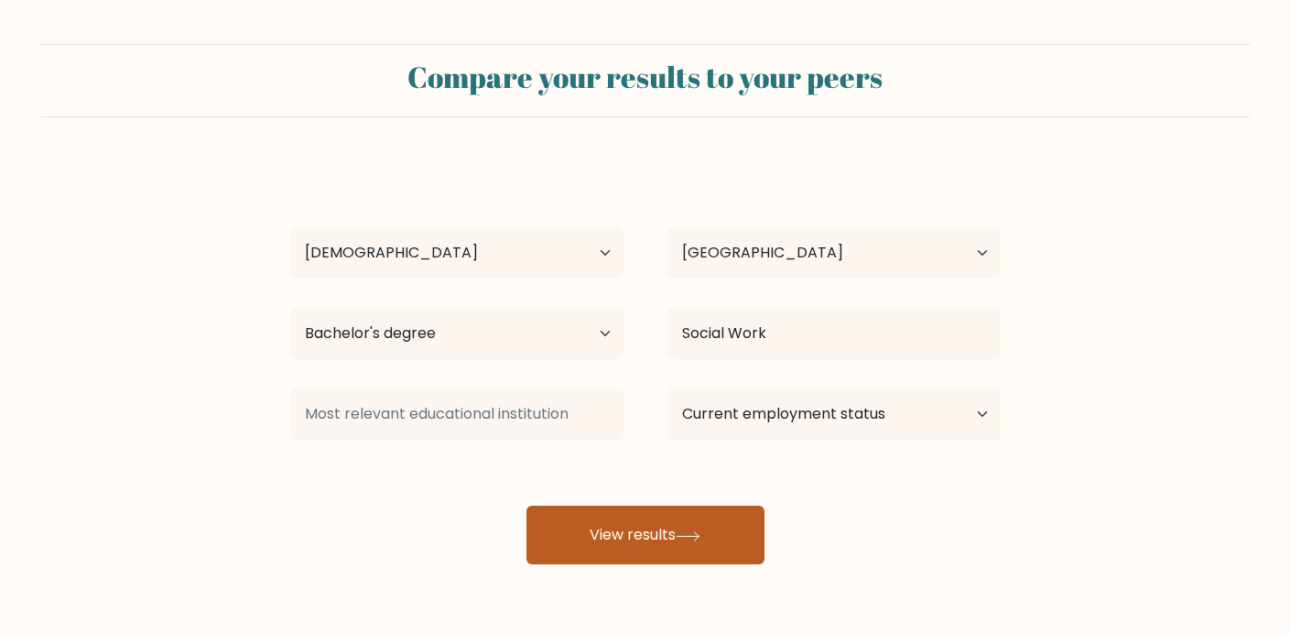
click at [631, 531] on button "View results" at bounding box center [646, 534] width 238 height 59
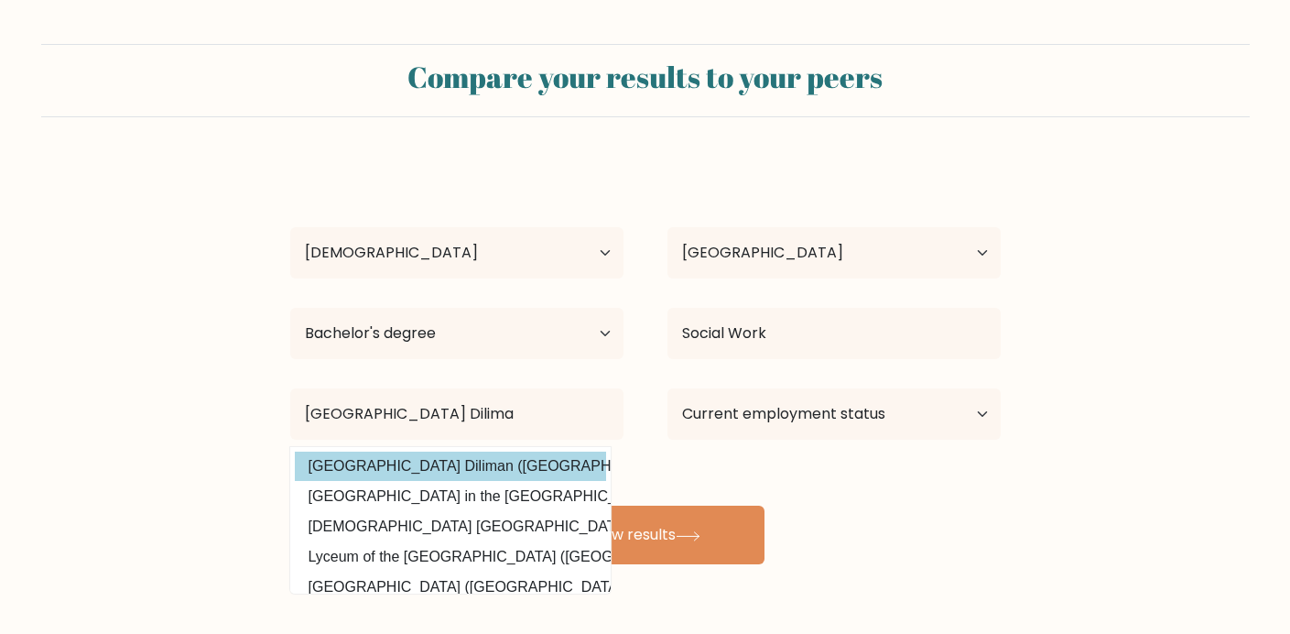
click at [443, 459] on option "University of the Philippines Diliman (Philippines)" at bounding box center [450, 465] width 311 height 29
type input "[GEOGRAPHIC_DATA] Diliman"
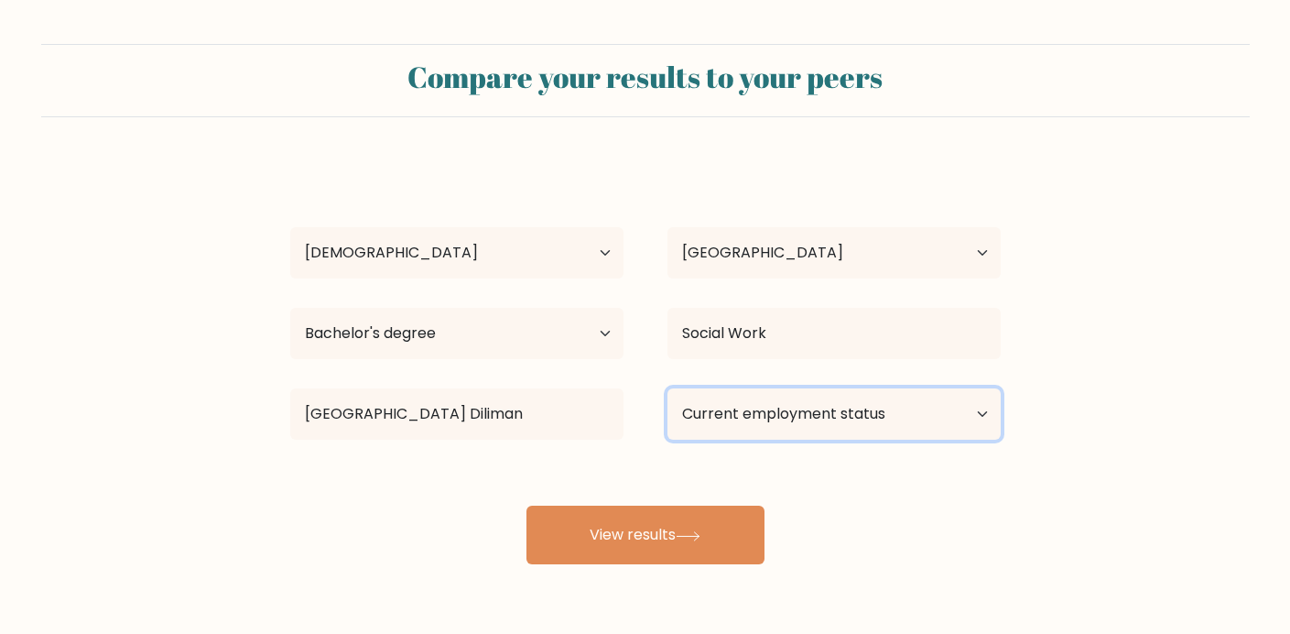
click at [668, 388] on select "Current employment status Employed Student Retired Other / prefer not to answer" at bounding box center [834, 413] width 333 height 51
select select "student"
click option "Student" at bounding box center [0, 0] width 0 height 0
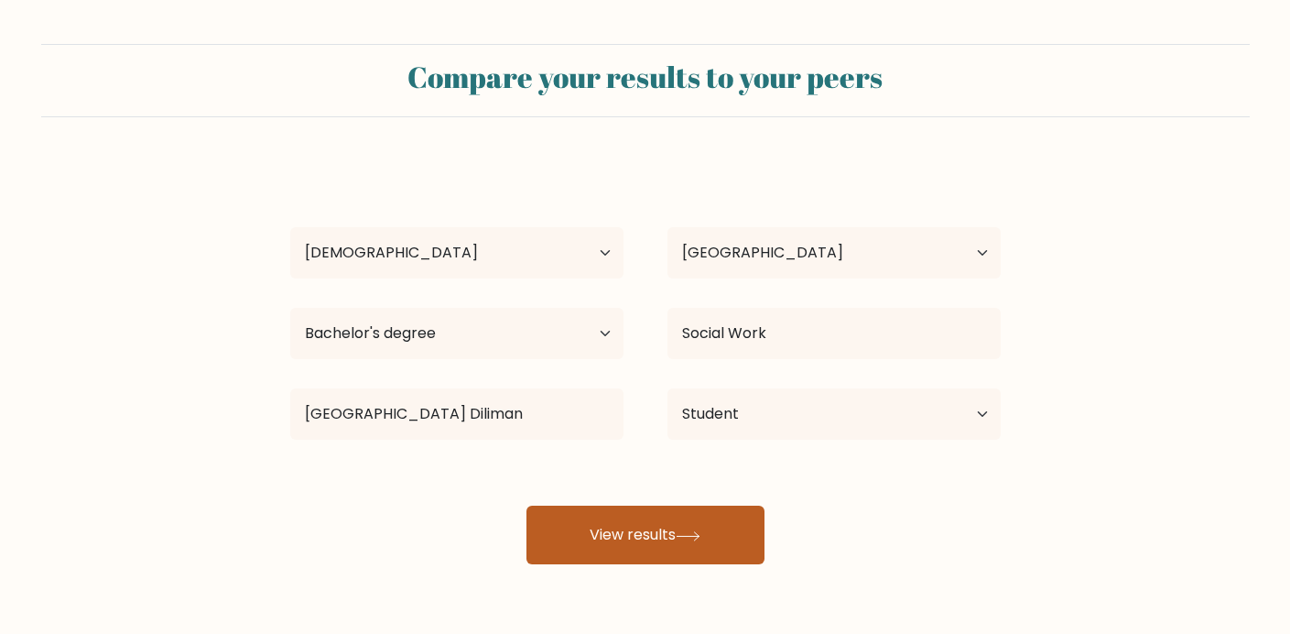
click at [748, 547] on button "View results" at bounding box center [646, 534] width 238 height 59
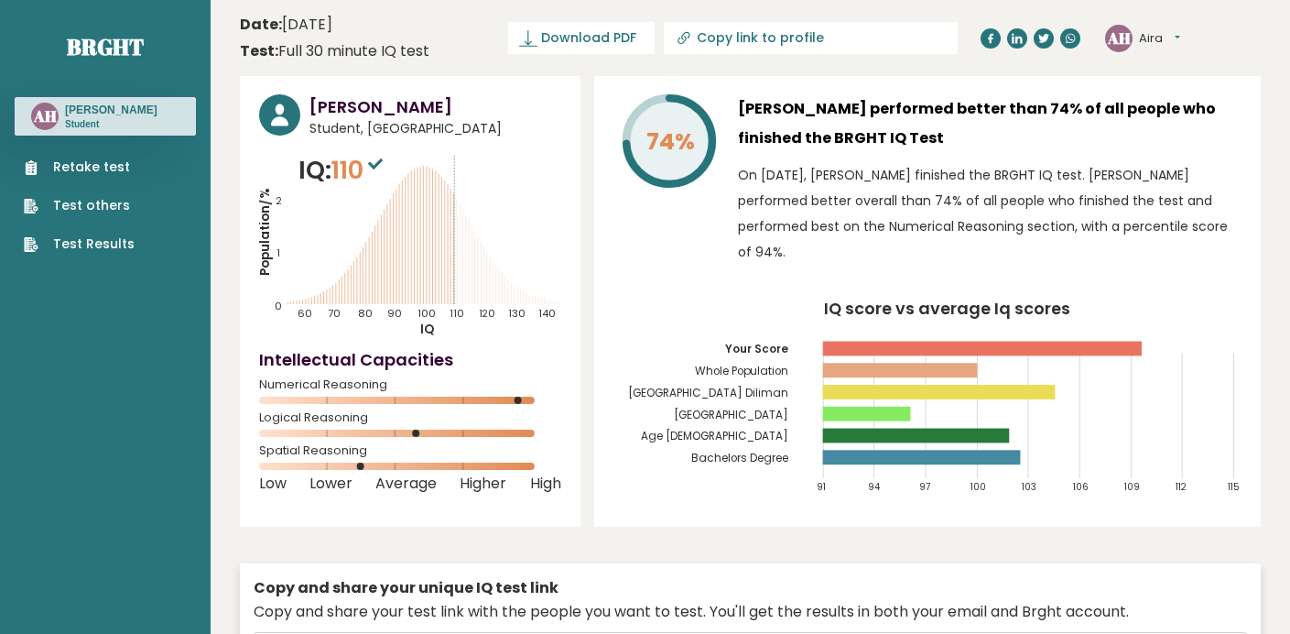
drag, startPoint x: 380, startPoint y: 470, endPoint x: 519, endPoint y: 479, distance: 139.5
click at [519, 479] on div "[PERSON_NAME] Student, [GEOGRAPHIC_DATA] IQ: 110 Population/% IQ 0 1 2 60 70 80…" at bounding box center [410, 301] width 341 height 451
click at [576, 33] on span "Download PDF" at bounding box center [588, 37] width 95 height 19
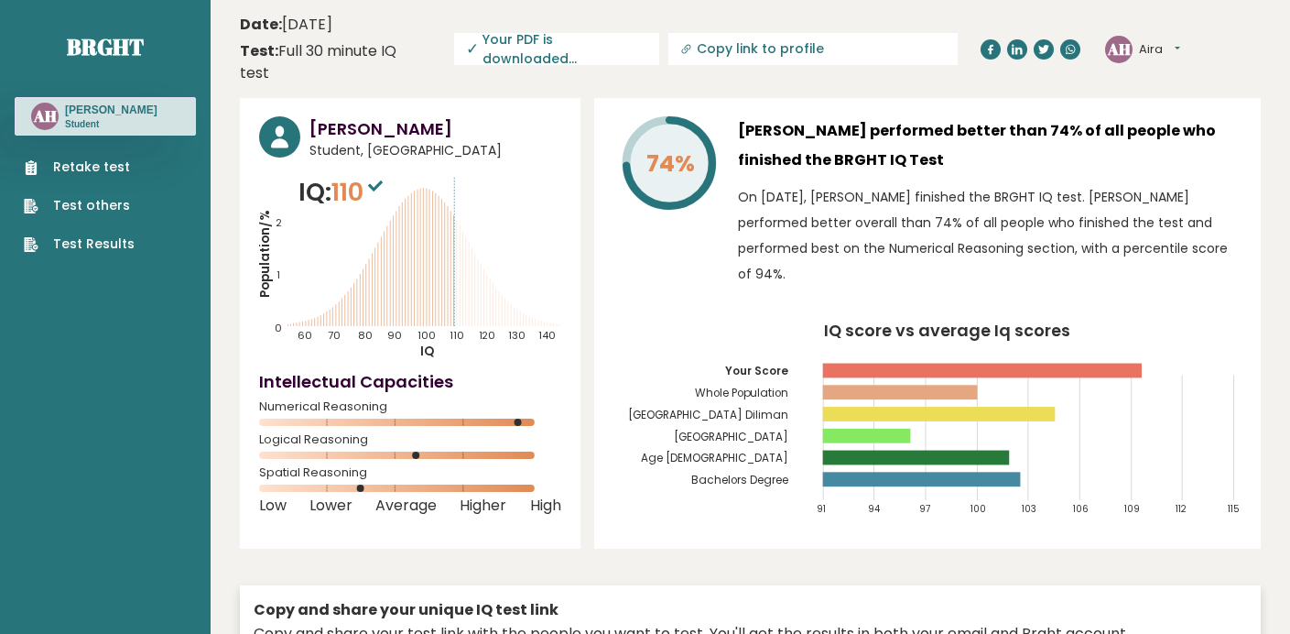
drag, startPoint x: 367, startPoint y: 473, endPoint x: 383, endPoint y: 467, distance: 16.8
click at [383, 469] on div "Spatial Reasoning" at bounding box center [410, 483] width 302 height 29
